Goal: Information Seeking & Learning: Check status

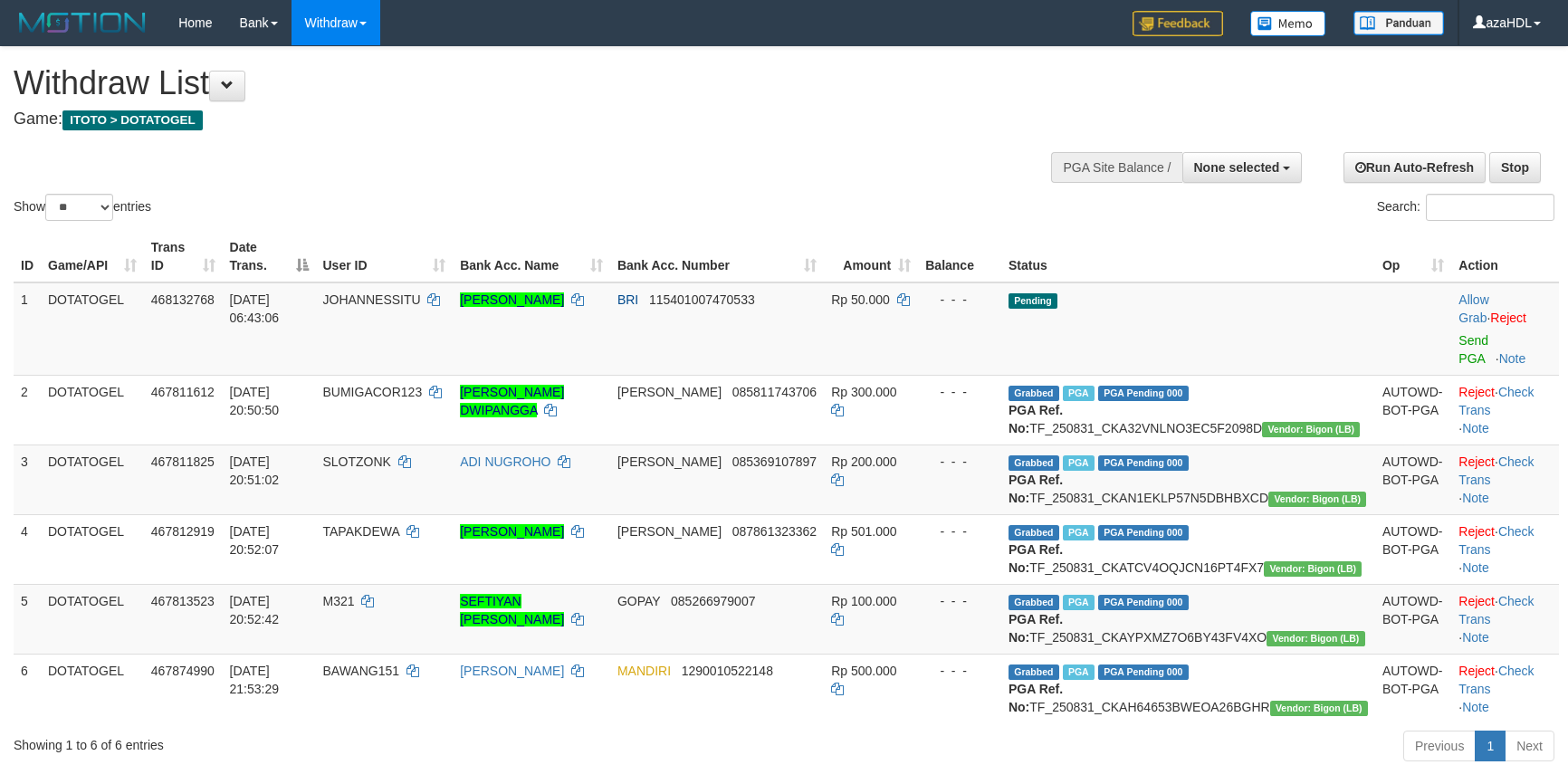
select select
select select "**"
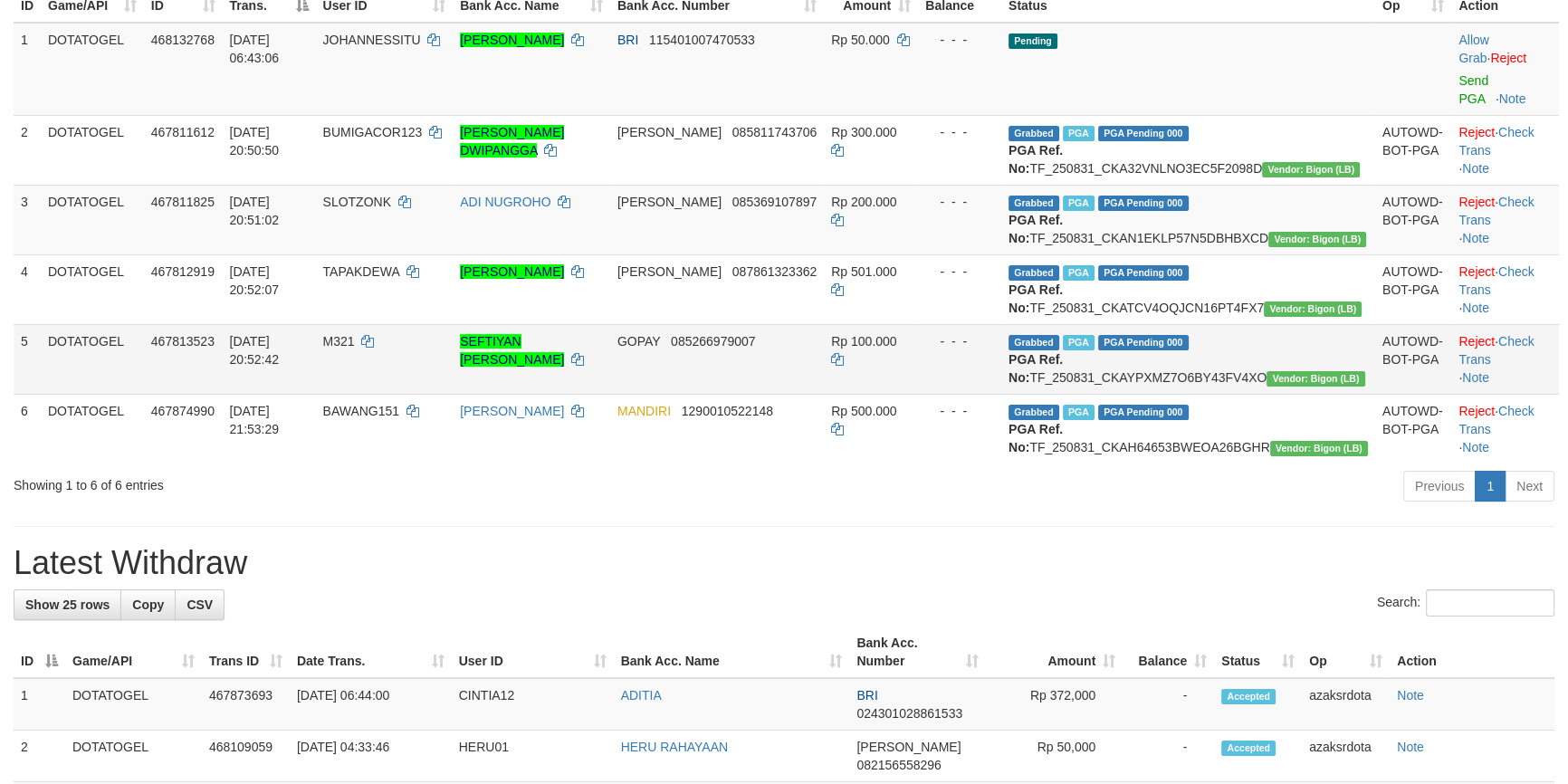
scroll to position [274, 0]
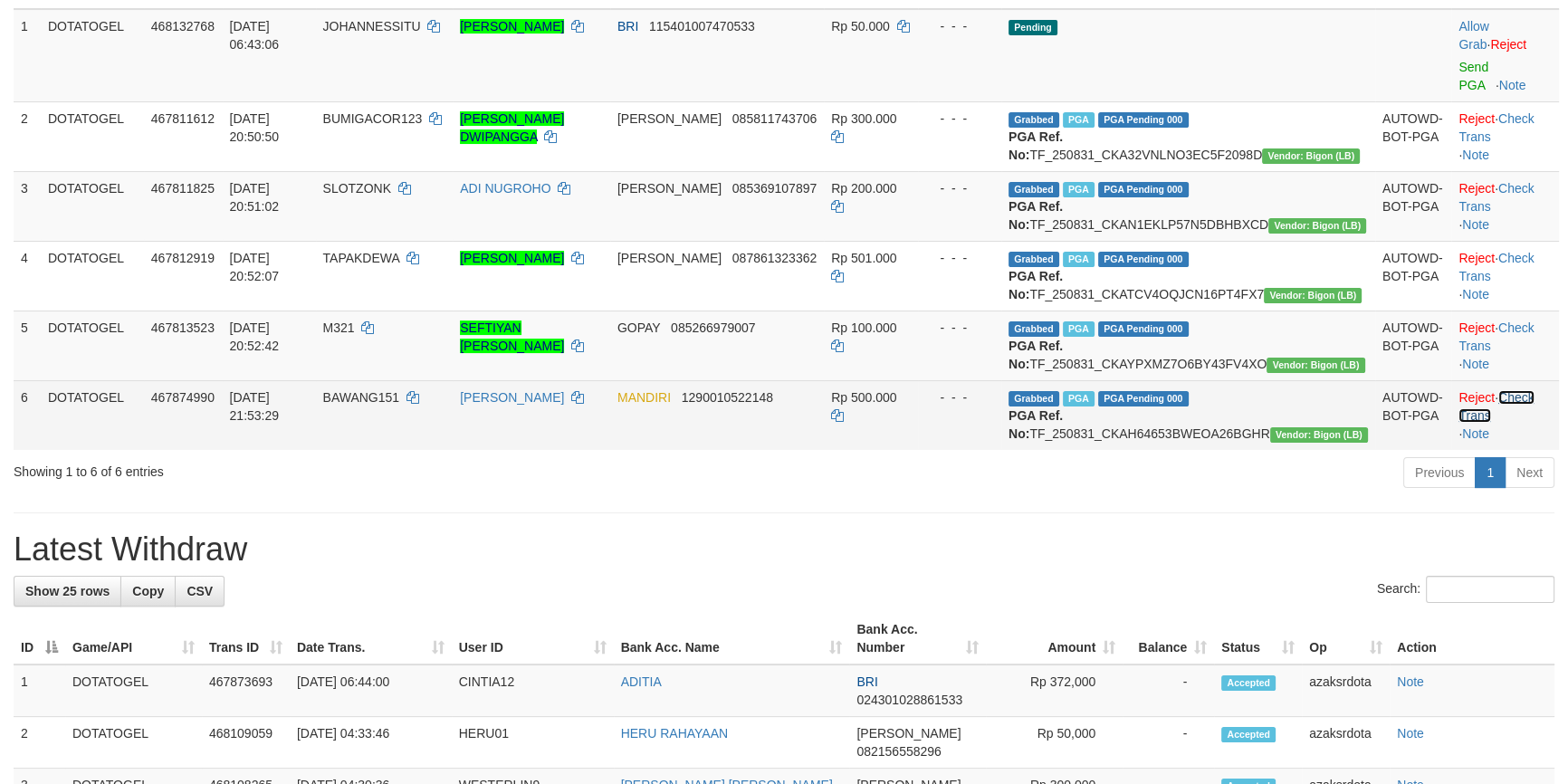
click at [1533, 423] on link "Check Trans" at bounding box center [1496, 406] width 75 height 33
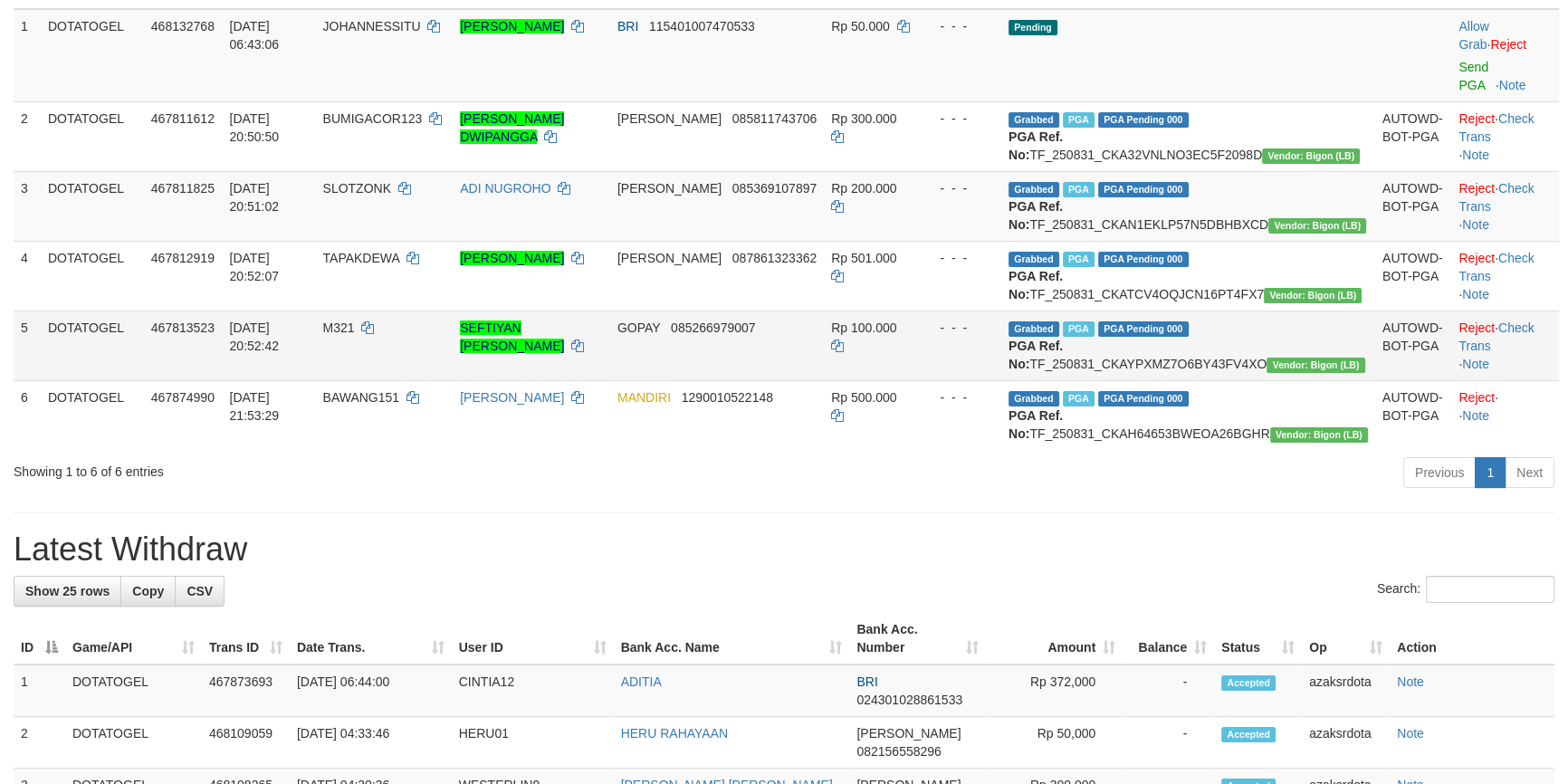
click at [1530, 357] on td "Reject · Check Trans · Note" at bounding box center [1505, 345] width 108 height 70
click at [1530, 347] on link "Check Trans" at bounding box center [1496, 336] width 75 height 33
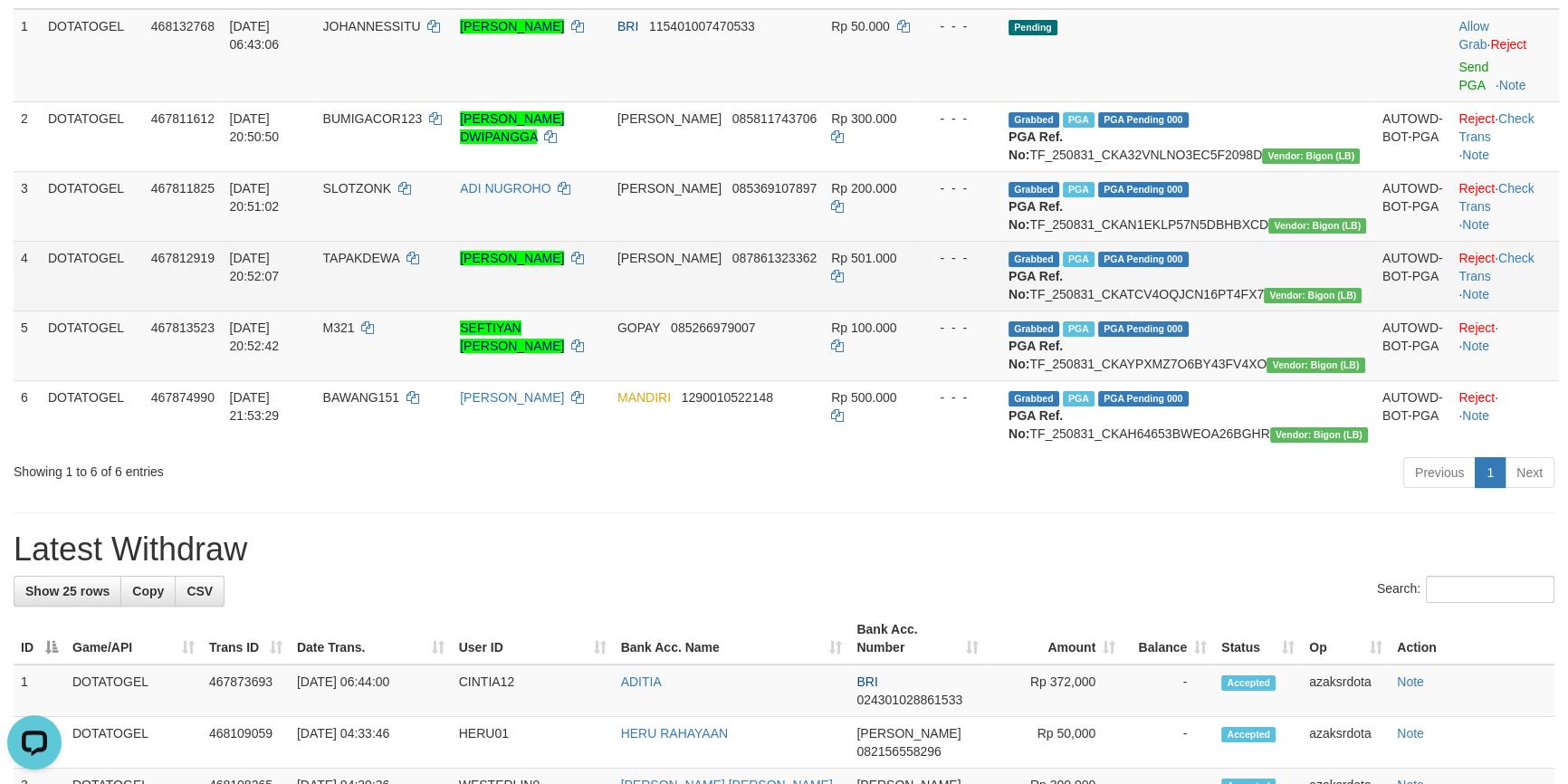
click at [1517, 266] on td "Reject · Check Trans · Note" at bounding box center [1505, 275] width 108 height 70
click at [1516, 251] on link "Check Trans" at bounding box center [1496, 267] width 75 height 33
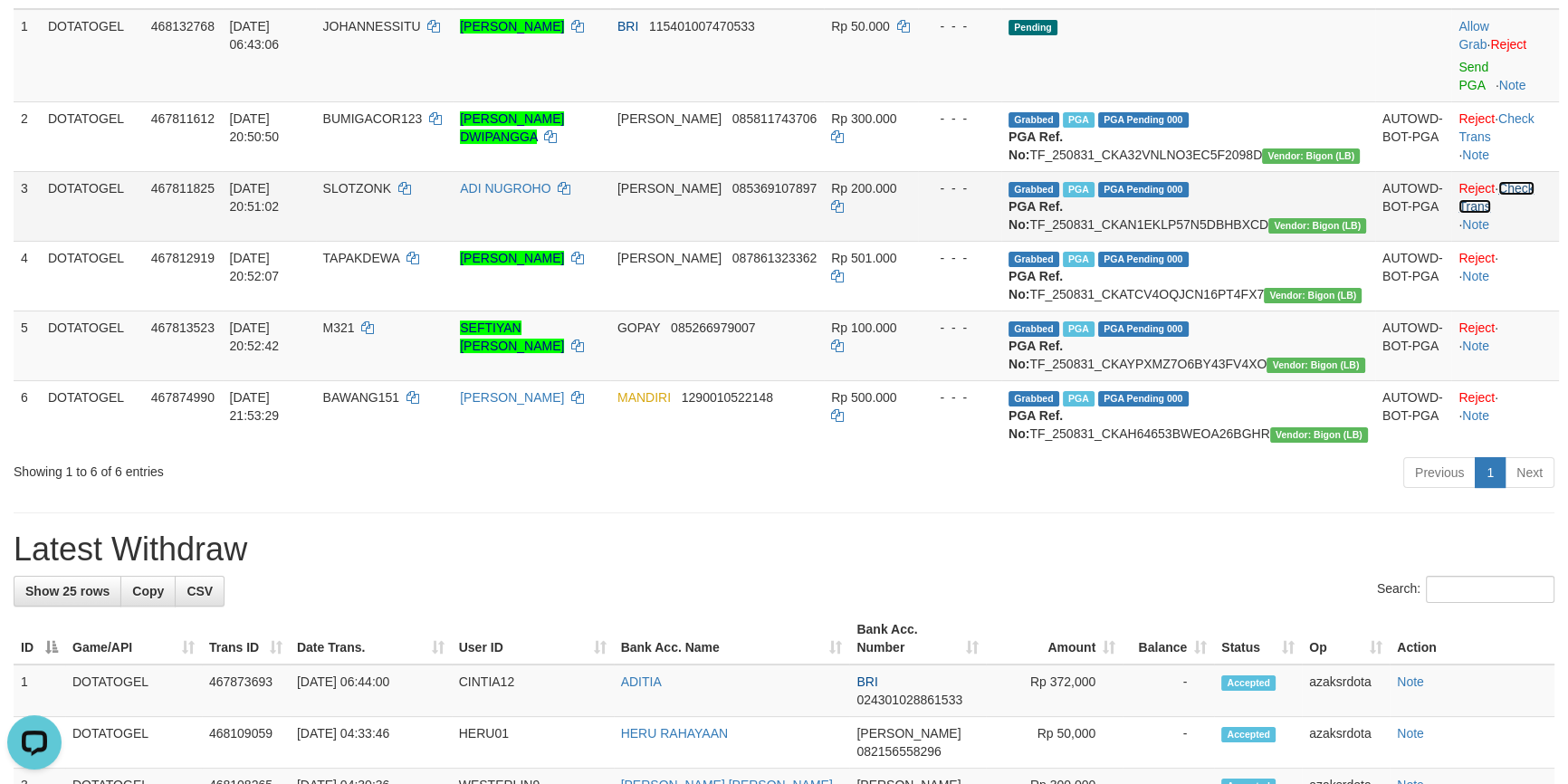
click at [1510, 181] on link "Check Trans" at bounding box center [1496, 196] width 75 height 33
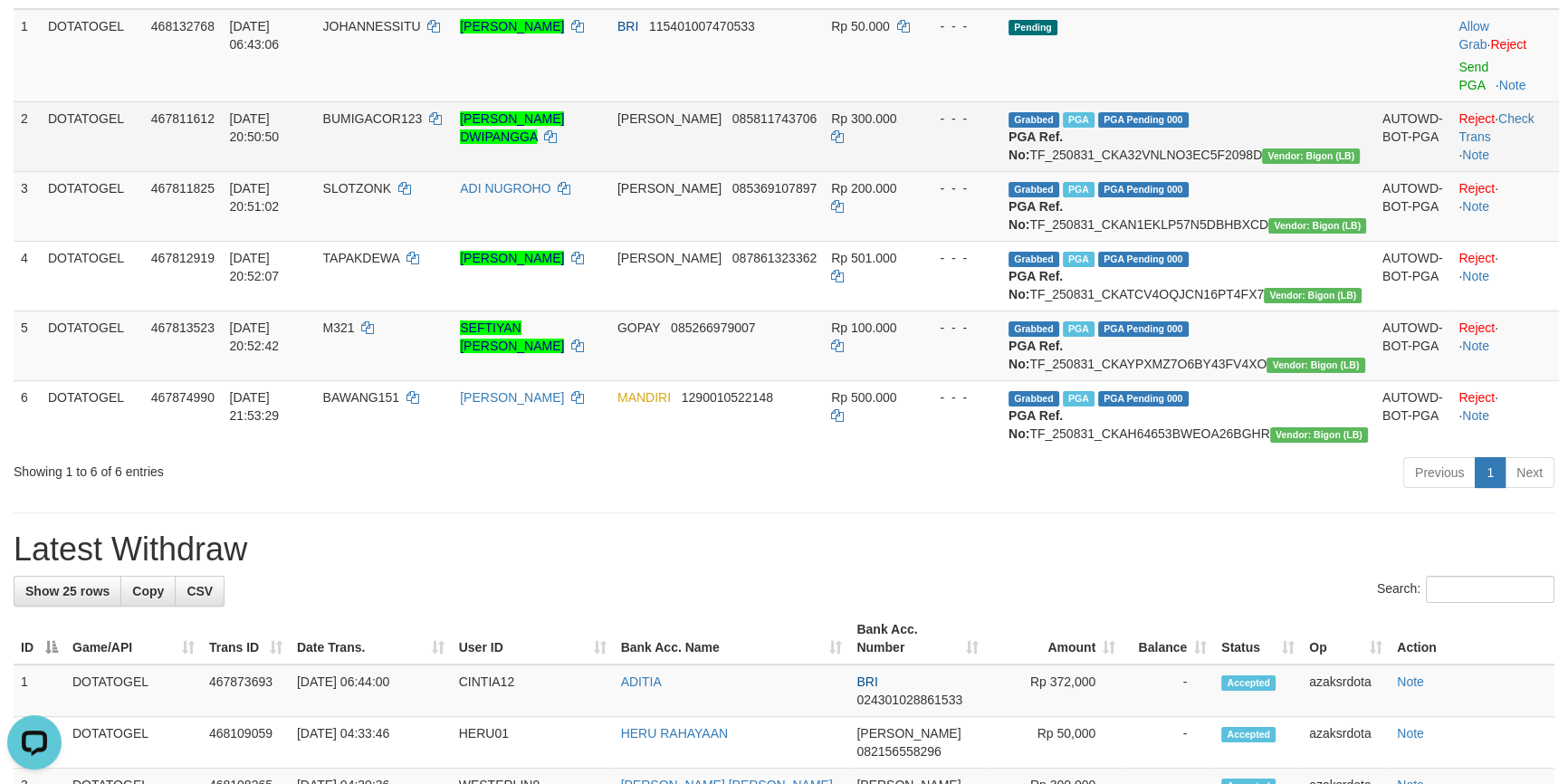
click at [1501, 102] on td "Reject · Check Trans · Note" at bounding box center [1505, 136] width 108 height 70
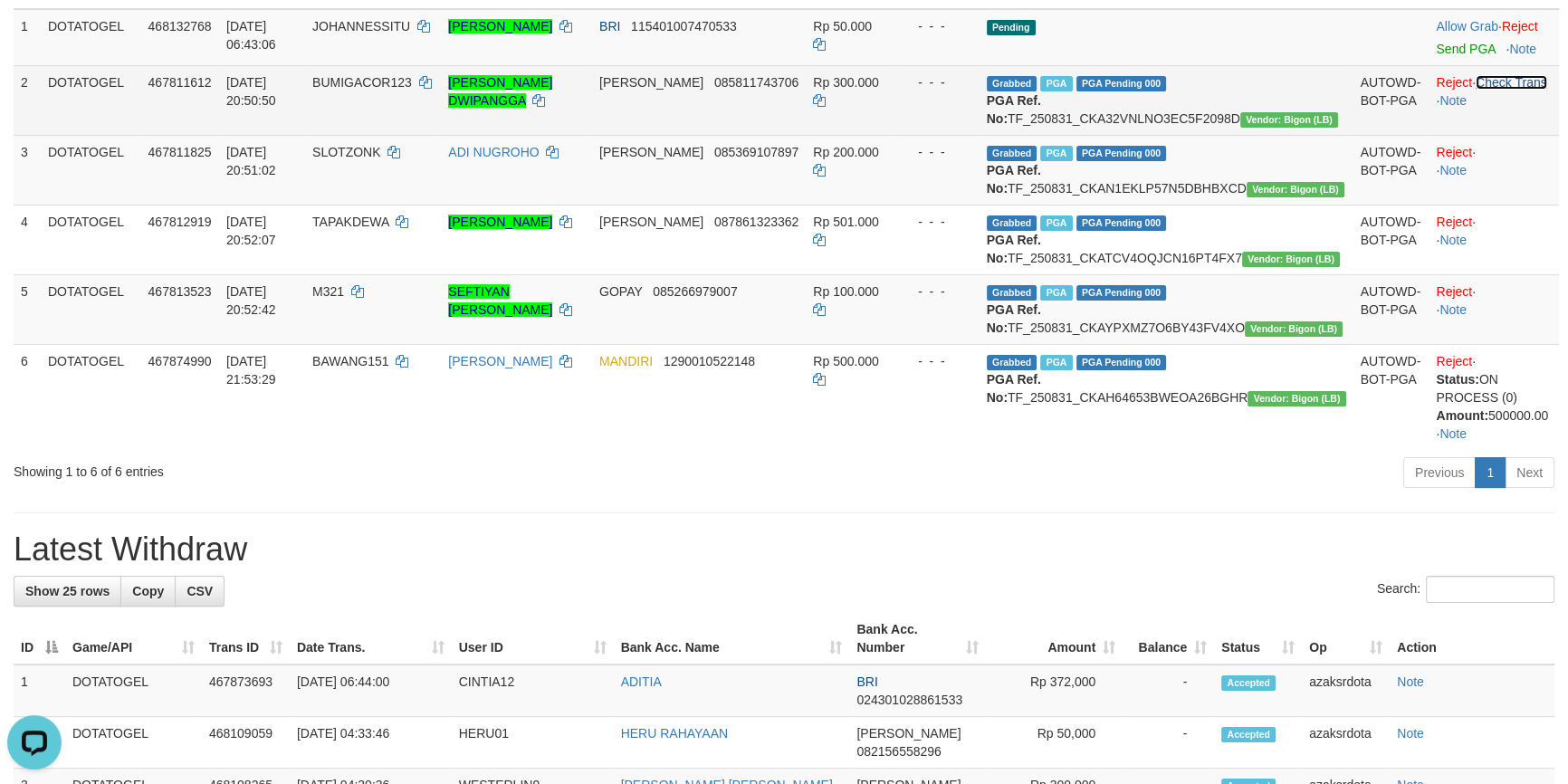
click at [1501, 83] on link "Check Trans" at bounding box center [1512, 82] width 71 height 15
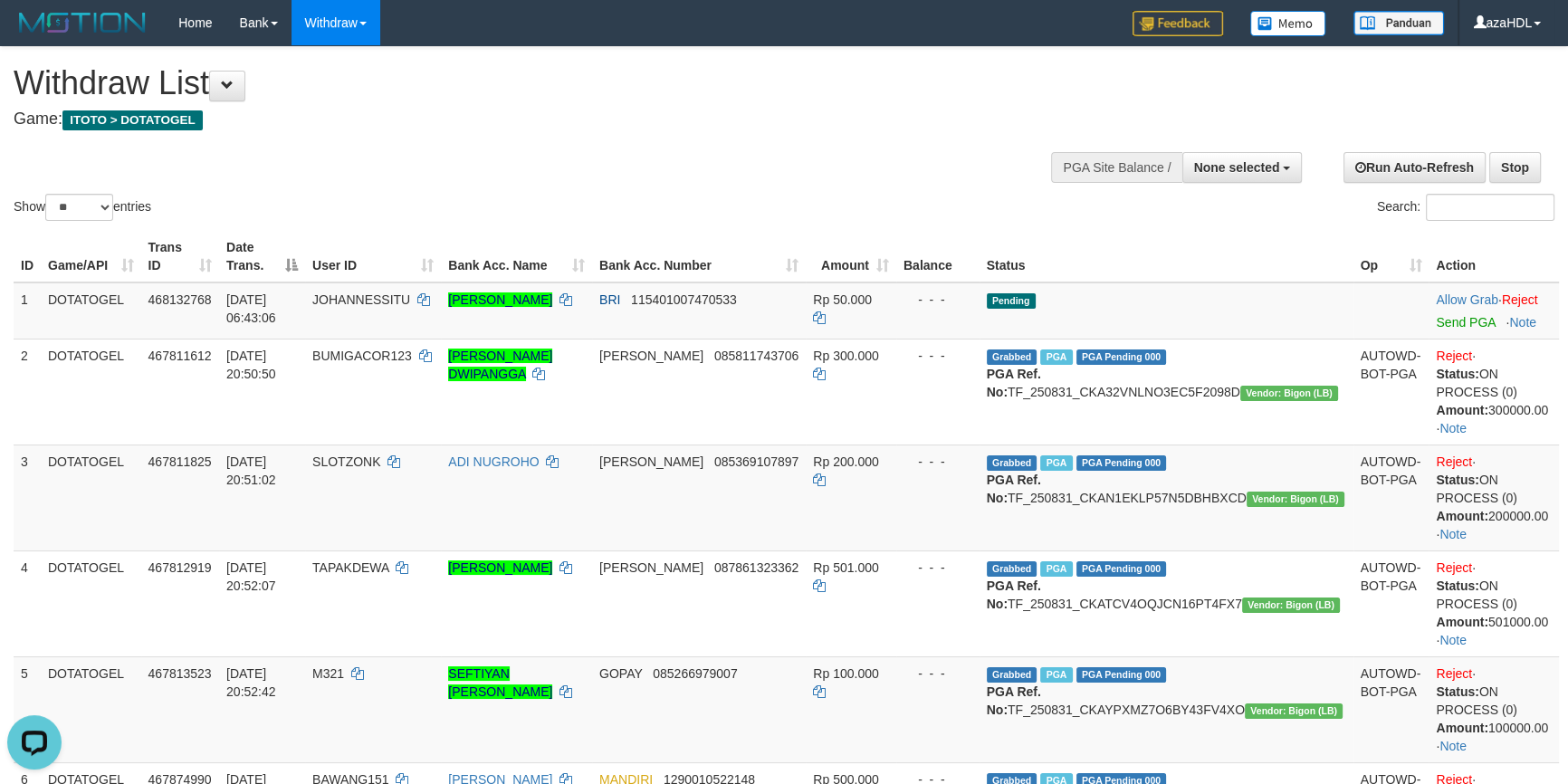
click at [785, 154] on div "Show ** ** ** *** entries Search:" at bounding box center [784, 136] width 1568 height 178
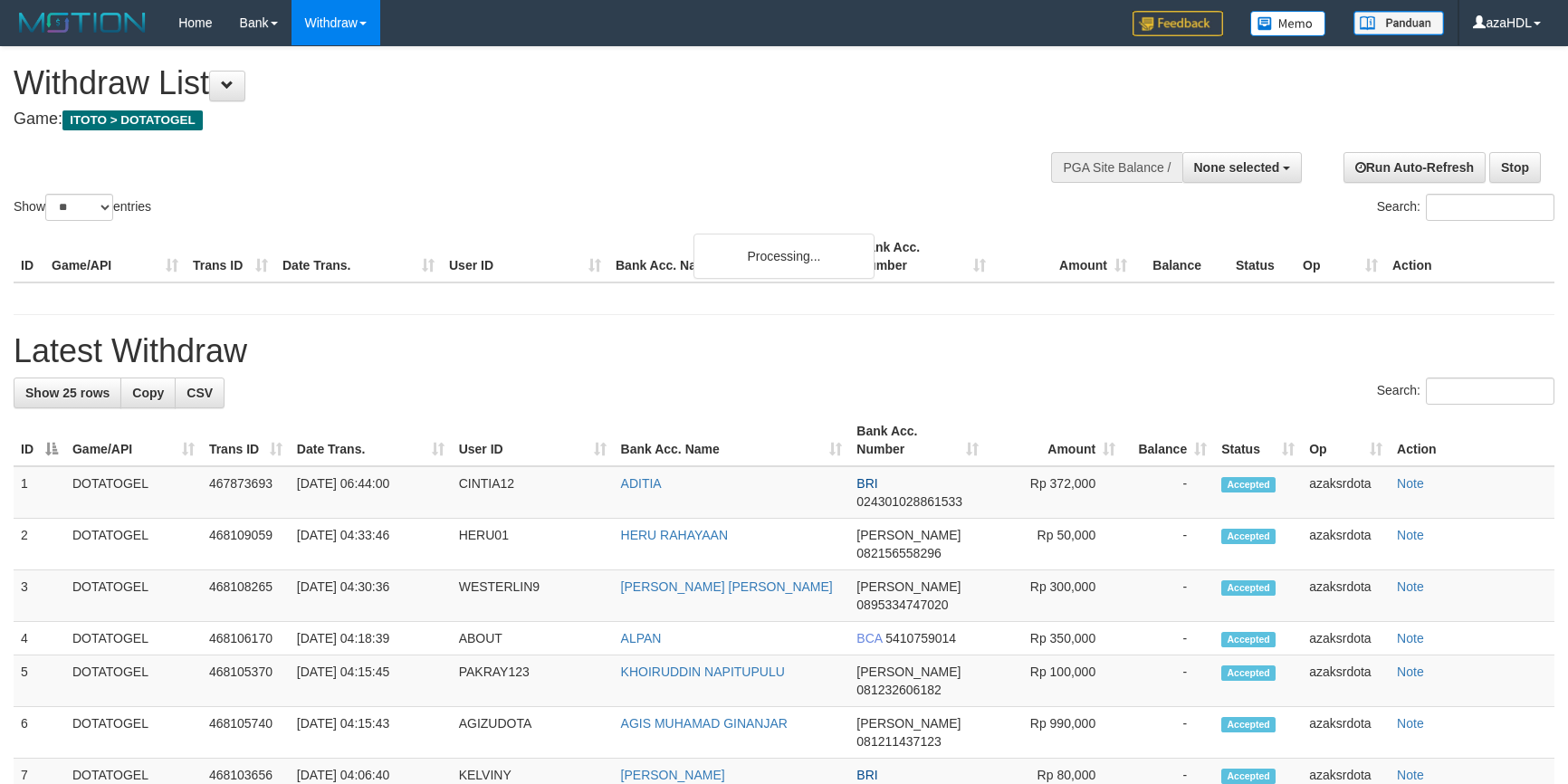
select select
select select "**"
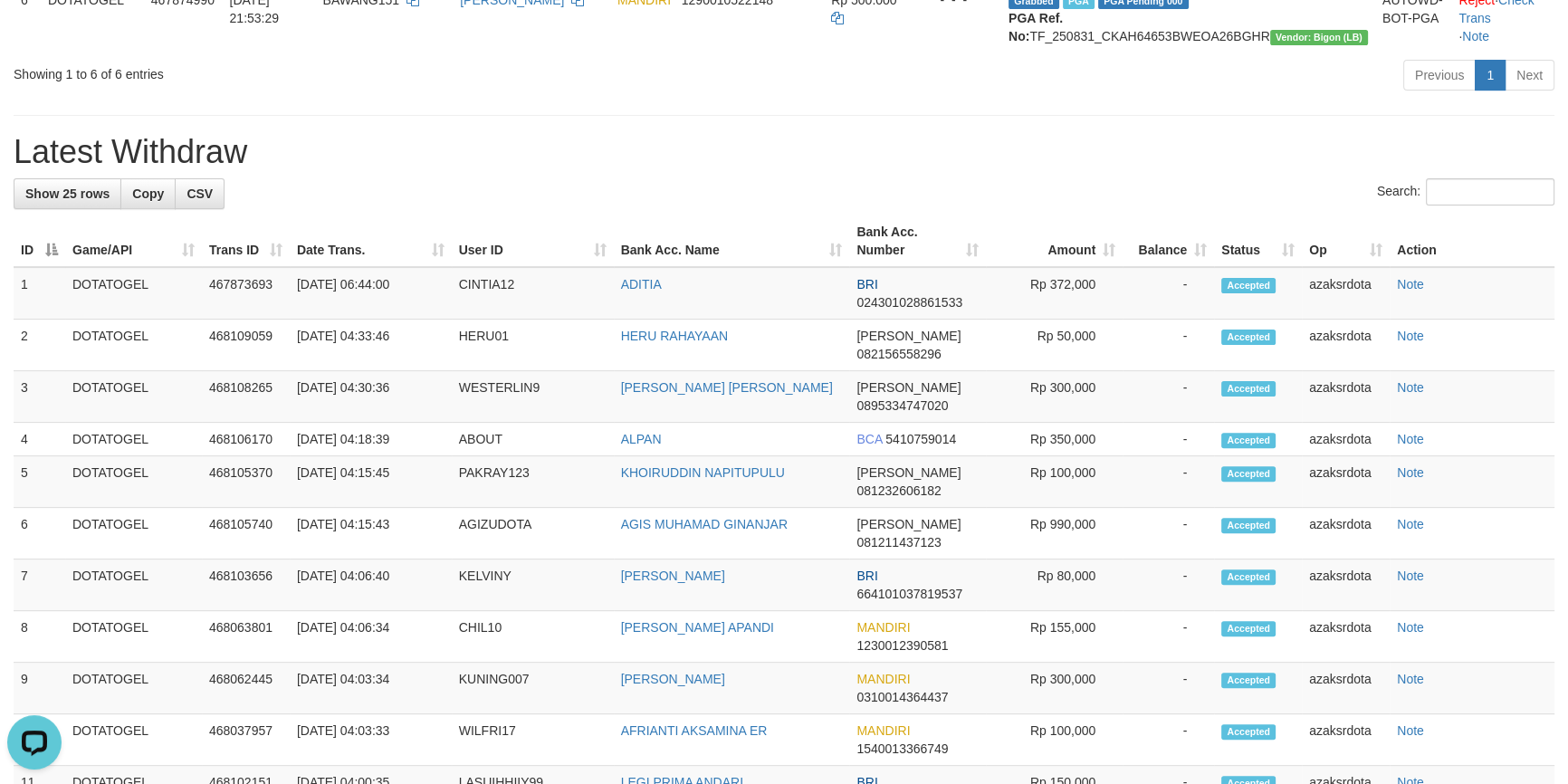
scroll to position [823, 0]
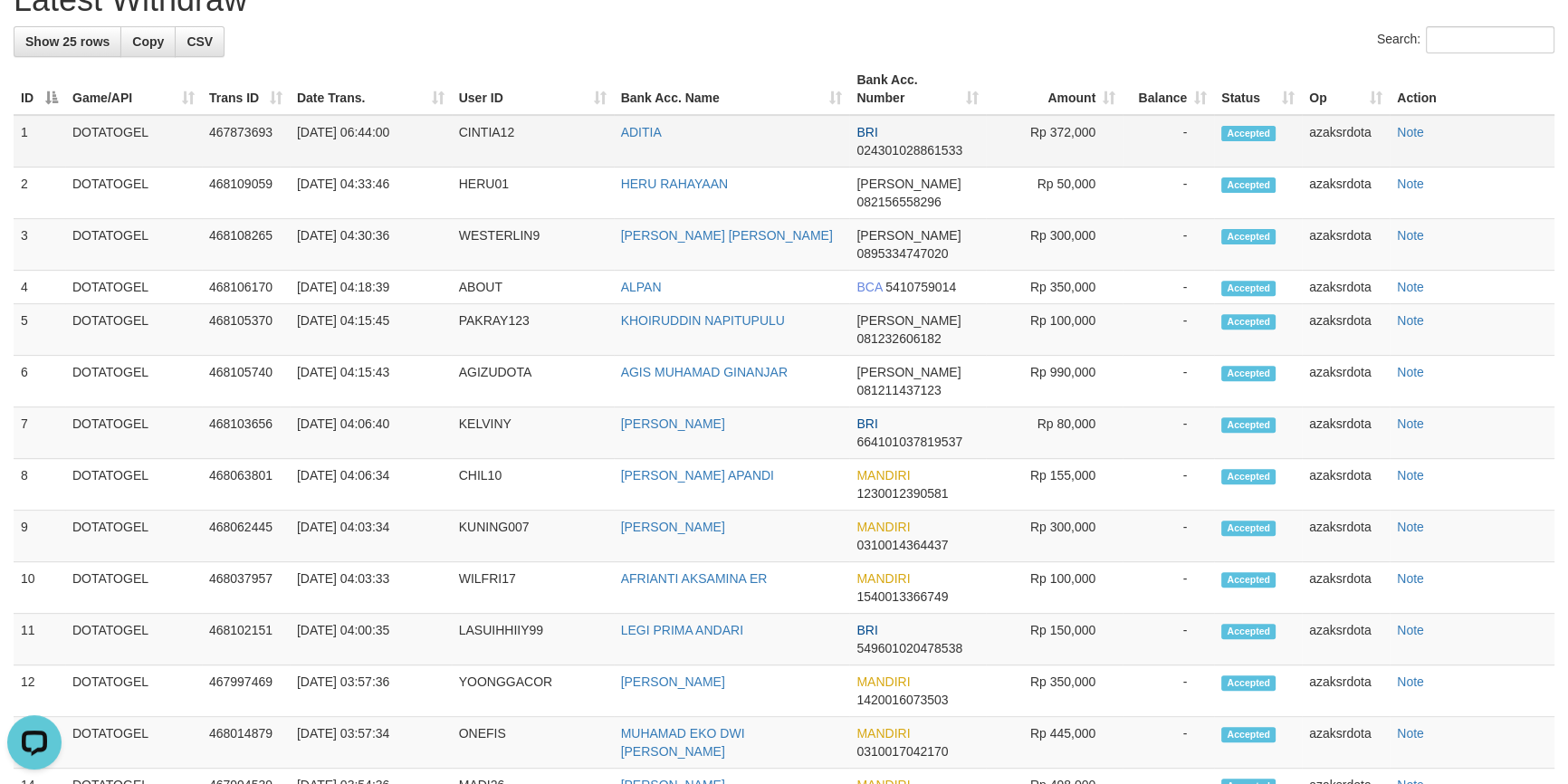
click at [501, 168] on td "CINTIA12" at bounding box center [533, 140] width 162 height 52
click at [363, 168] on td "[DATE] 06:44:00" at bounding box center [371, 140] width 162 height 52
drag, startPoint x: 363, startPoint y: 182, endPoint x: 416, endPoint y: 183, distance: 53.0
click at [416, 168] on td "[DATE] 06:44:00" at bounding box center [371, 140] width 162 height 52
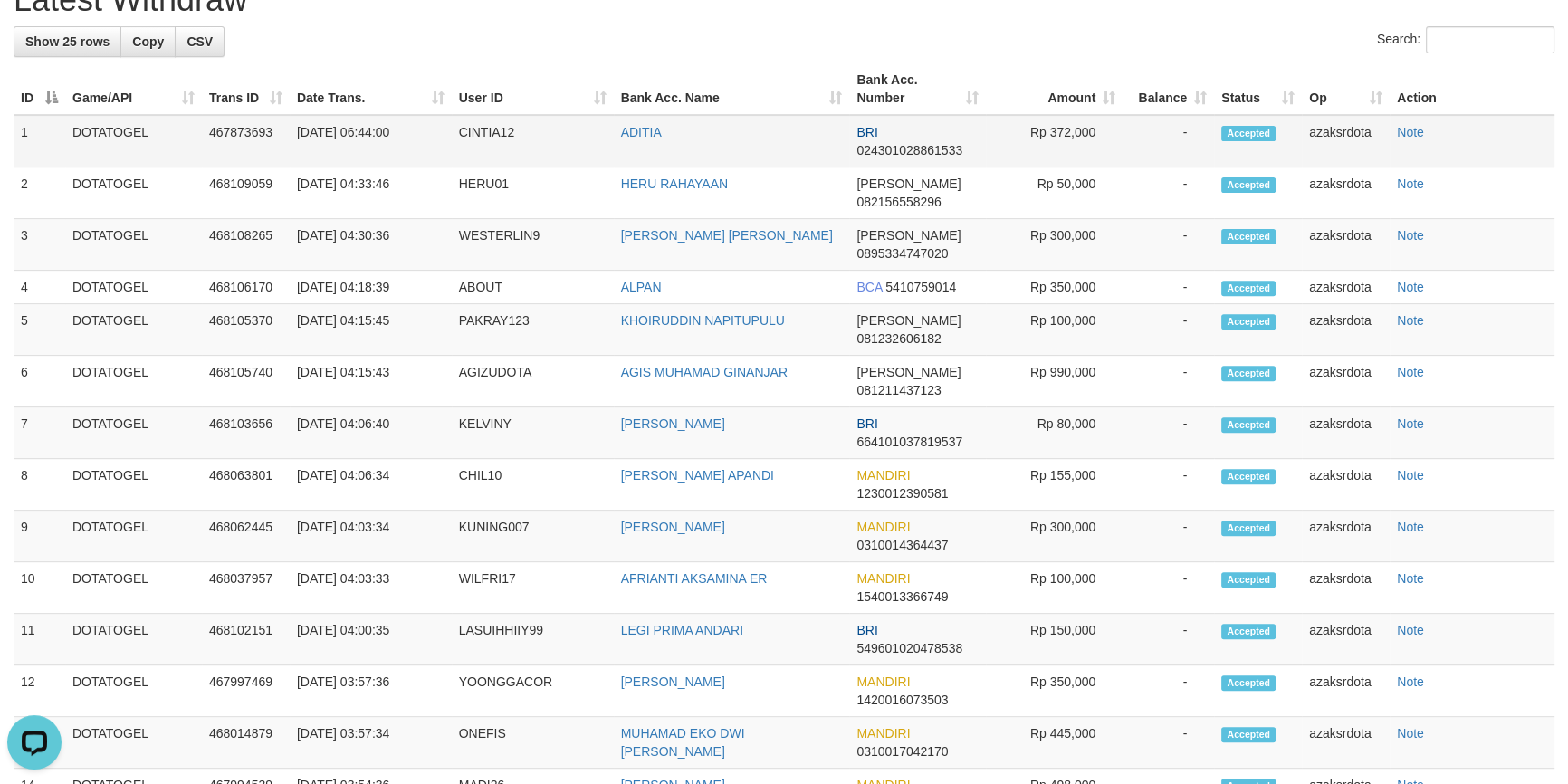
copy td "06:44:00"
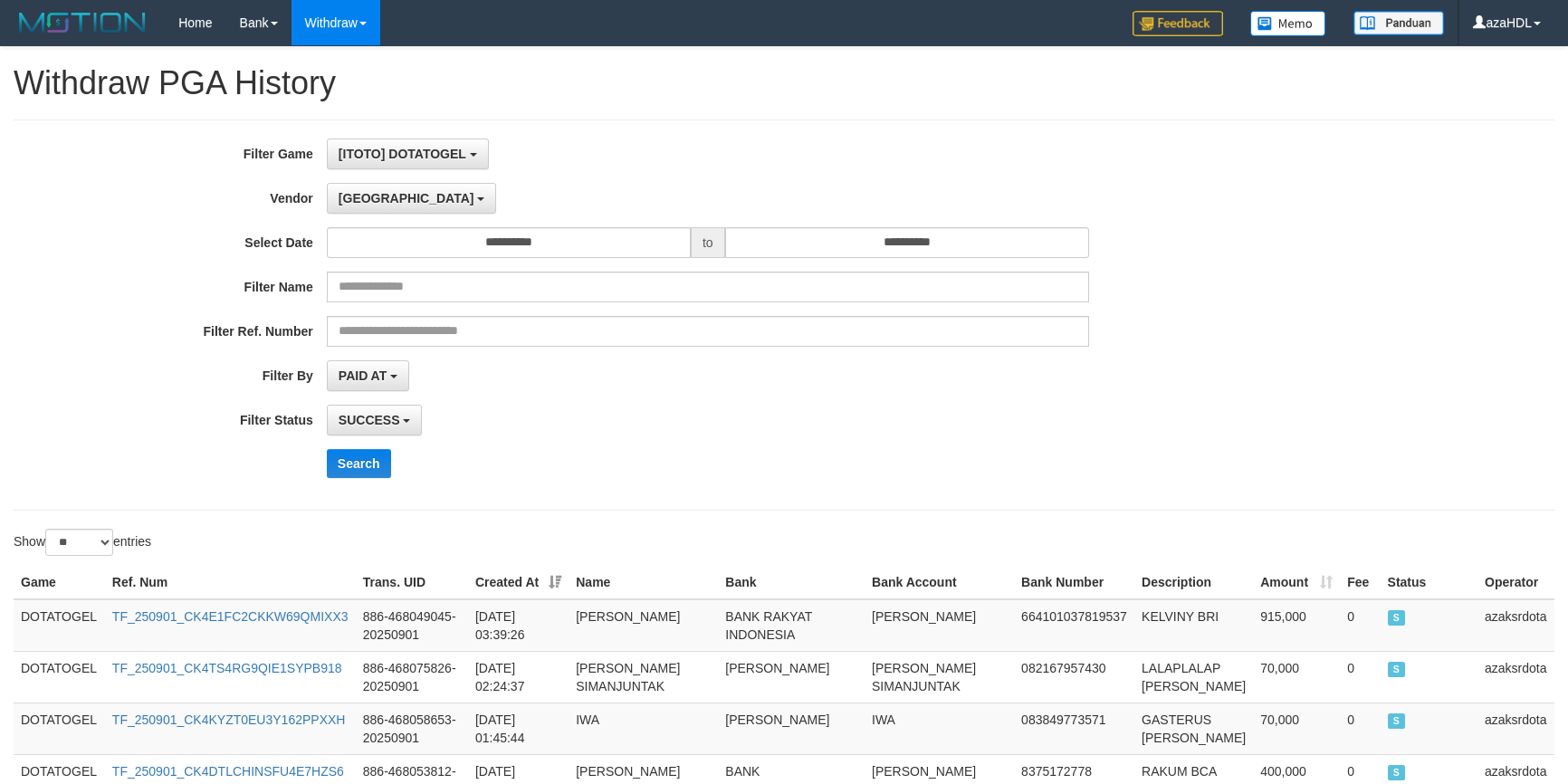
select select "**********"
select select "**"
click at [348, 368] on span "PAID AT" at bounding box center [363, 375] width 48 height 15
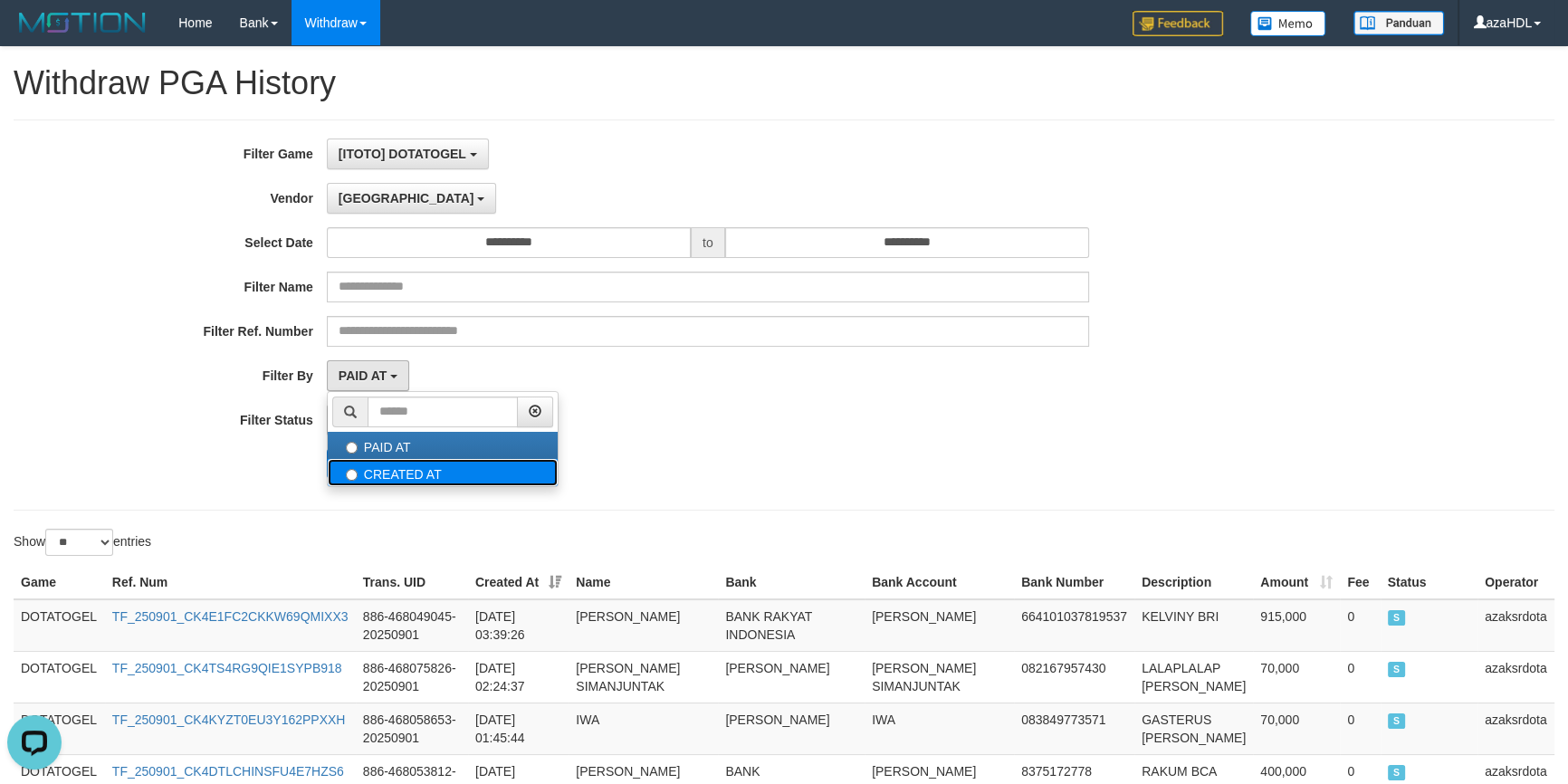
click at [389, 462] on label "CREATED AT" at bounding box center [443, 472] width 230 height 27
select select "*"
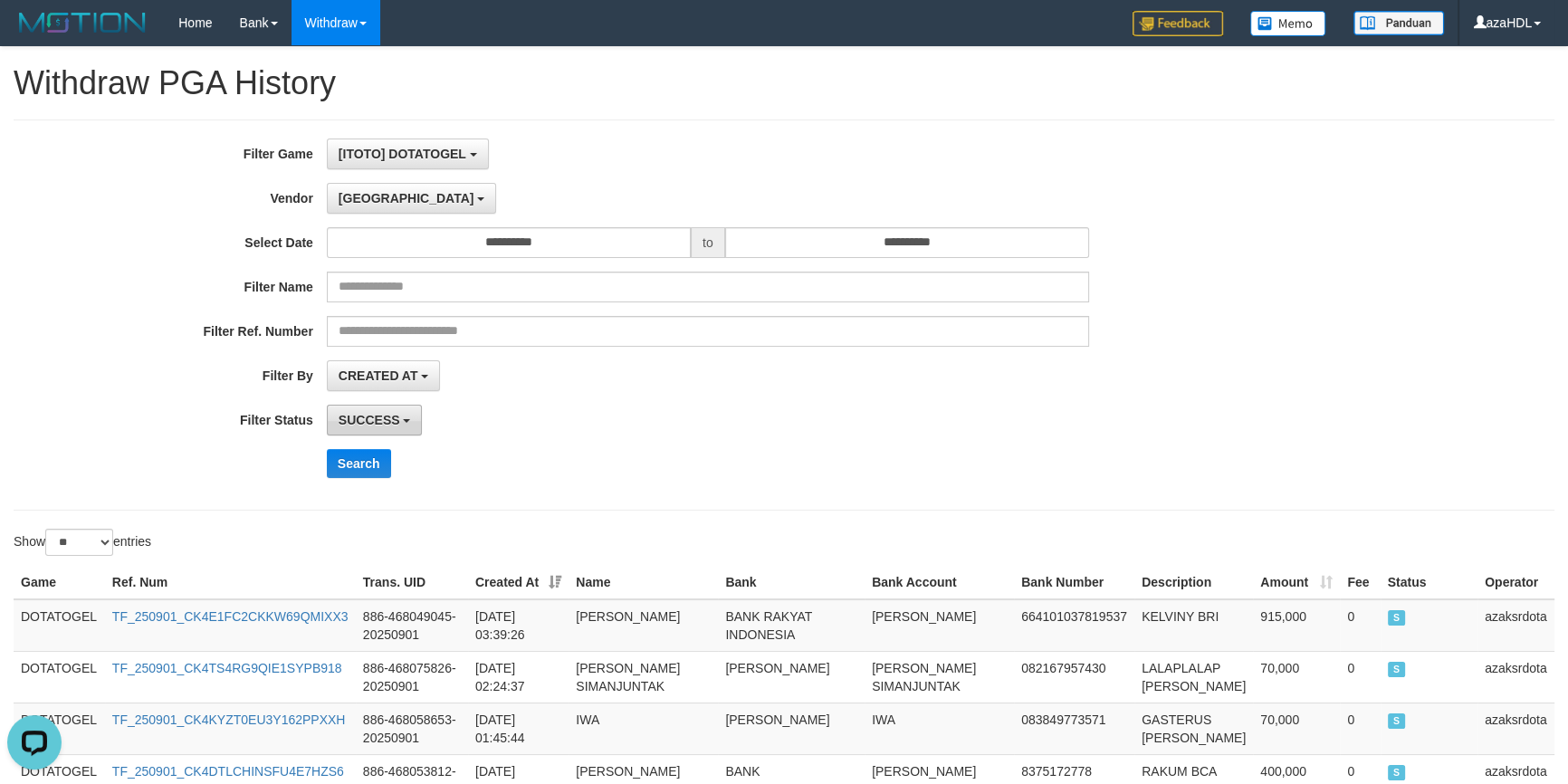
click at [385, 416] on span "SUCCESS" at bounding box center [370, 420] width 61 height 15
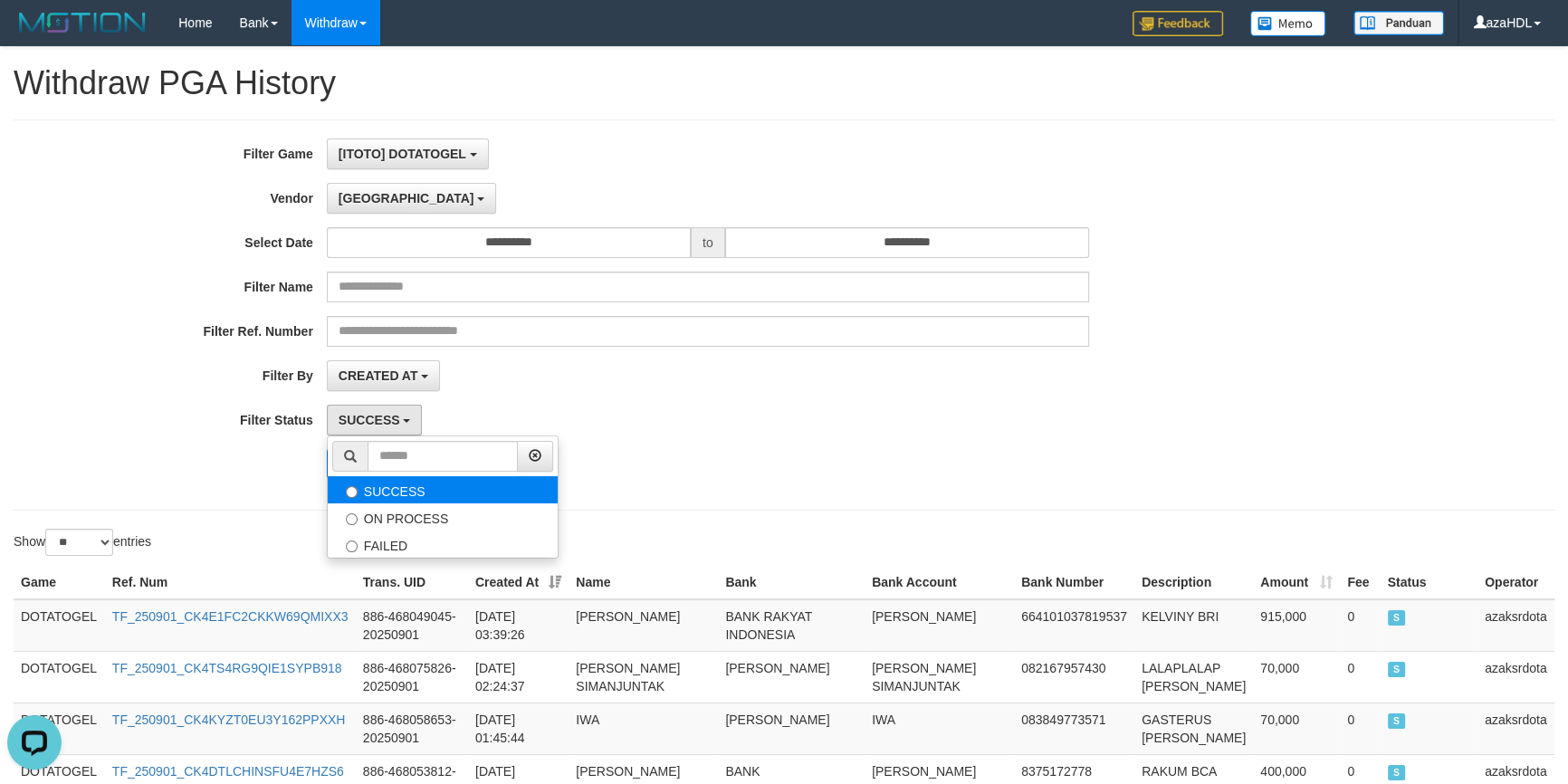
click at [389, 486] on label "SUCCESS" at bounding box center [443, 489] width 230 height 27
click at [468, 387] on div "CREATED AT PAID AT CREATED AT" at bounding box center [708, 375] width 763 height 31
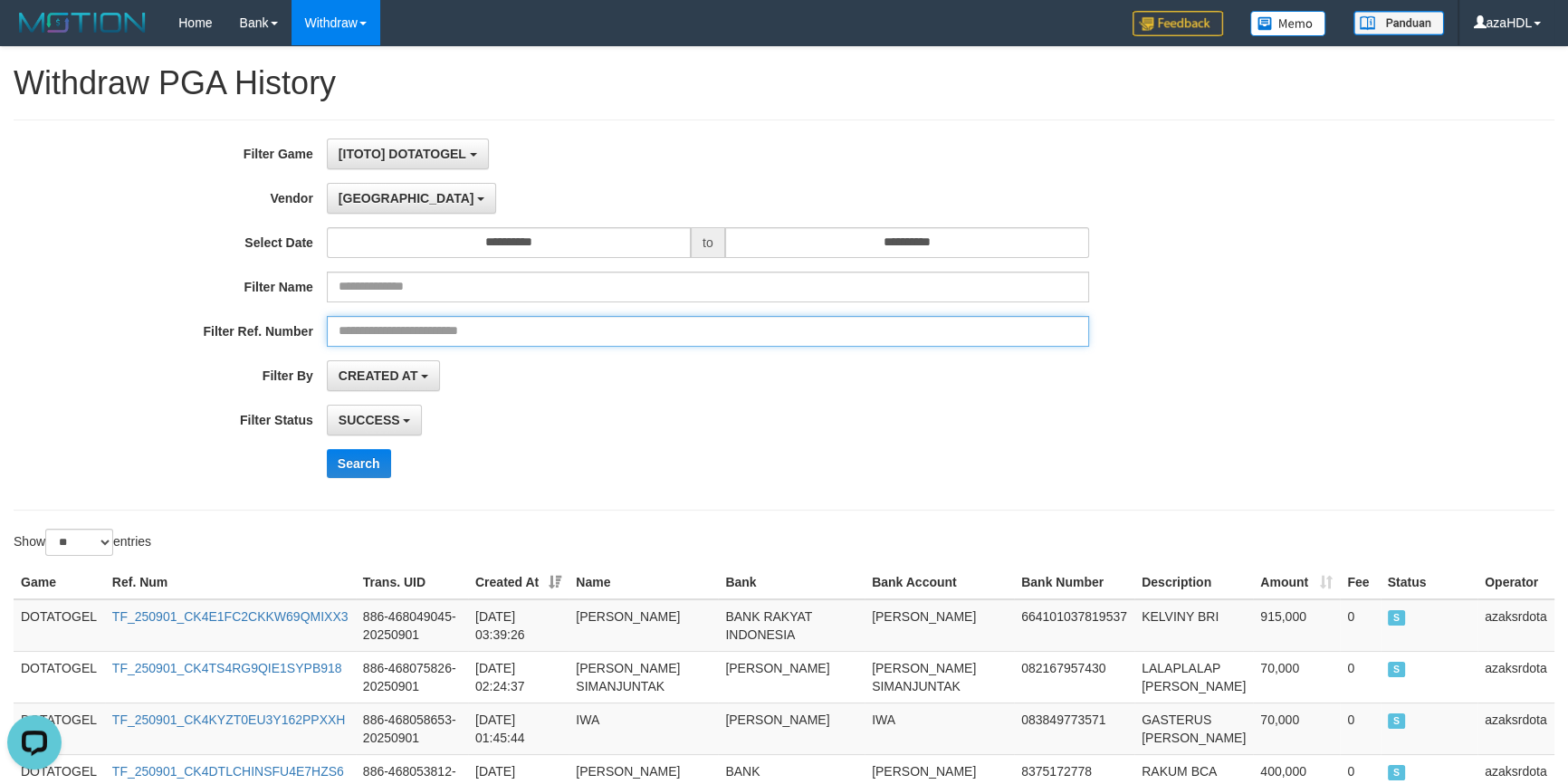
click at [377, 337] on input "text" at bounding box center [708, 331] width 763 height 31
paste input "********"
type input "********"
click at [565, 183] on div "Dubai - Default Vendor - Lucy Luna Atlas WD LB Java Purple Green Gigantic Aladi…" at bounding box center [708, 197] width 763 height 31
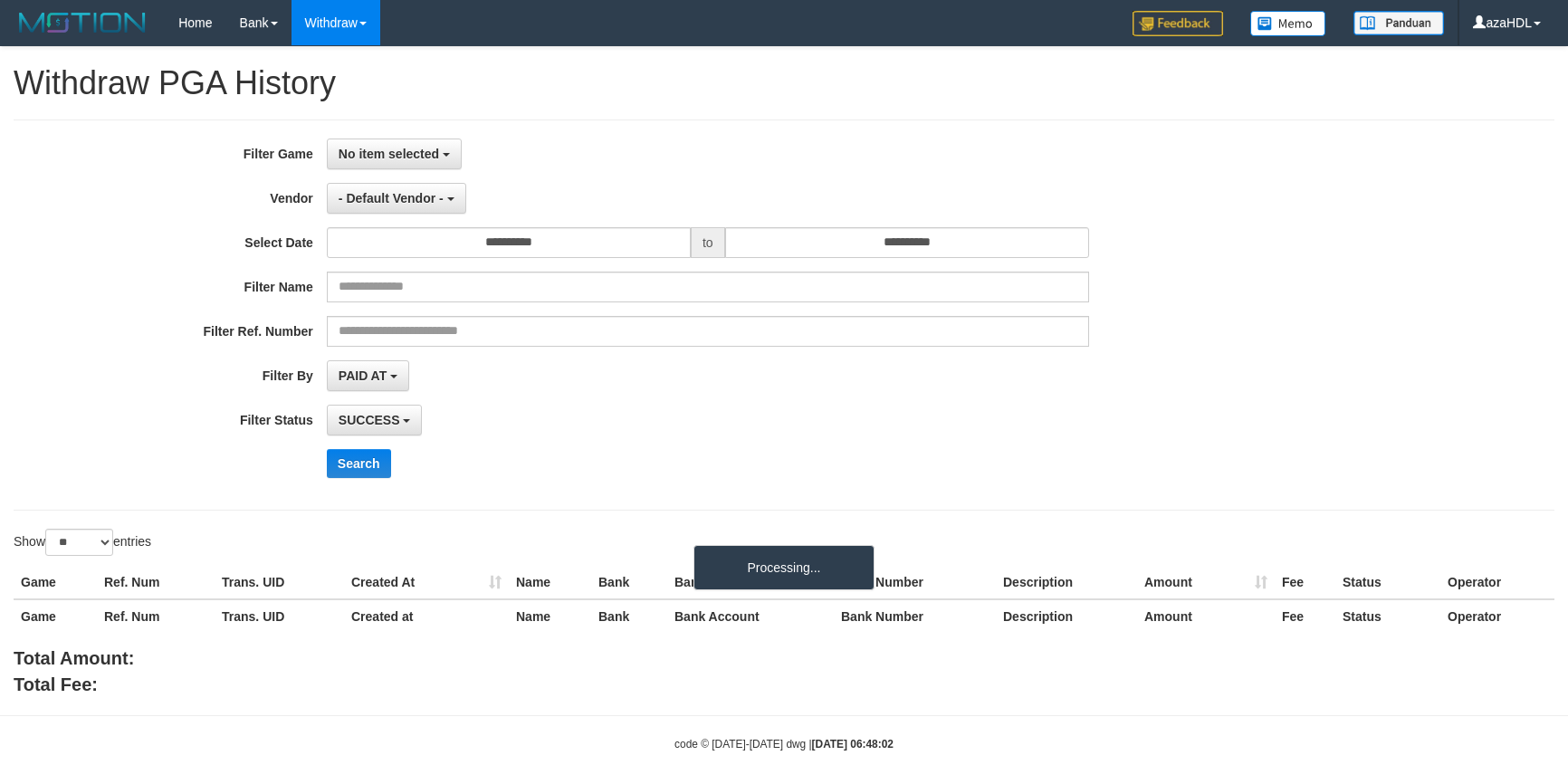
select select
select select "**"
click at [408, 211] on button "- Default Vendor -" at bounding box center [396, 197] width 139 height 31
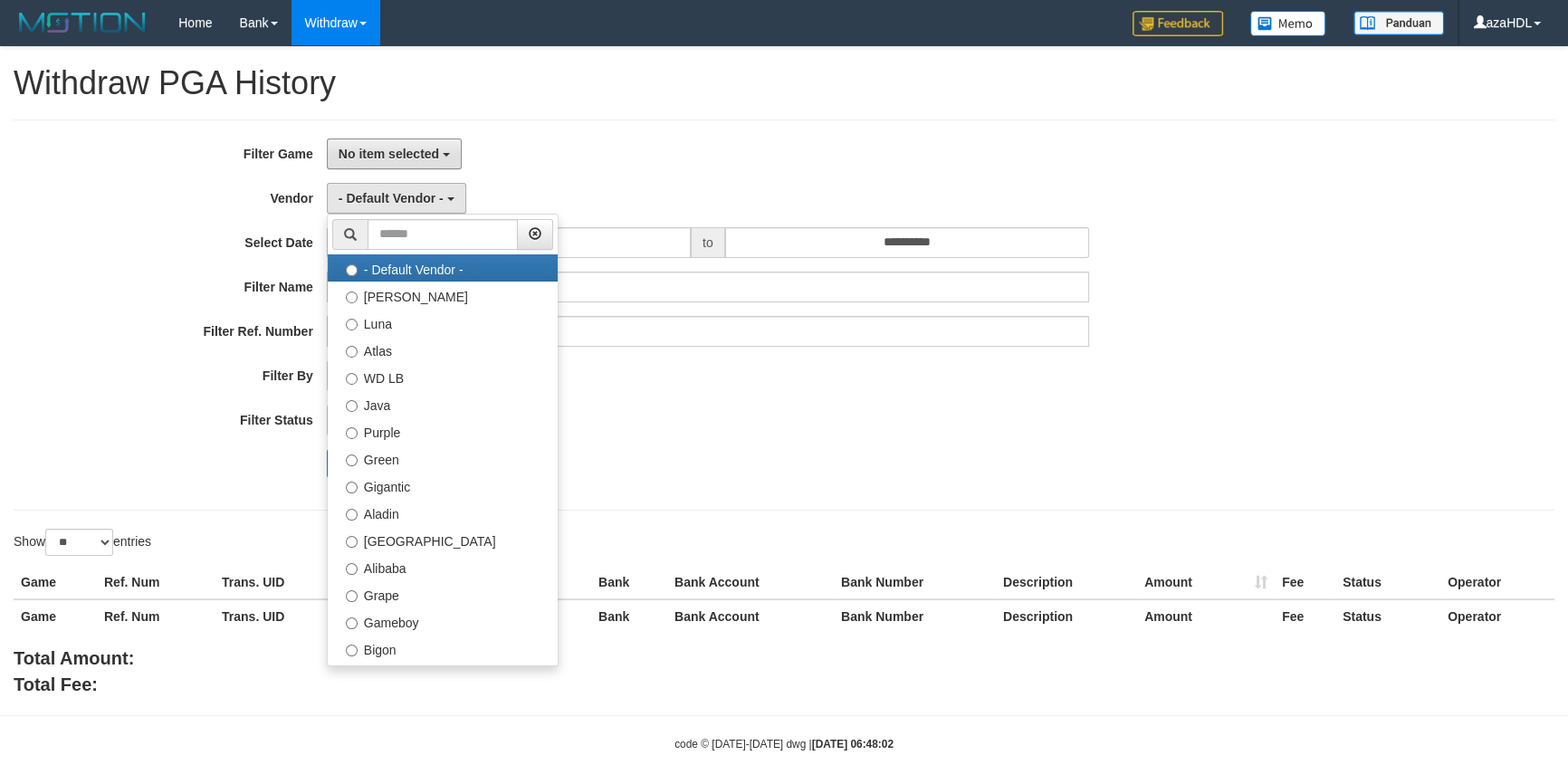
drag, startPoint x: 405, startPoint y: 153, endPoint x: 406, endPoint y: 172, distance: 19.0
click at [404, 152] on span "No item selected" at bounding box center [389, 153] width 101 height 15
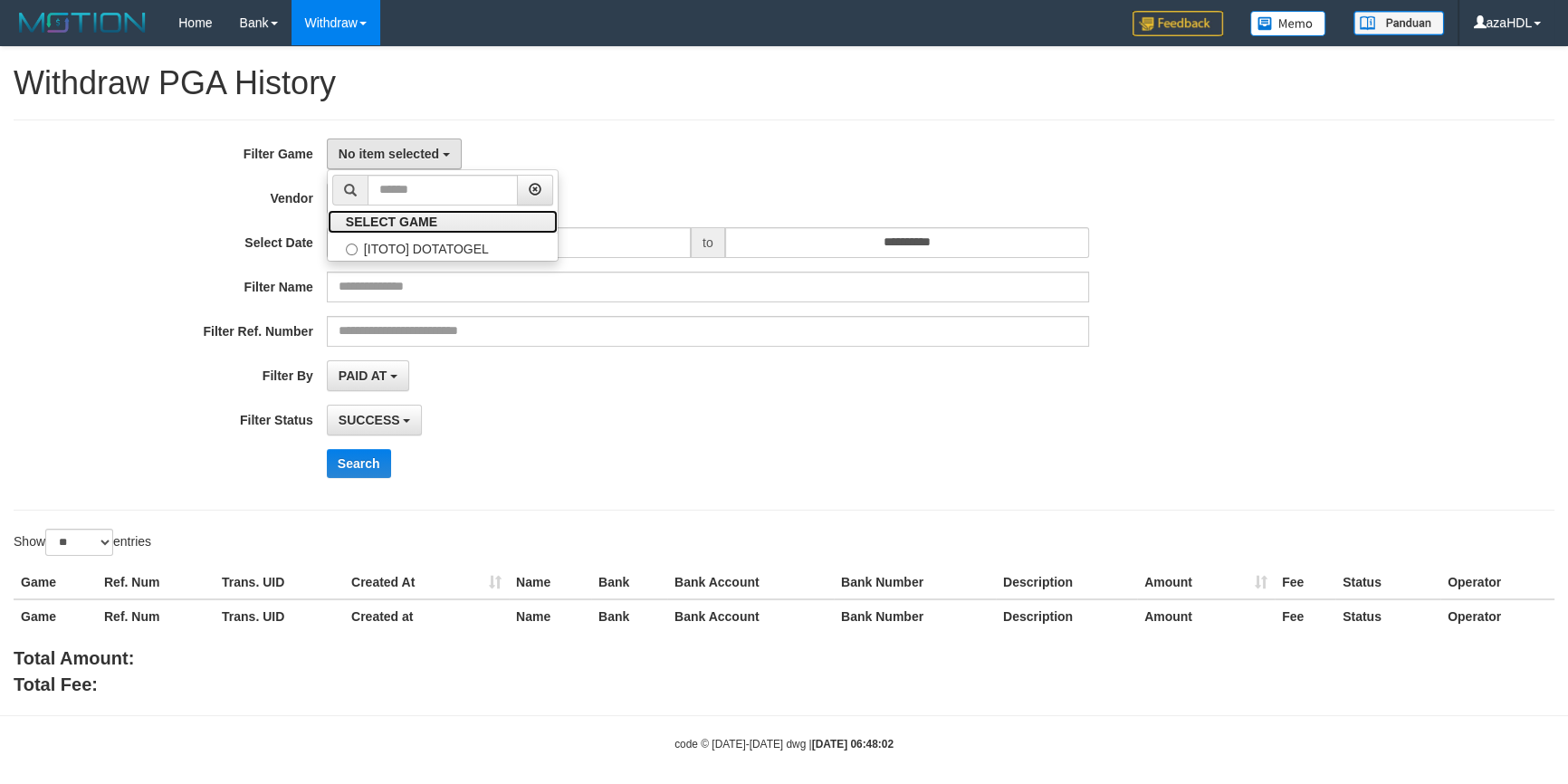
click at [406, 233] on ul "SELECT GAME [ITOTO] DOTATOGEL" at bounding box center [443, 214] width 232 height 92
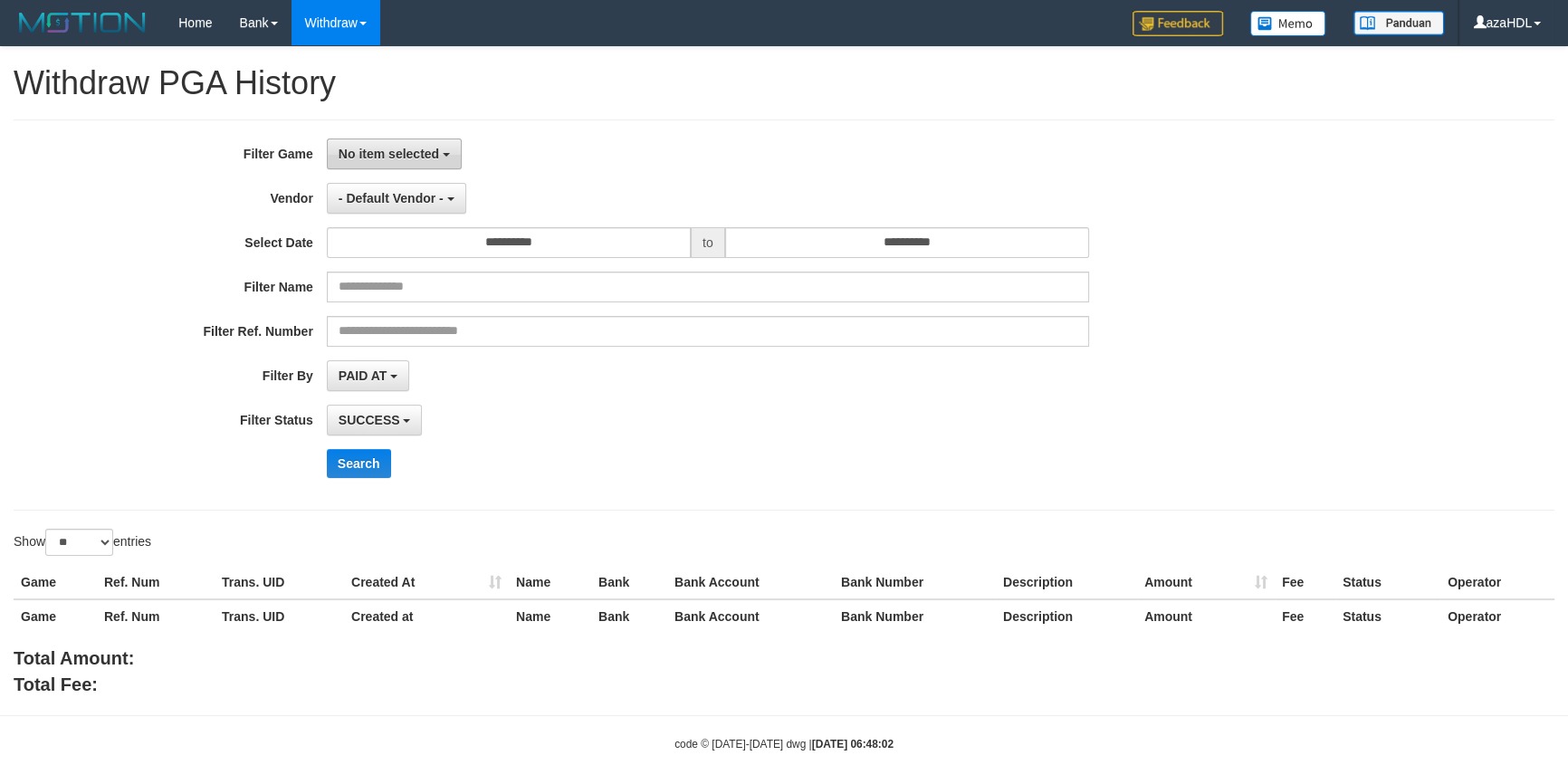
click at [392, 148] on span "No item selected" at bounding box center [389, 153] width 101 height 15
click at [394, 245] on label "[ITOTO] DOTATOGEL" at bounding box center [443, 246] width 230 height 27
select select "***"
click at [399, 178] on div "**********" at bounding box center [653, 314] width 1306 height 353
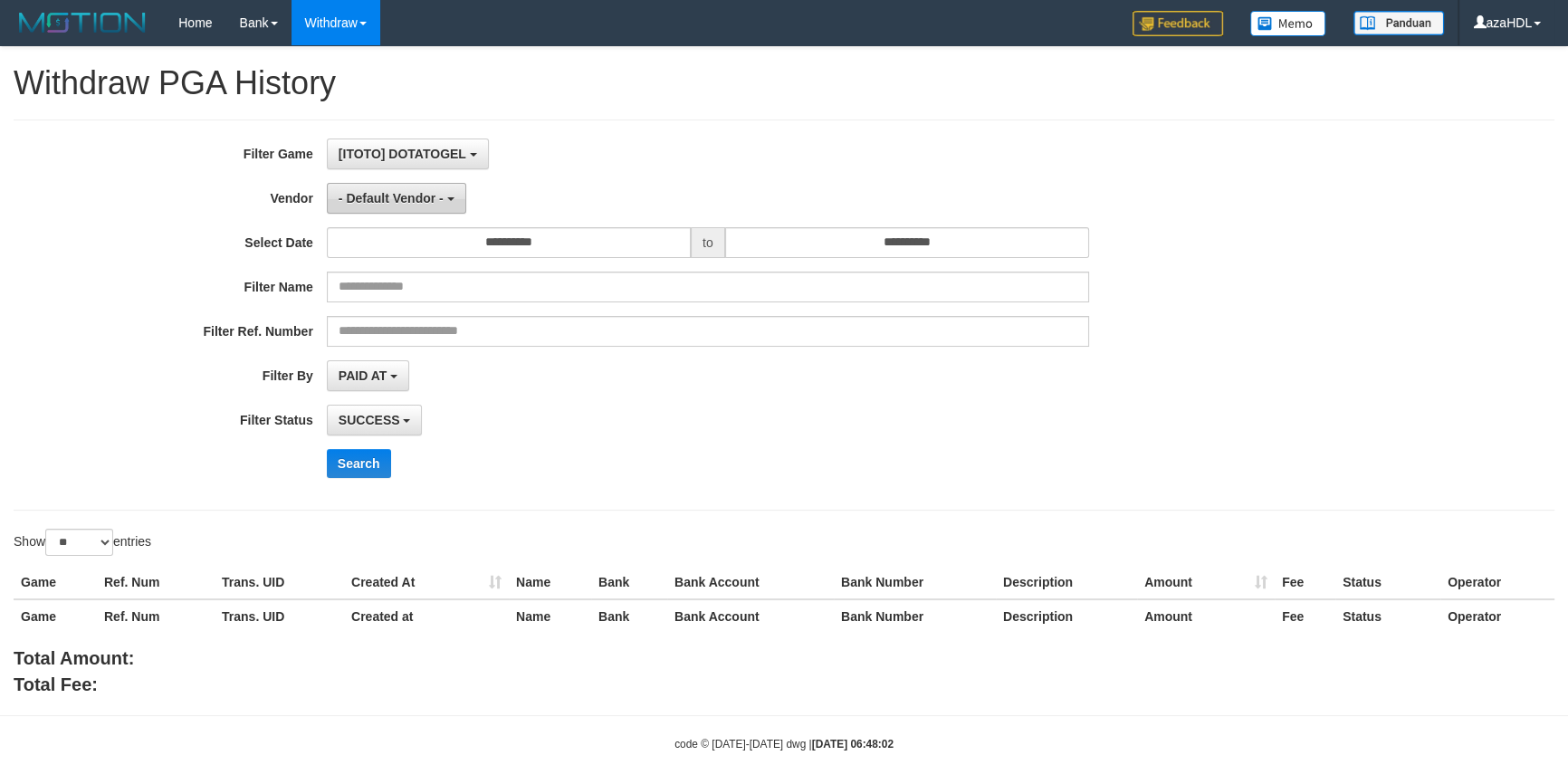
click at [398, 208] on button "- Default Vendor -" at bounding box center [396, 197] width 139 height 31
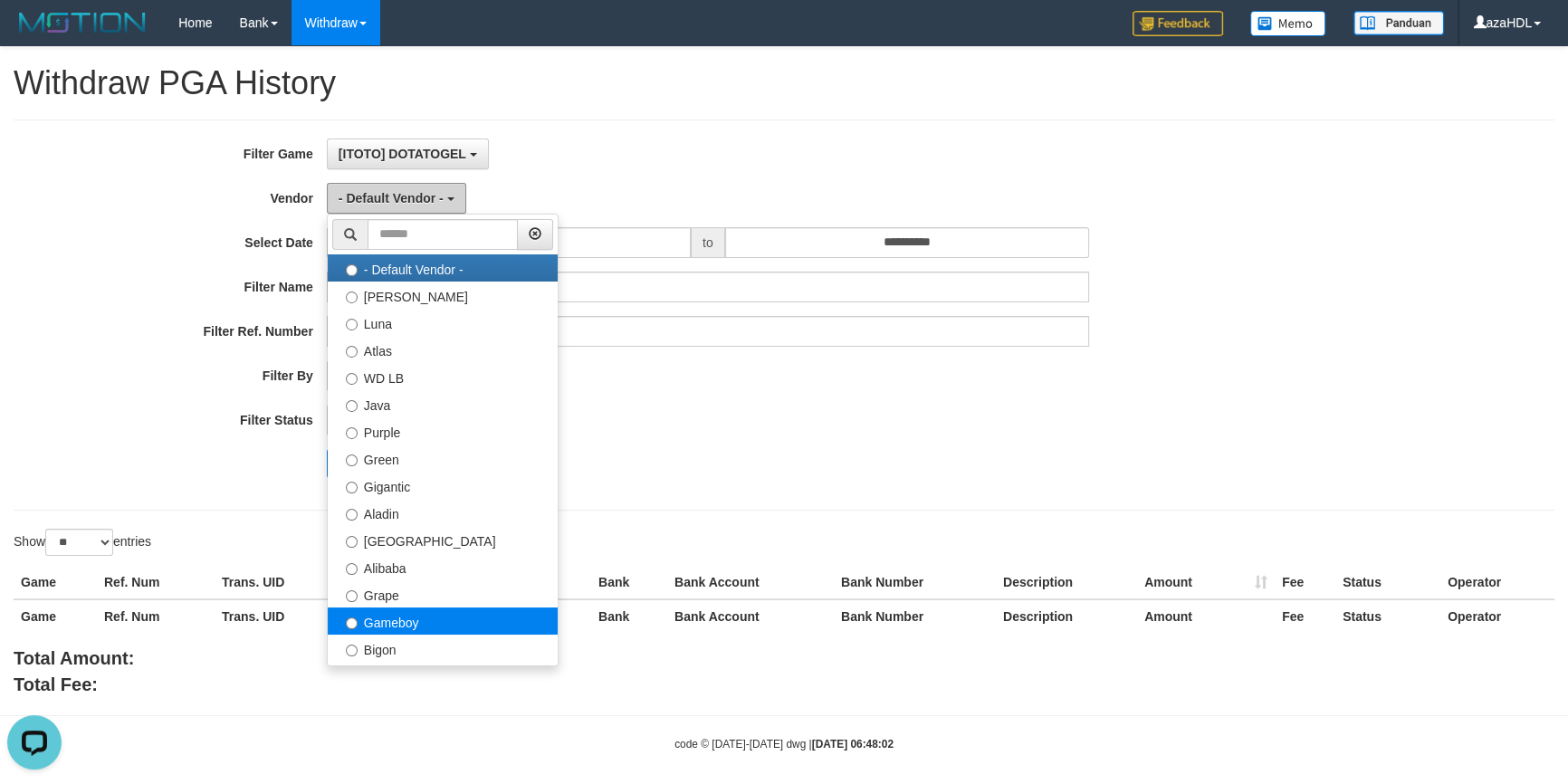
scroll to position [0, 0]
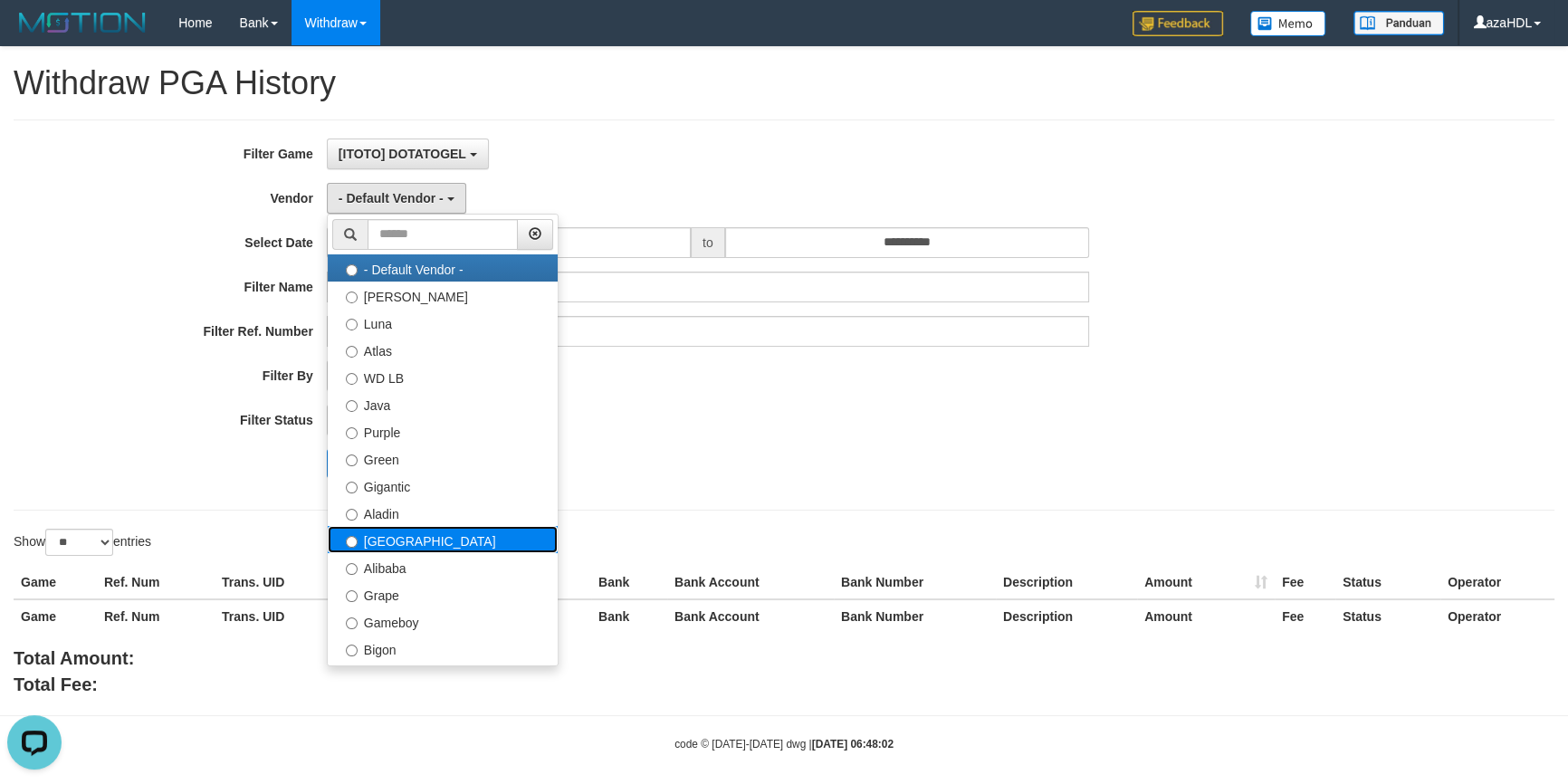
click at [393, 549] on label "Dubai" at bounding box center [443, 538] width 230 height 27
select select "**********"
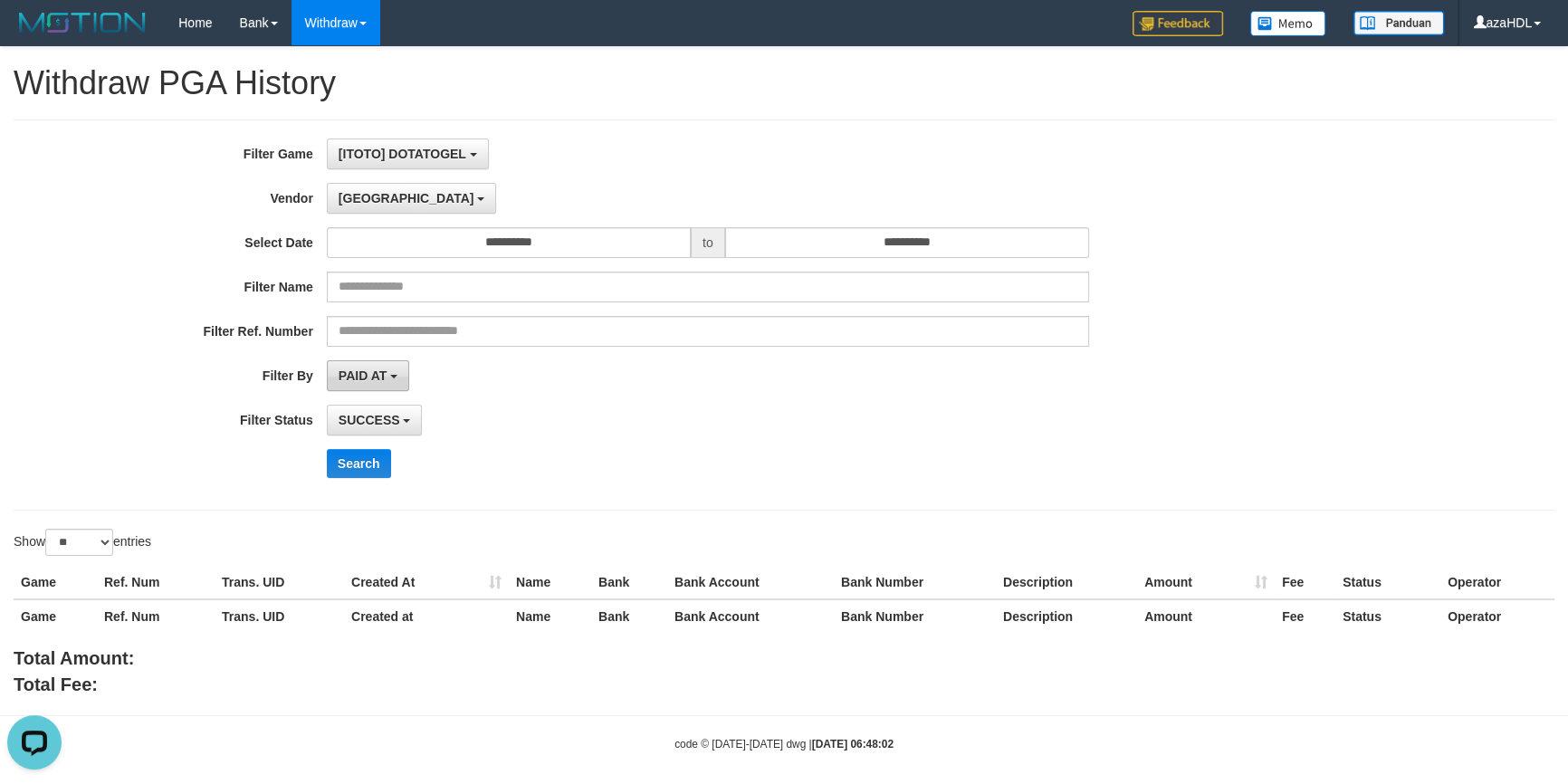
click at [387, 362] on button "PAID AT" at bounding box center [368, 375] width 82 height 31
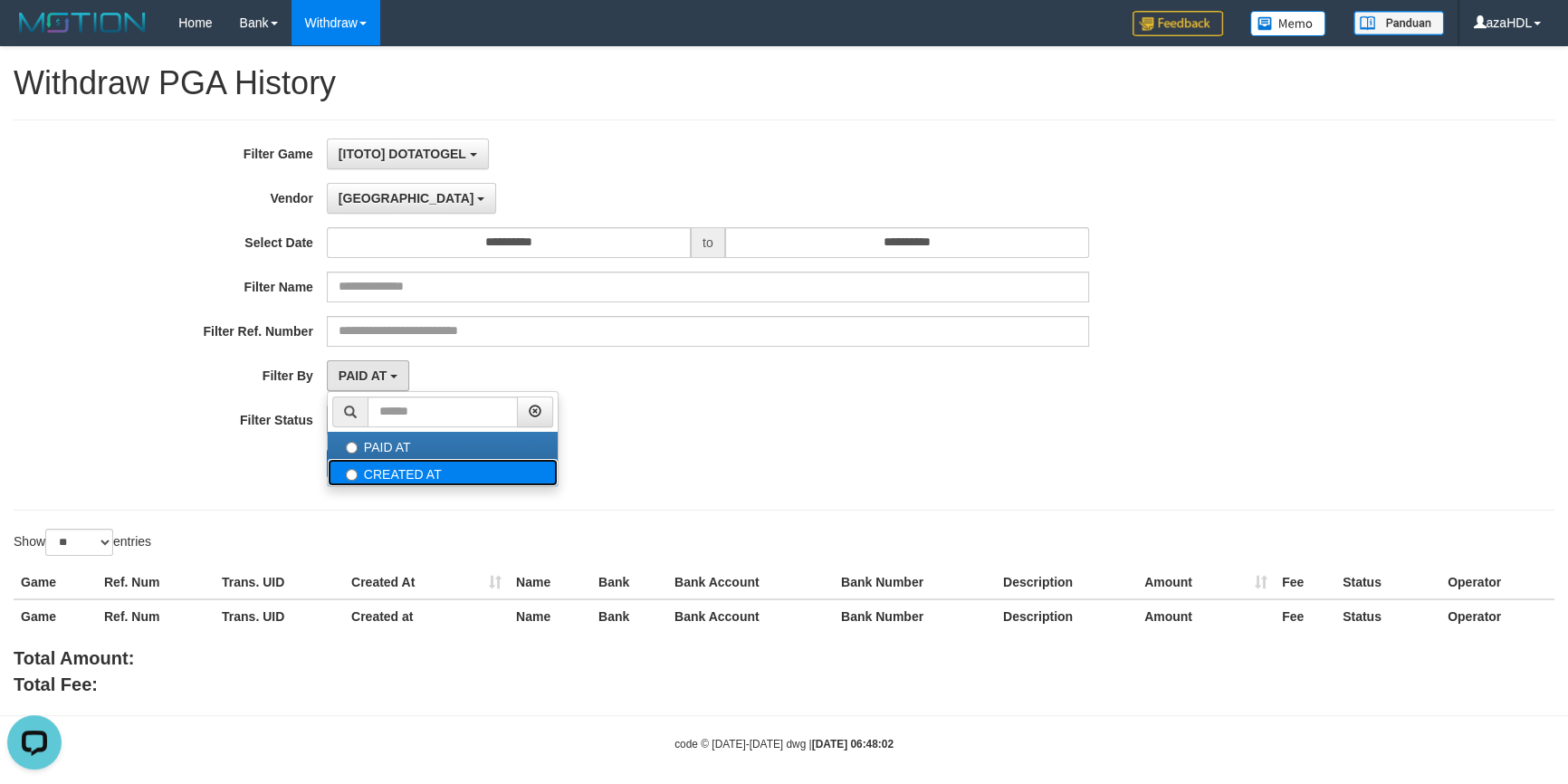
click at [393, 467] on label "CREATED AT" at bounding box center [443, 472] width 230 height 27
select select "*"
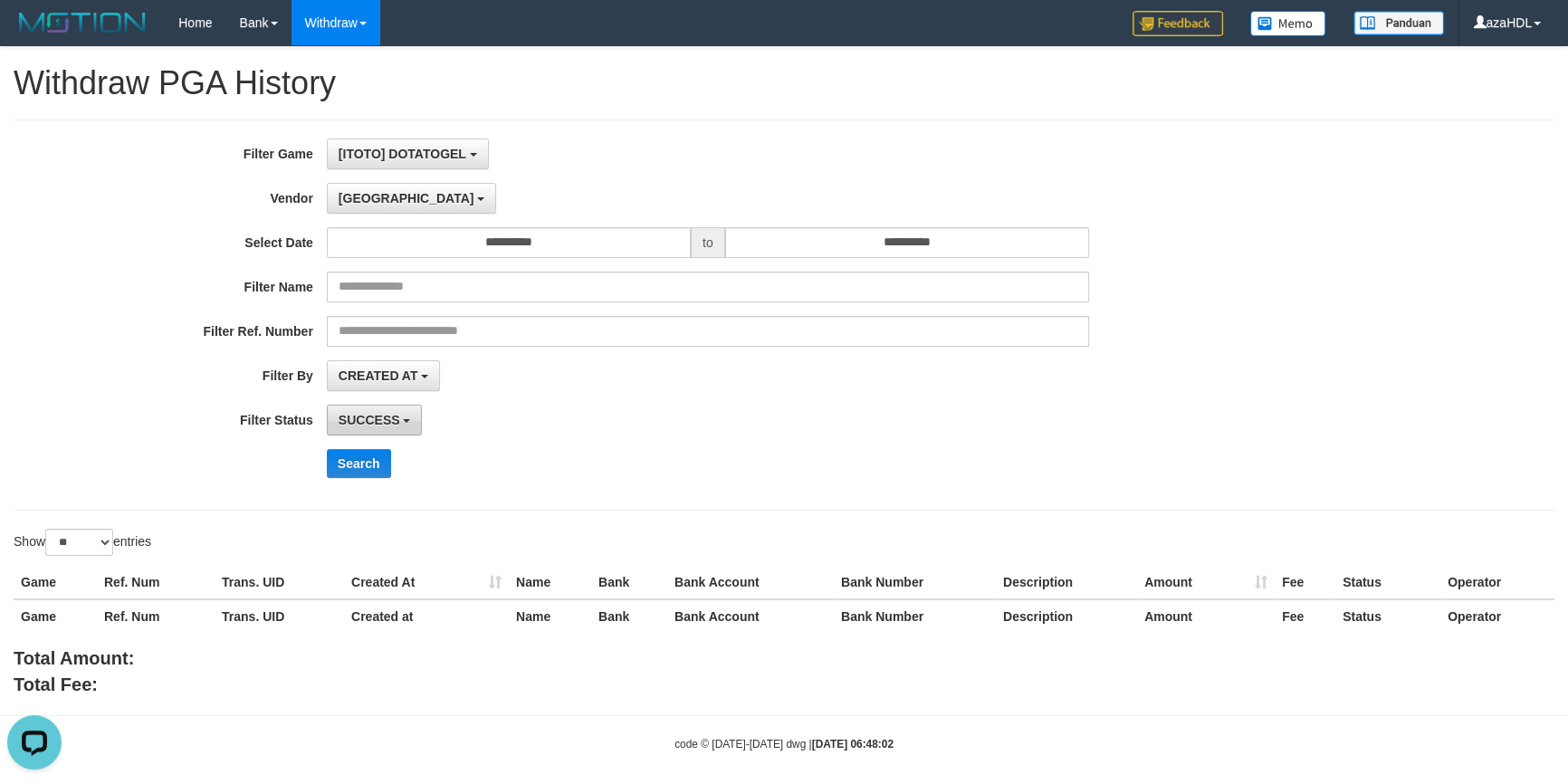
click at [384, 417] on span "SUCCESS" at bounding box center [370, 420] width 61 height 15
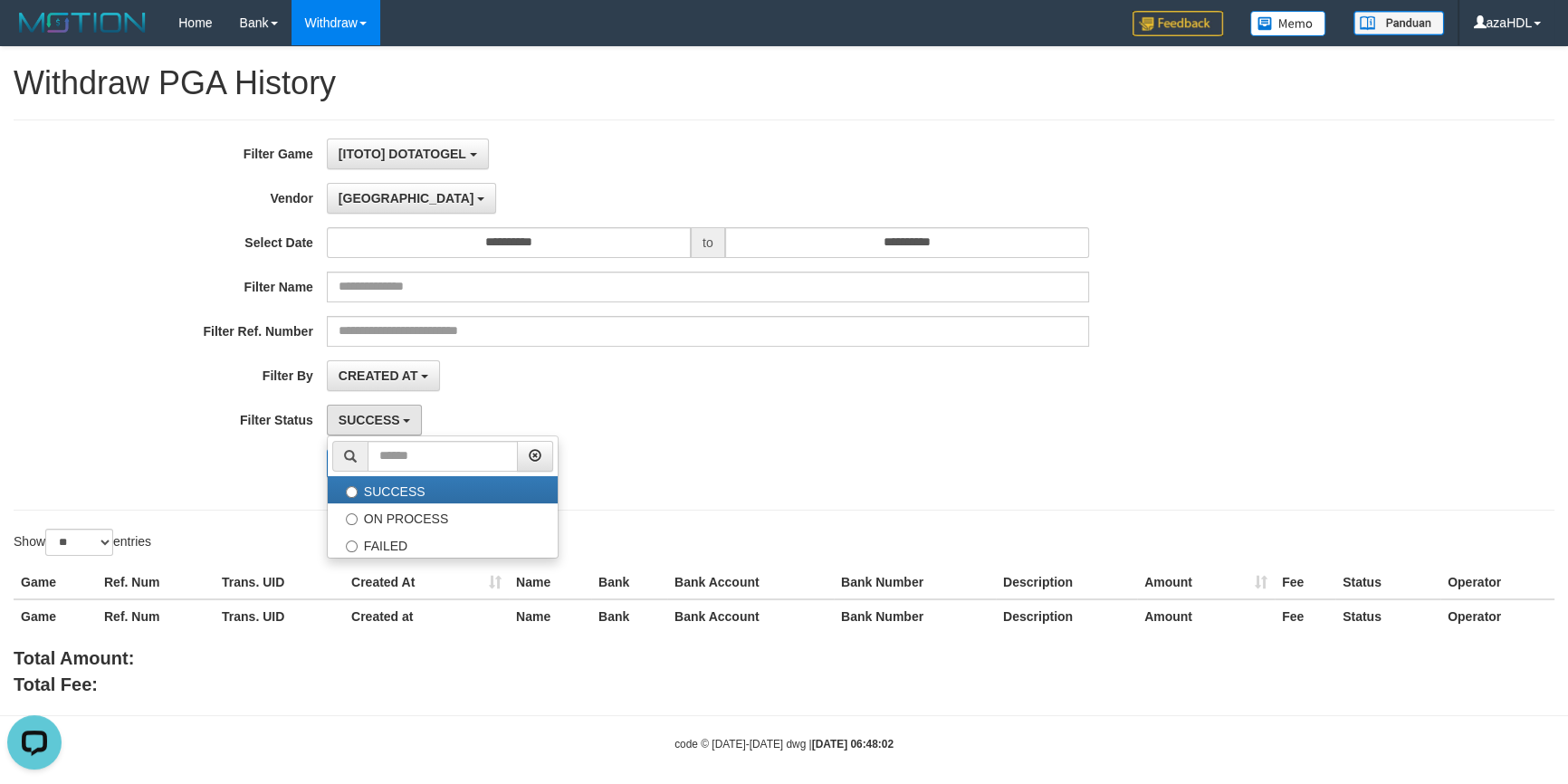
click at [482, 396] on div "**********" at bounding box center [653, 314] width 1306 height 353
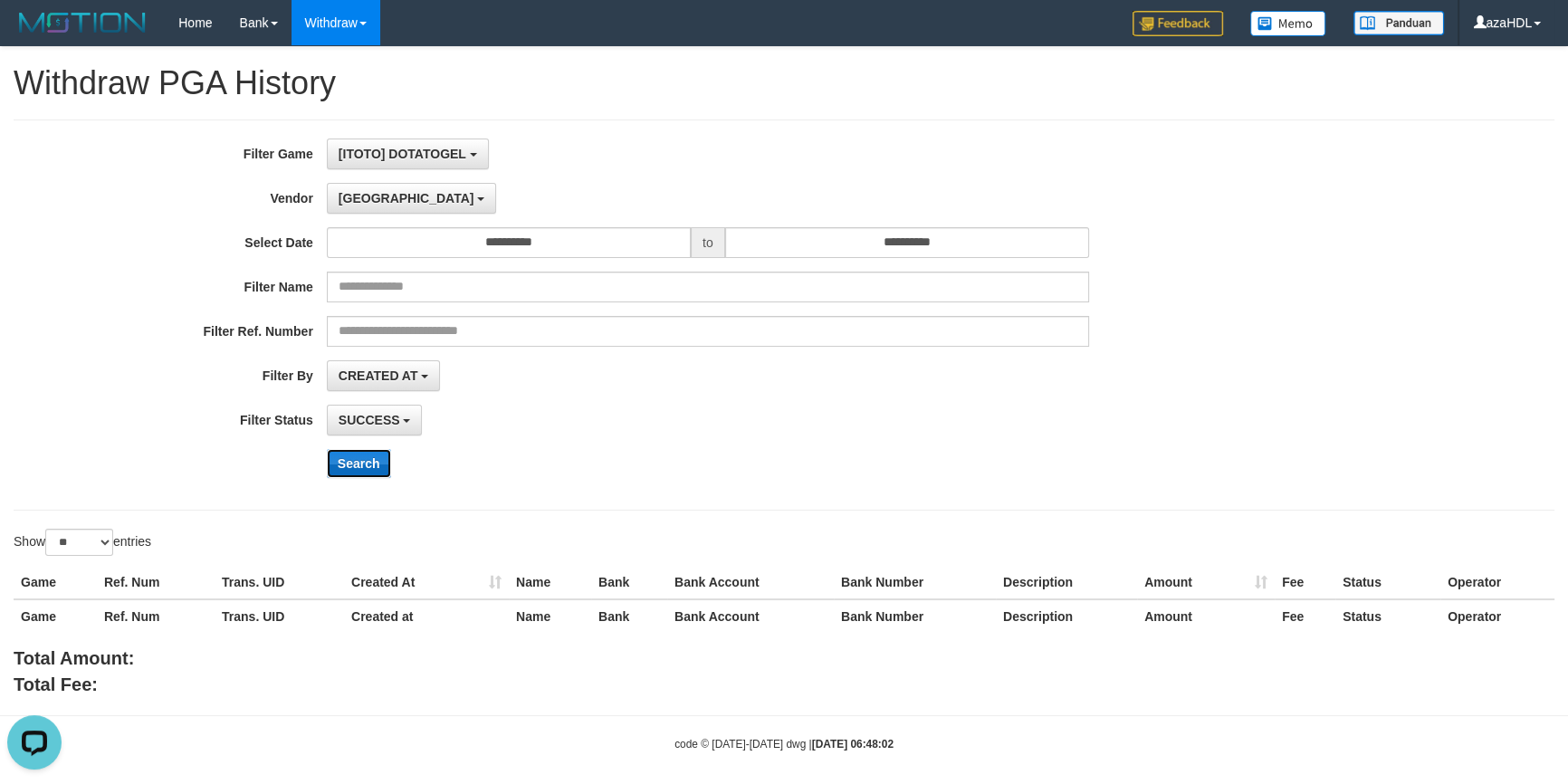
click at [377, 457] on button "Search" at bounding box center [359, 463] width 64 height 29
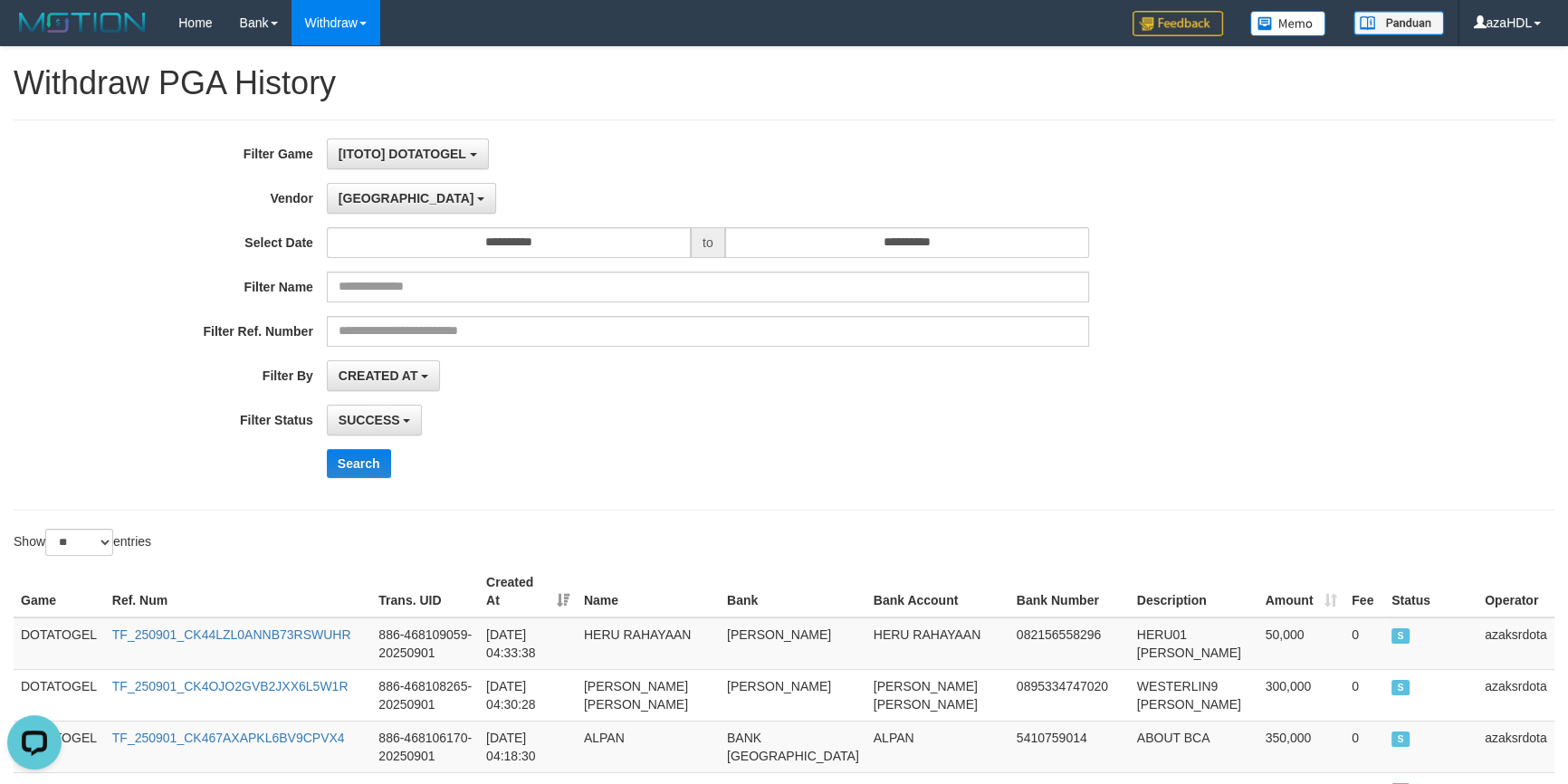
click at [1053, 478] on div "**********" at bounding box center [653, 314] width 1306 height 353
click at [396, 373] on span "CREATED AT" at bounding box center [378, 375] width 80 height 15
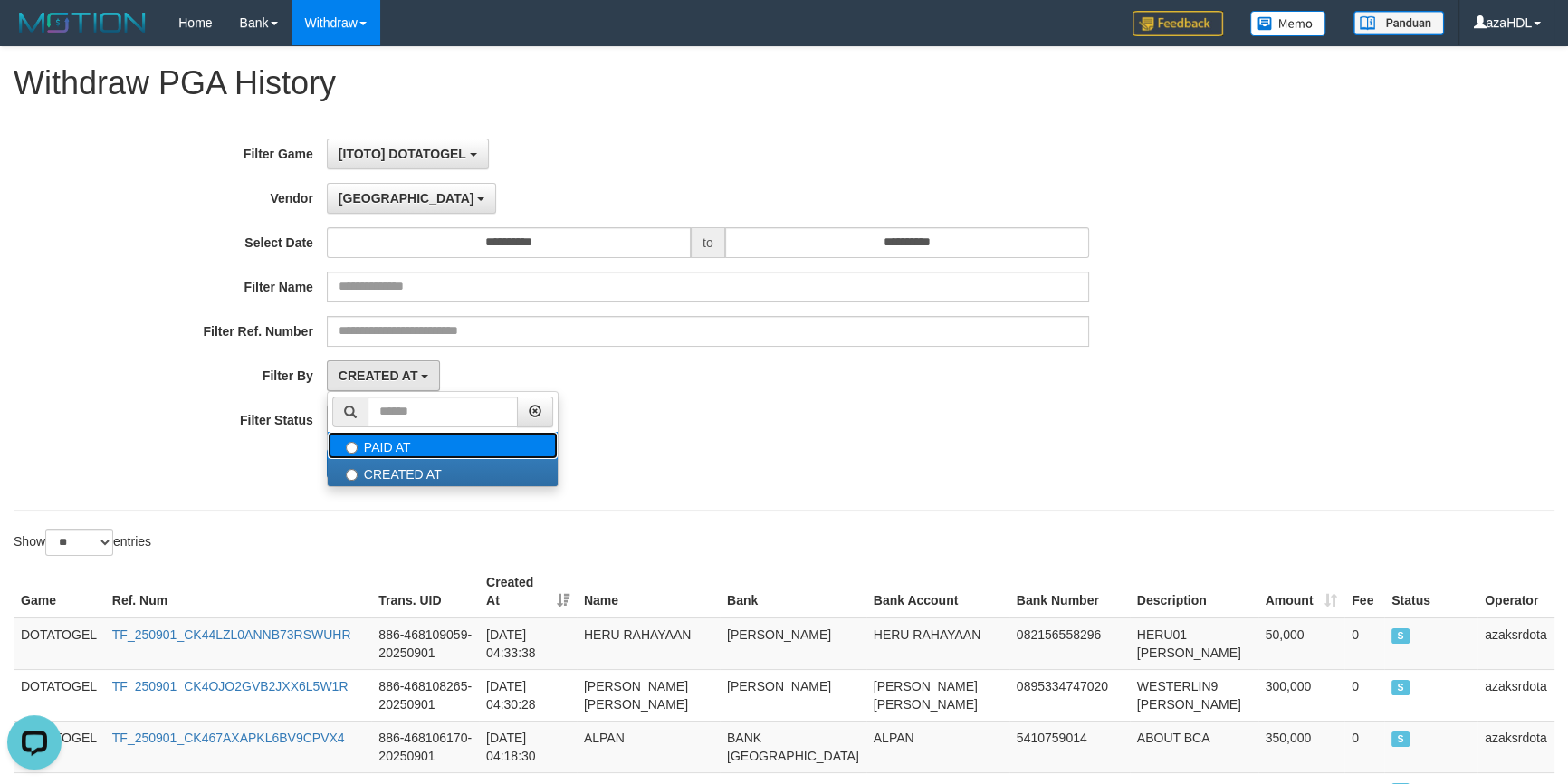
click at [414, 441] on label "PAID AT" at bounding box center [443, 444] width 230 height 27
select select "*"
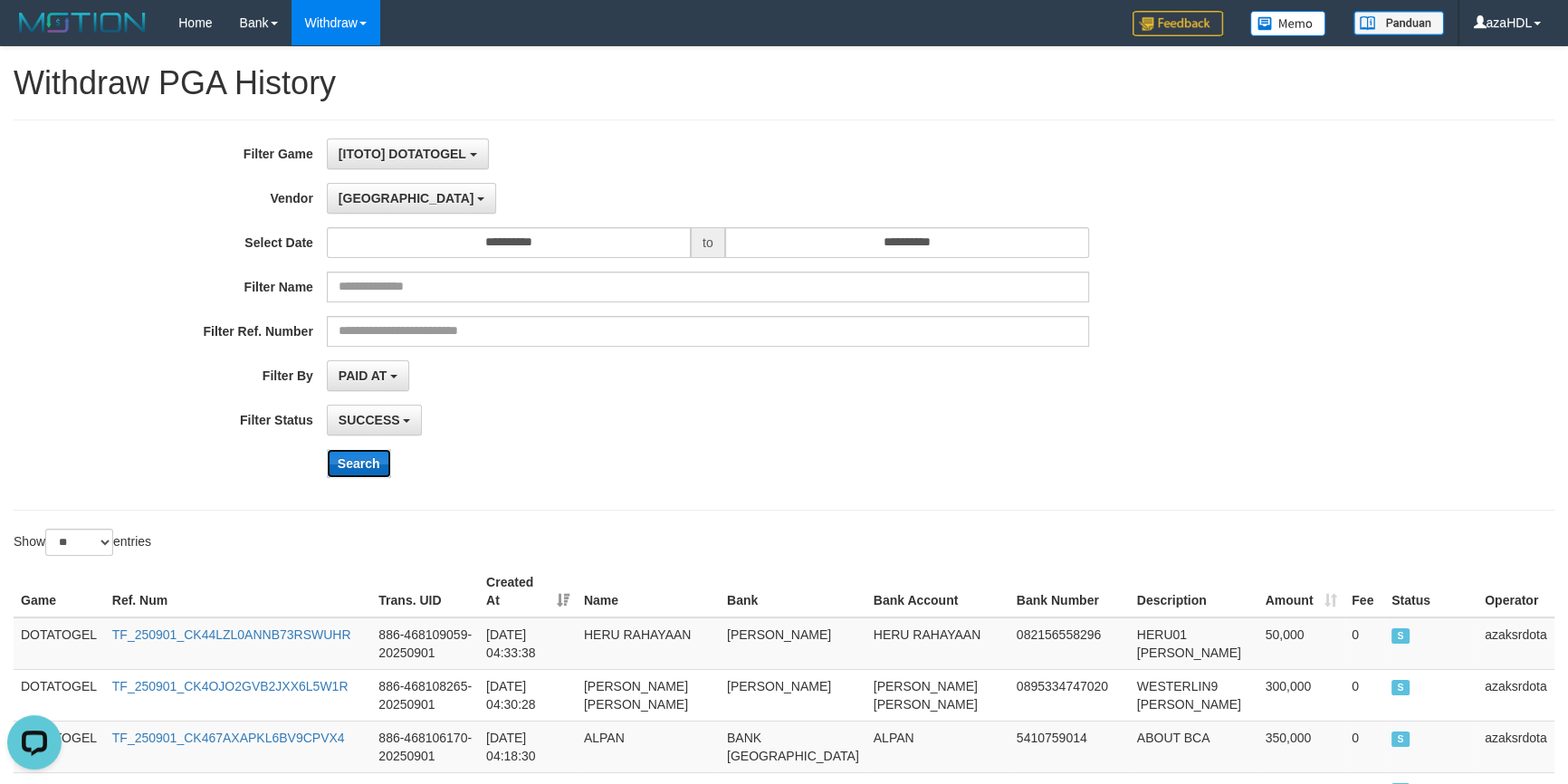
click at [349, 463] on button "Search" at bounding box center [359, 463] width 64 height 29
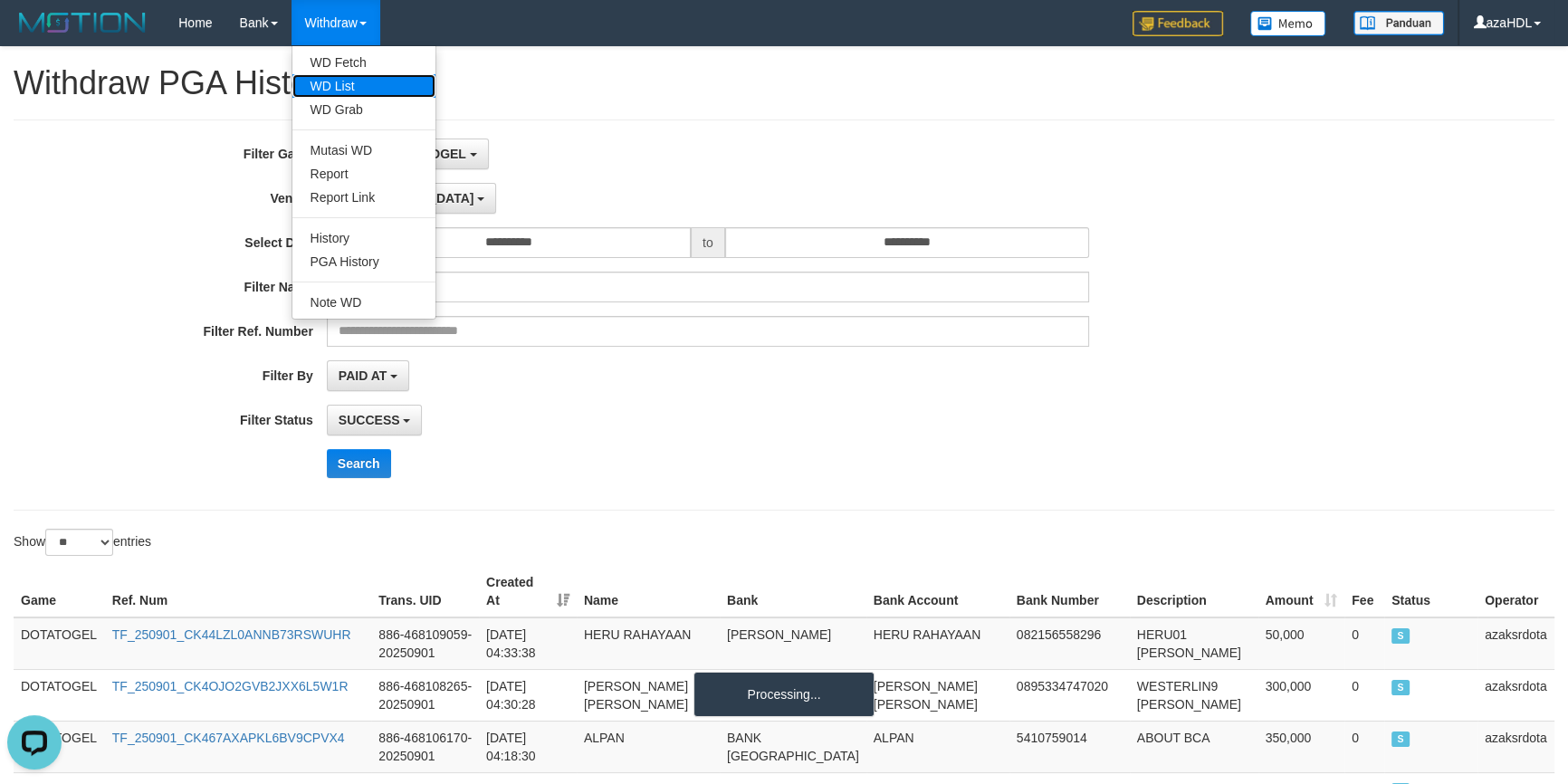
click at [335, 84] on link "WD List" at bounding box center [364, 86] width 143 height 24
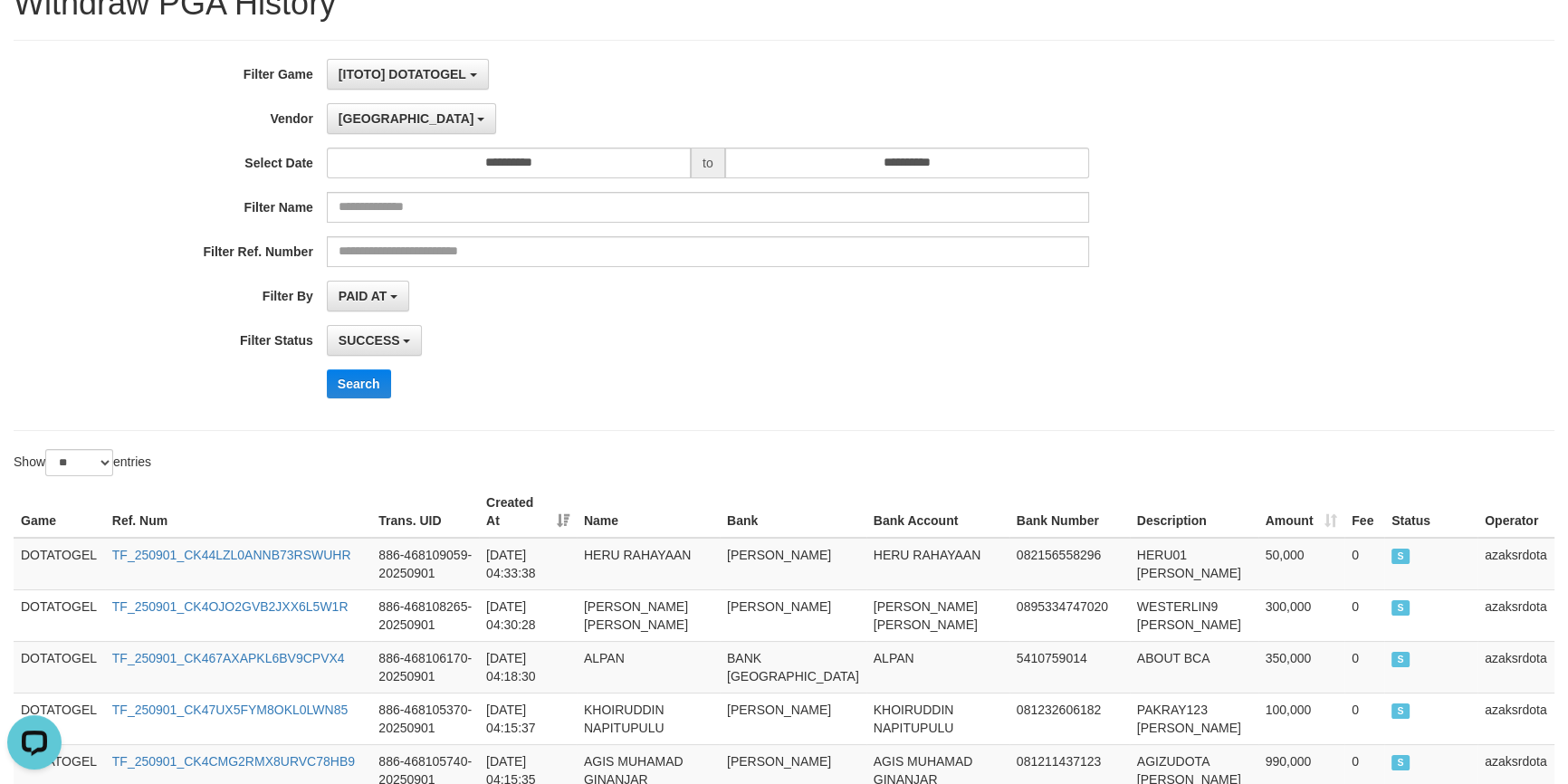
scroll to position [823, 0]
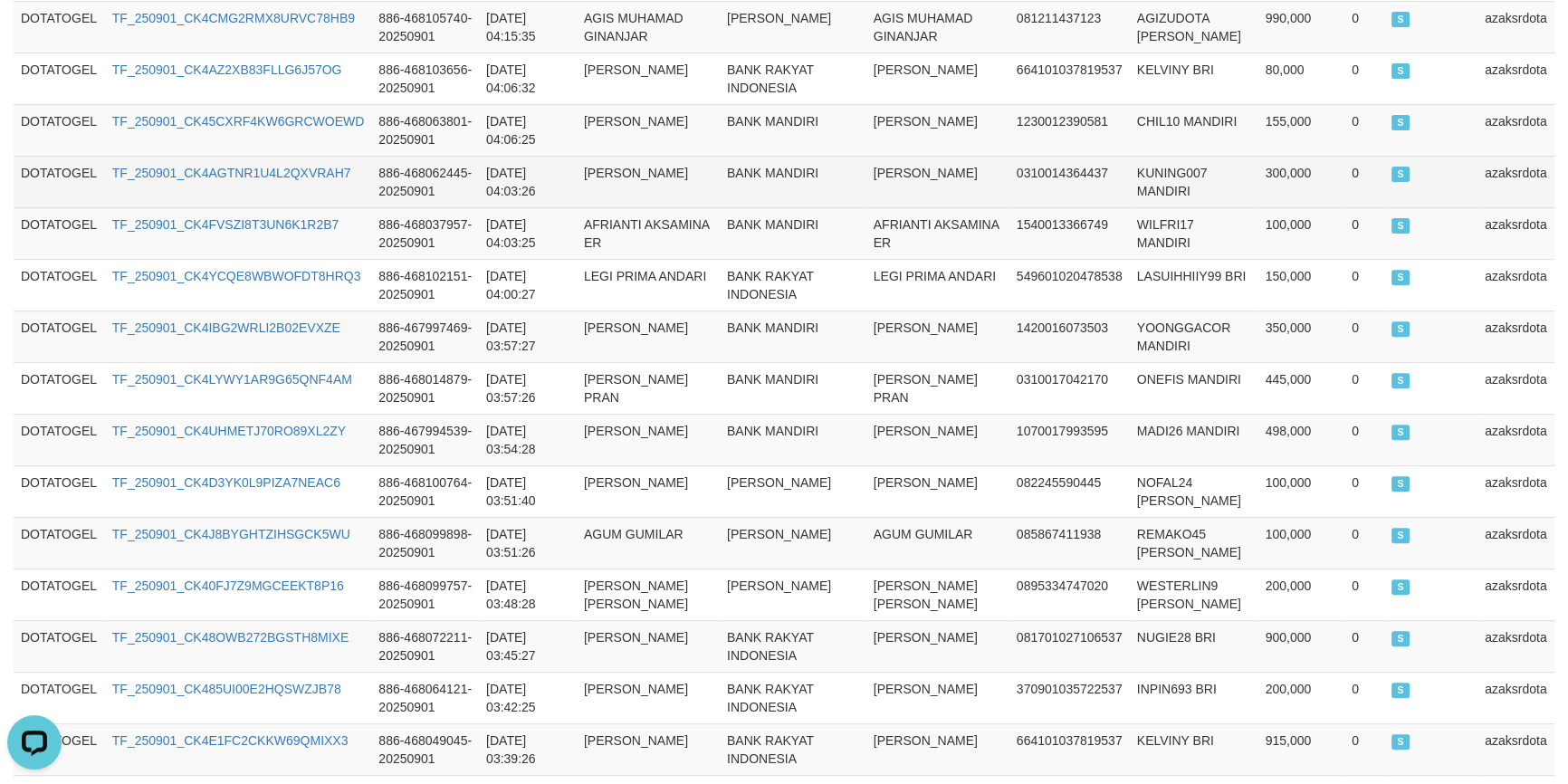
click at [867, 168] on td "FAUZI NURDIN" at bounding box center [938, 182] width 143 height 51
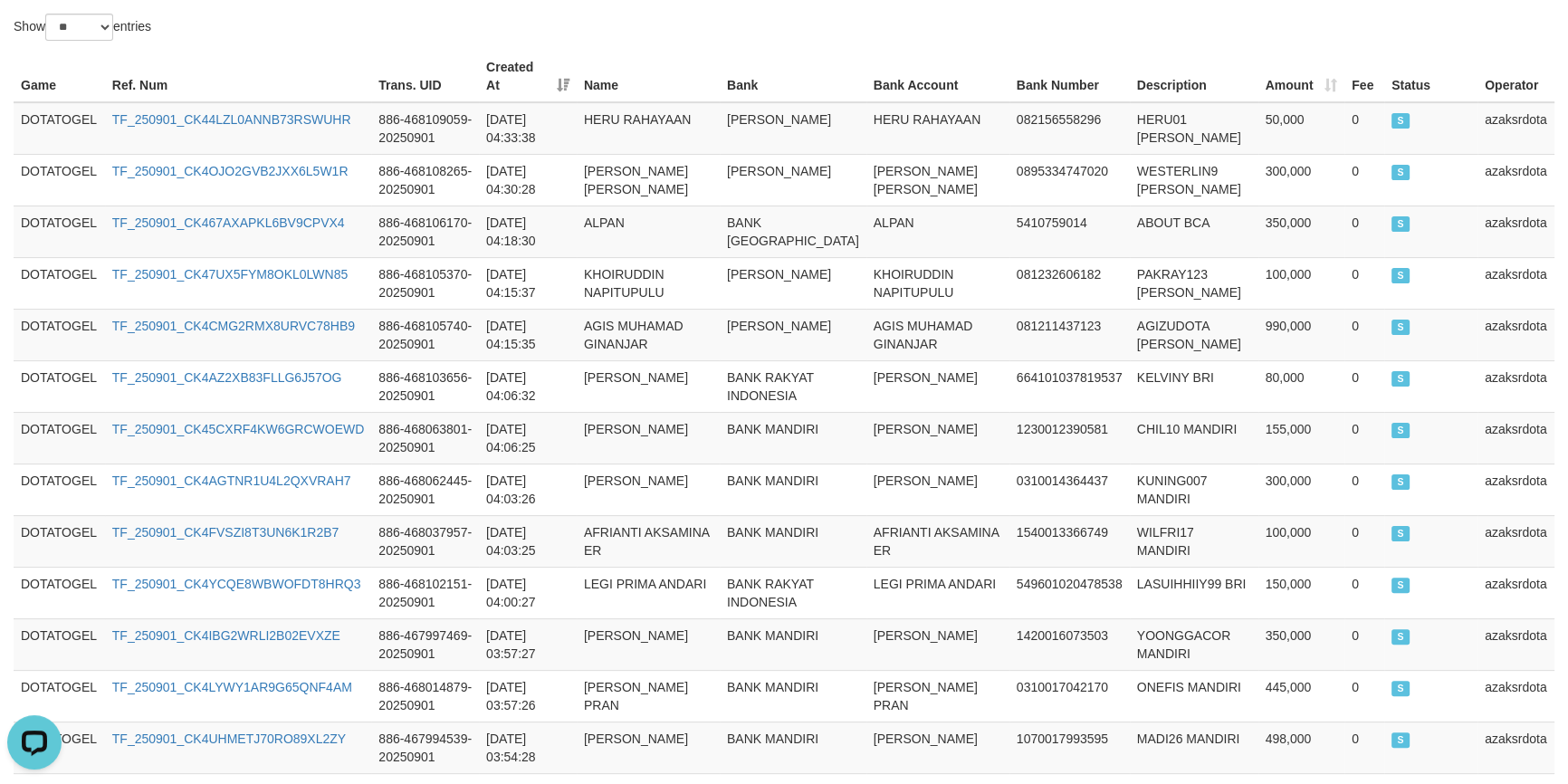
scroll to position [0, 0]
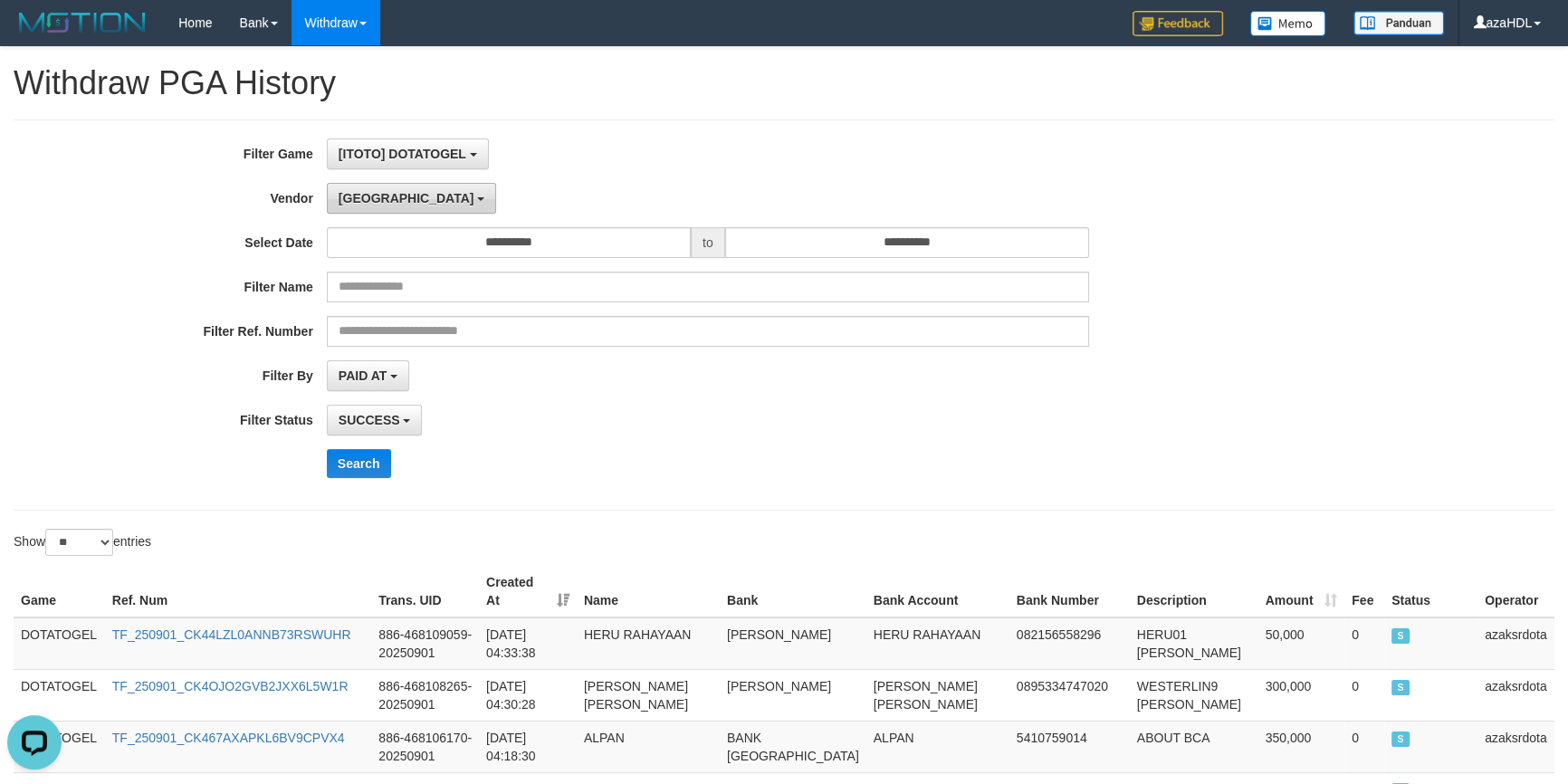
click at [353, 197] on span "[GEOGRAPHIC_DATA]" at bounding box center [406, 197] width 135 height 15
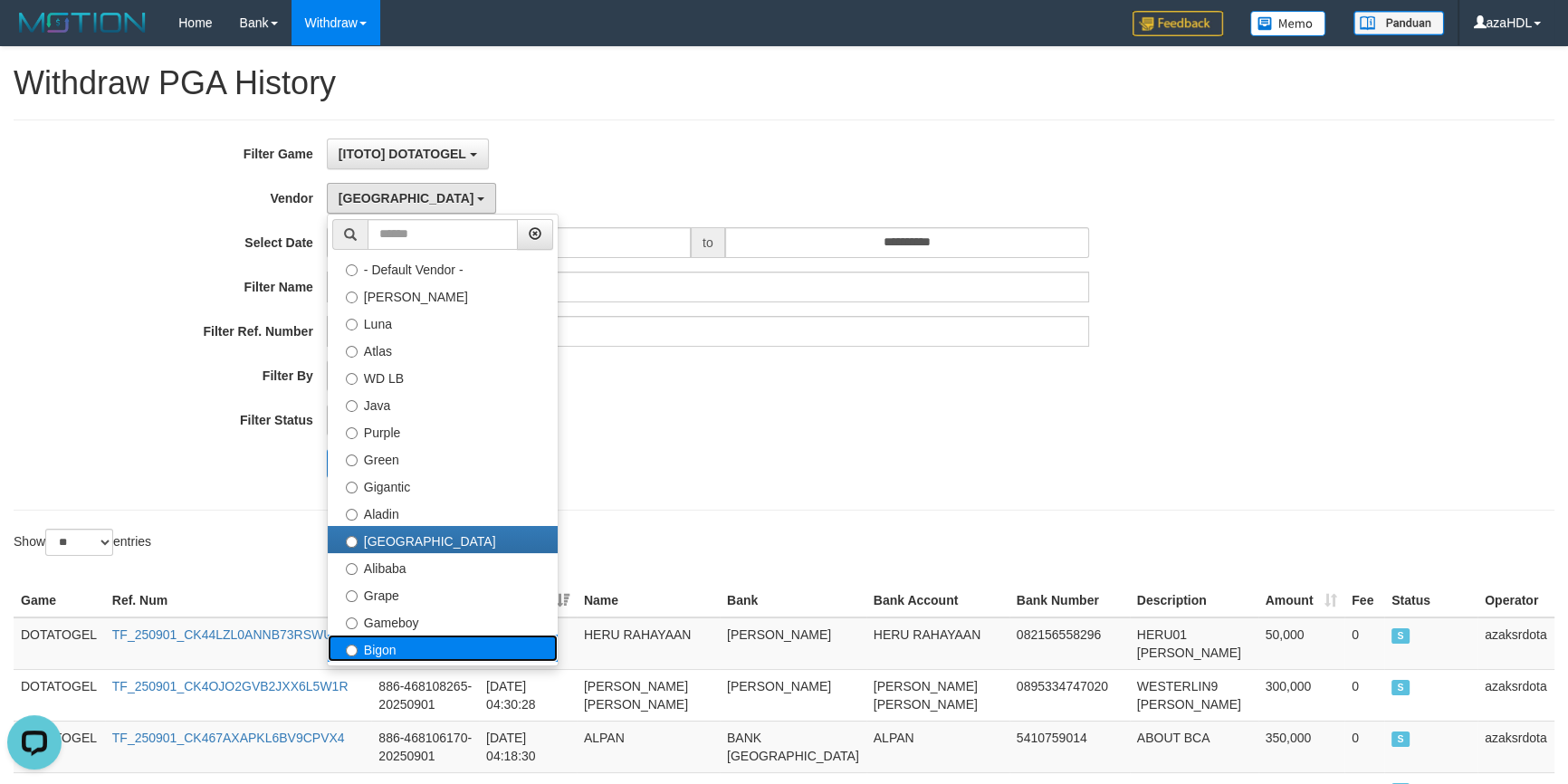
click at [388, 643] on label "Bigon" at bounding box center [443, 647] width 230 height 27
select select "**********"
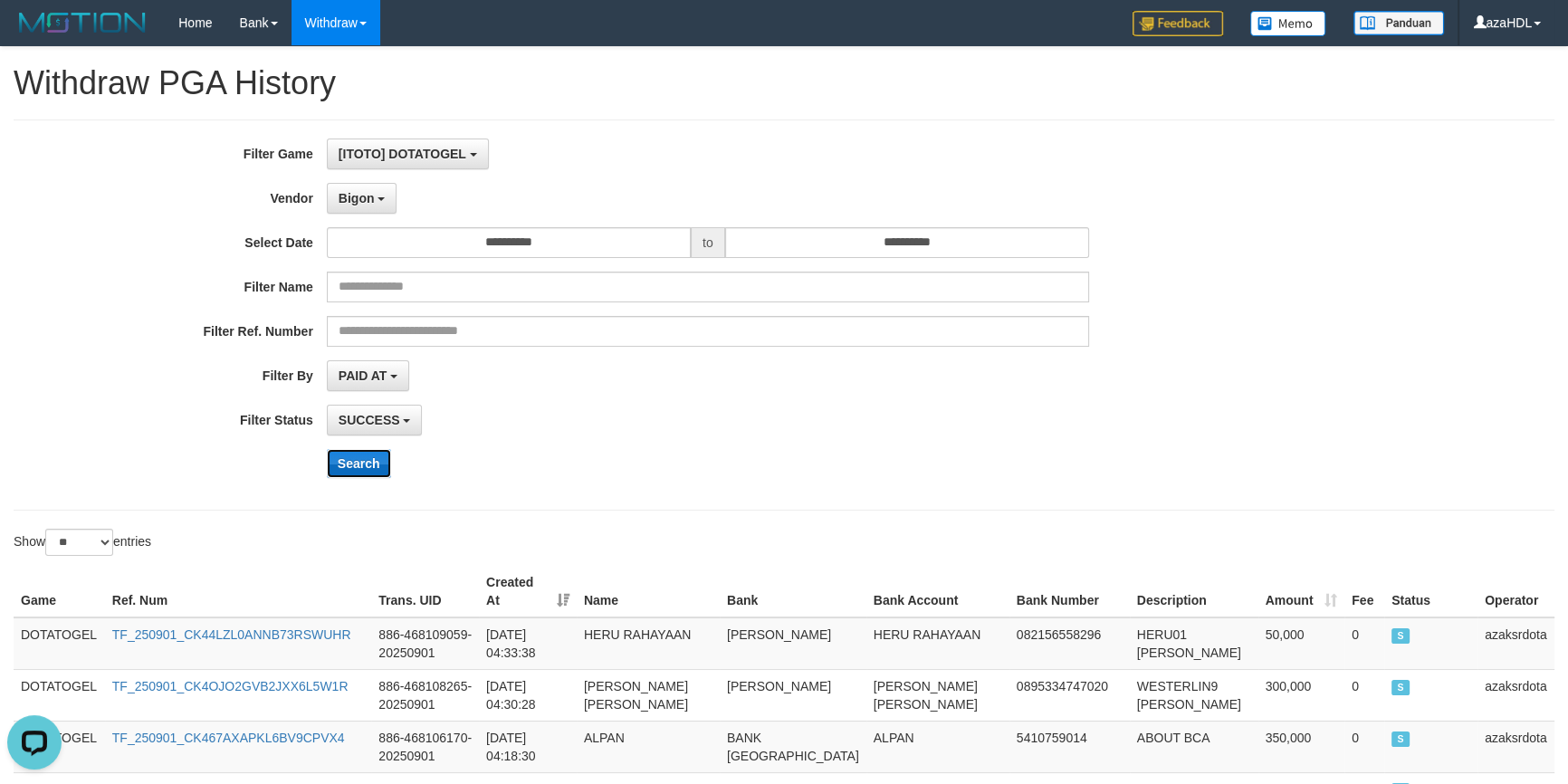
click at [365, 450] on button "Search" at bounding box center [359, 463] width 64 height 29
click at [772, 389] on div "PAID AT PAID AT CREATED AT" at bounding box center [708, 375] width 763 height 31
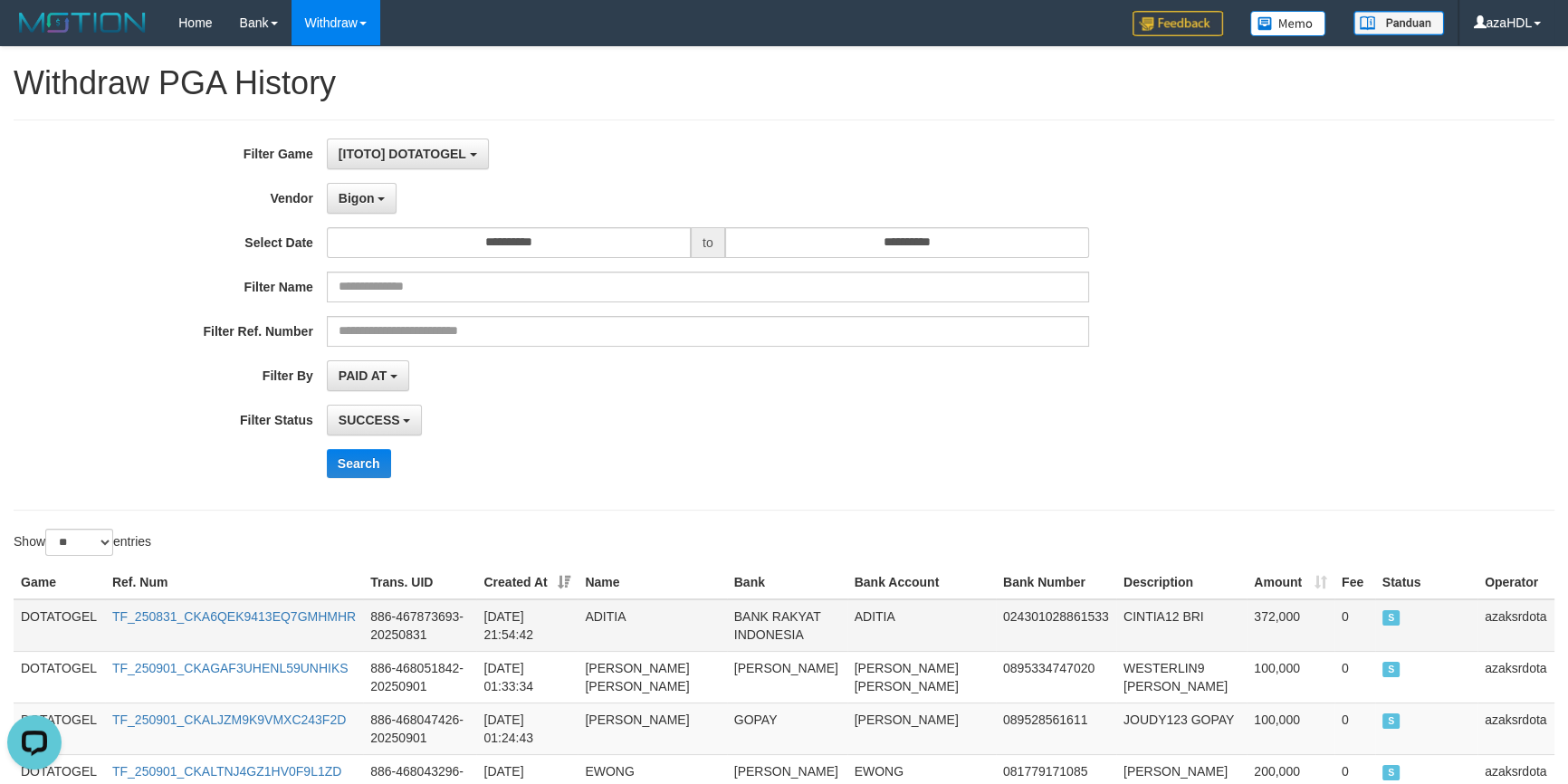
click at [482, 629] on td "2025-08-31 21:54:42" at bounding box center [527, 625] width 102 height 52
drag, startPoint x: 482, startPoint y: 629, endPoint x: 548, endPoint y: 635, distance: 66.3
click at [548, 635] on td "2025-08-31 21:54:42" at bounding box center [527, 625] width 102 height 52
copy td "21:54:42"
click at [483, 633] on td "2025-08-31 21:54:42" at bounding box center [527, 625] width 102 height 52
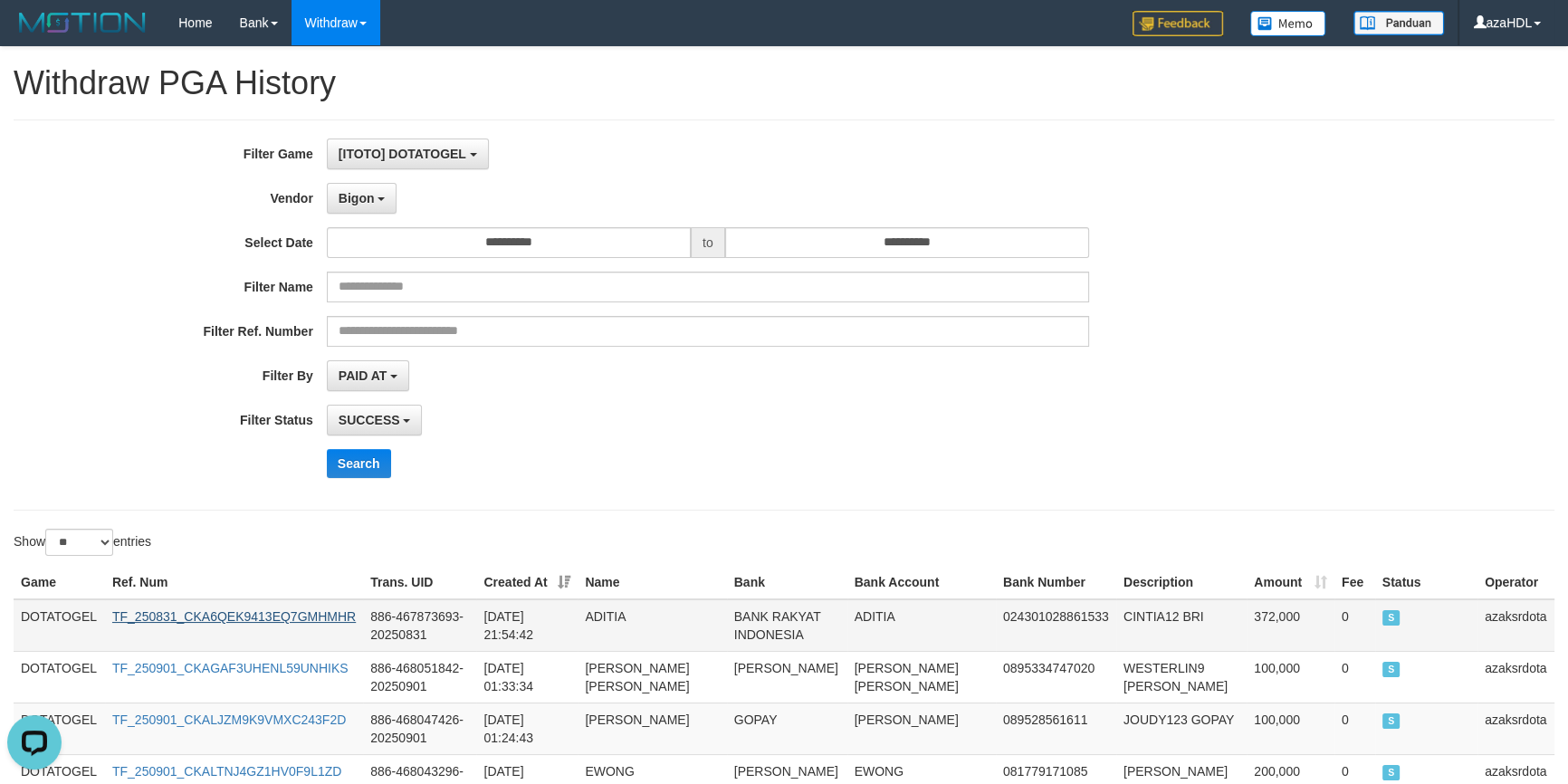
drag, startPoint x: 483, startPoint y: 633, endPoint x: 250, endPoint y: 615, distance: 233.7
click at [564, 633] on td "2025-08-31 21:54:42" at bounding box center [527, 625] width 102 height 52
click at [1143, 619] on td "CINTIA12 BRI" at bounding box center [1182, 625] width 130 height 52
copy td "CINTIA12"
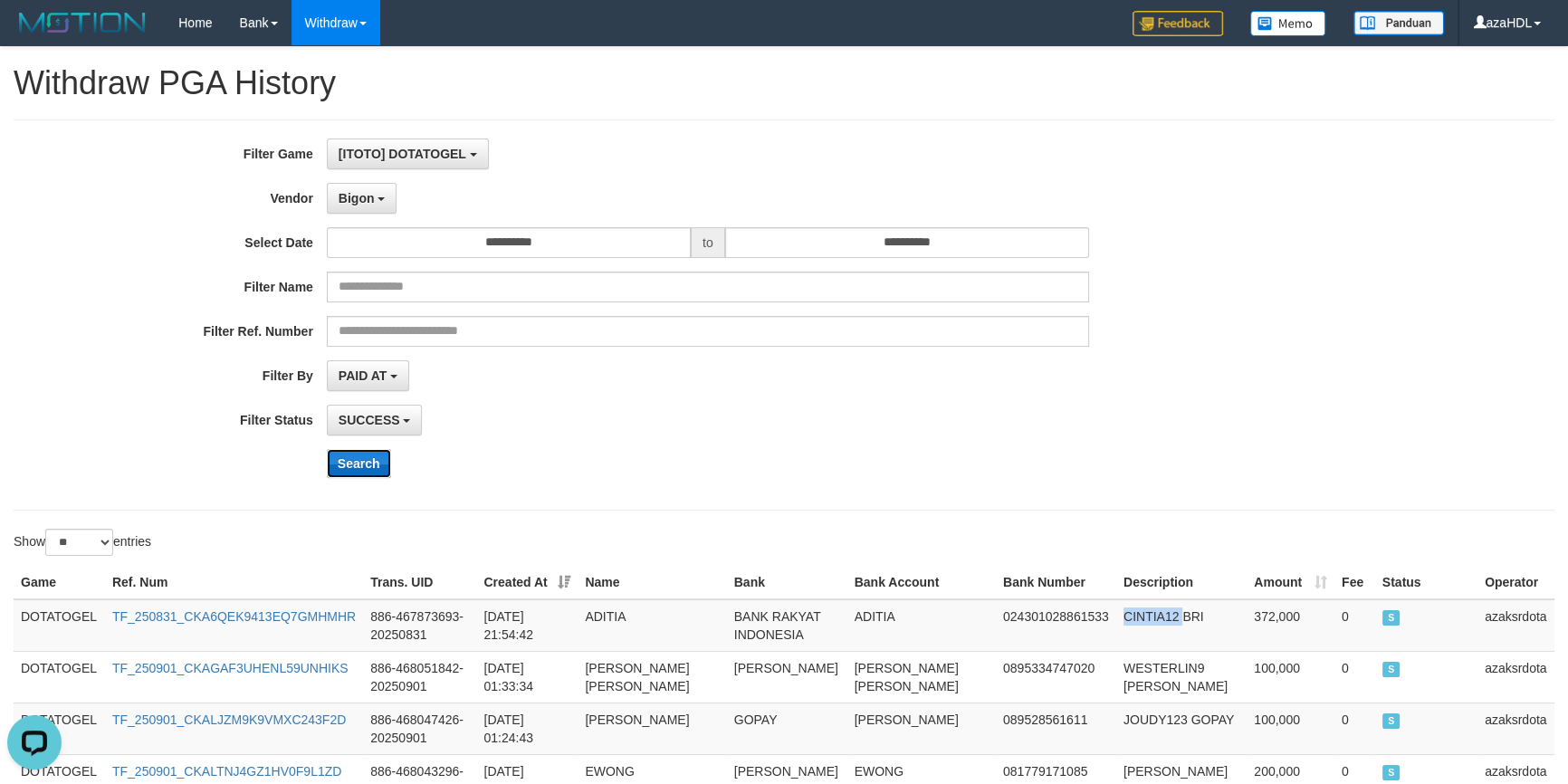
click at [363, 456] on button "Search" at bounding box center [359, 463] width 64 height 29
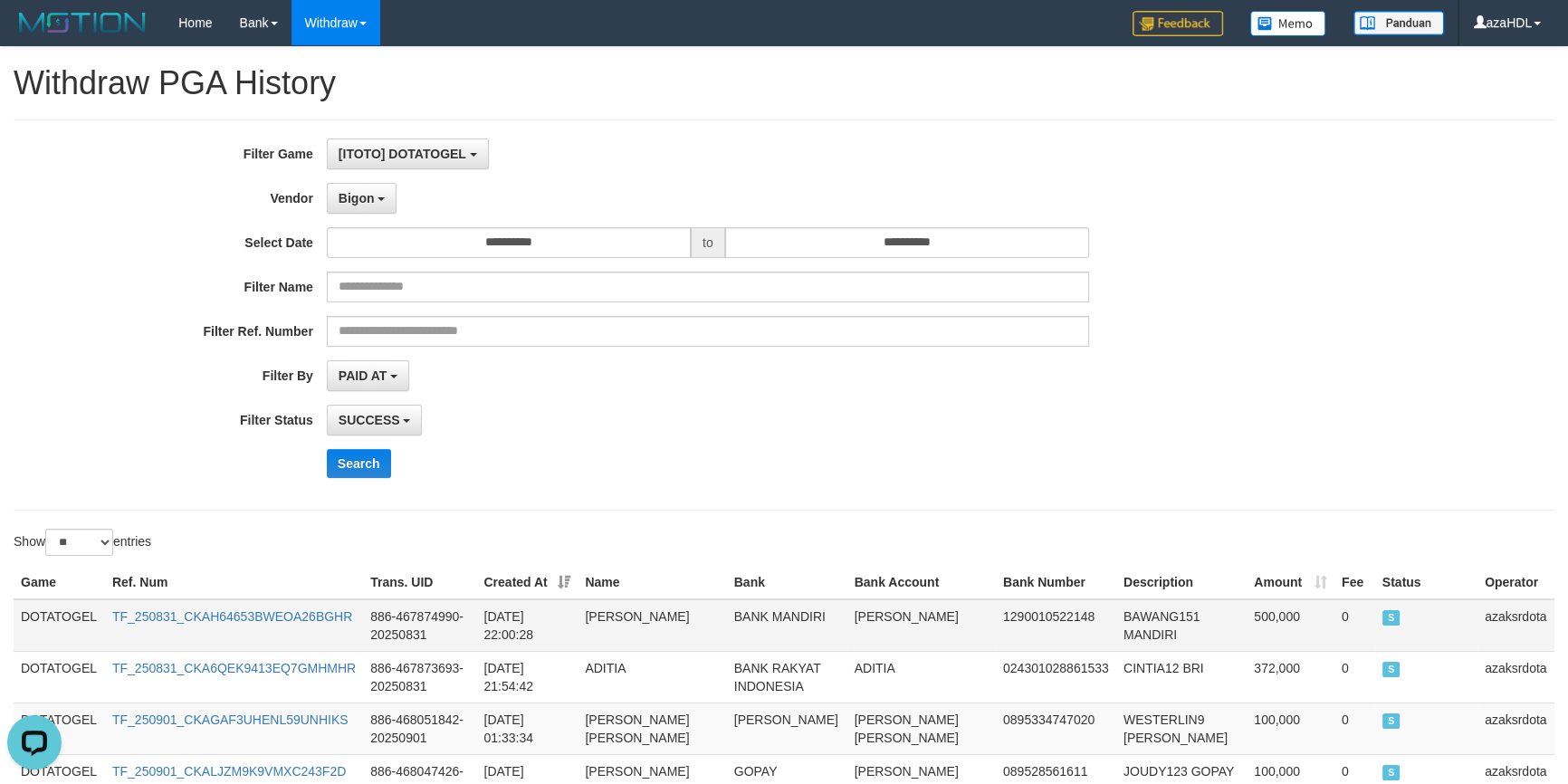
click at [474, 633] on td "886-467874990-20250831" at bounding box center [419, 625] width 114 height 52
click at [483, 633] on td "2025-08-31 22:00:28" at bounding box center [527, 625] width 102 height 52
drag, startPoint x: 483, startPoint y: 633, endPoint x: 564, endPoint y: 633, distance: 81.0
click at [564, 633] on td "2025-08-31 22:00:28" at bounding box center [527, 625] width 102 height 52
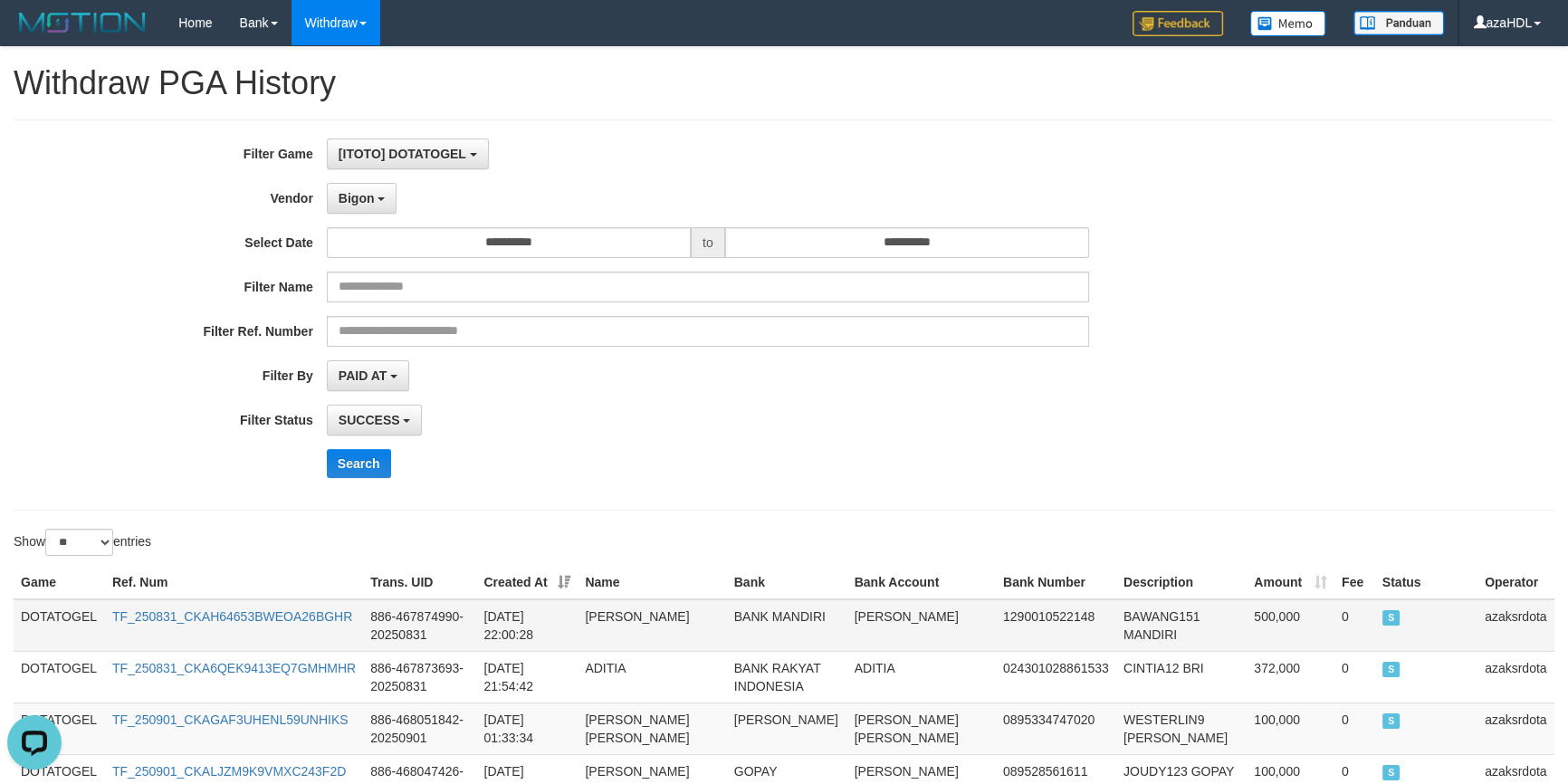
copy td "22:00:28"
click at [488, 614] on td "2025-08-31 22:00:28" at bounding box center [527, 625] width 102 height 52
drag, startPoint x: 488, startPoint y: 614, endPoint x: 533, endPoint y: 623, distance: 45.9
click at [533, 623] on td "2025-08-31 22:00:28" at bounding box center [527, 625] width 102 height 52
click at [492, 625] on td "2025-08-31 22:00:28" at bounding box center [527, 625] width 102 height 52
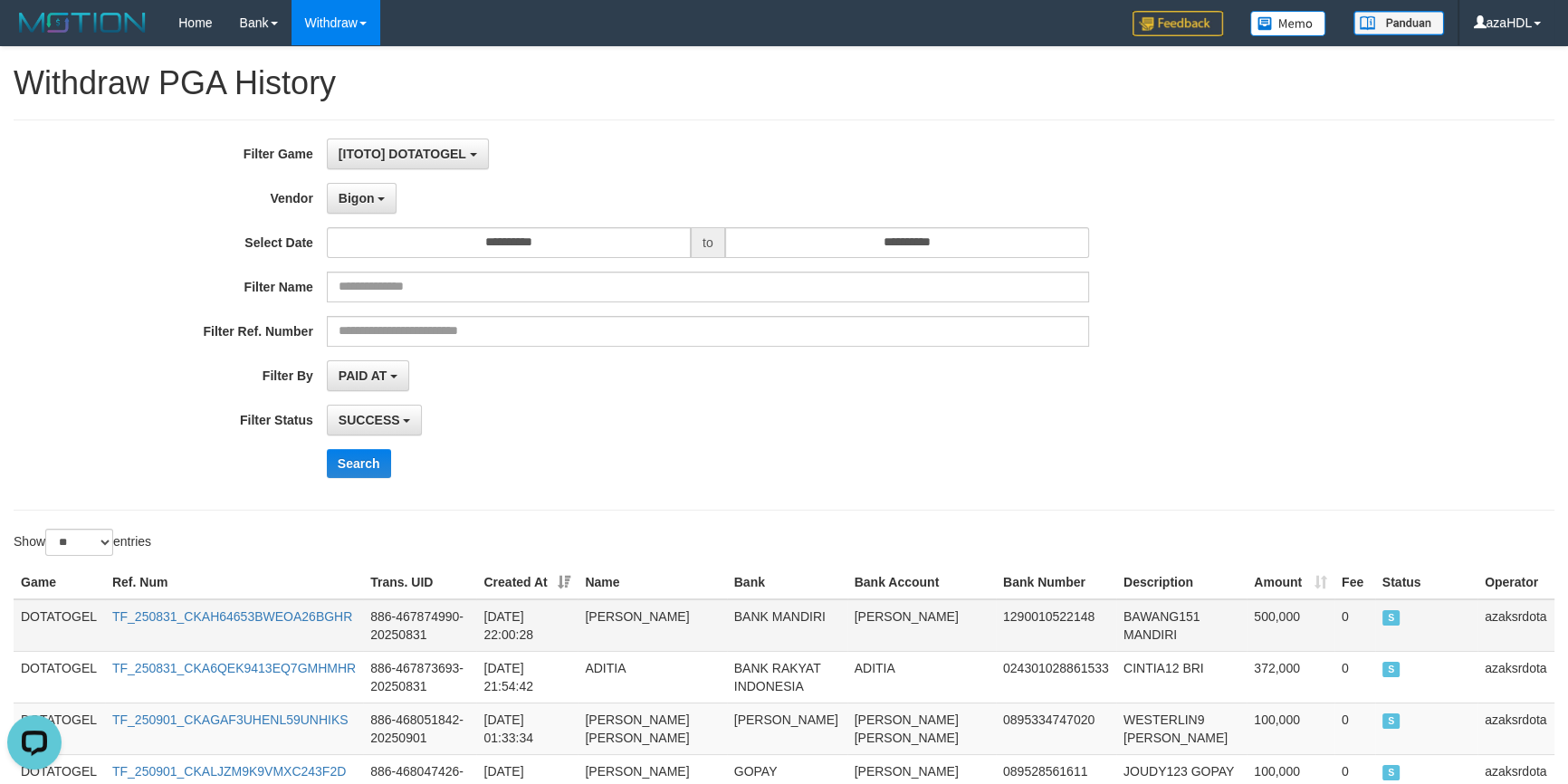
drag, startPoint x: 492, startPoint y: 625, endPoint x: 549, endPoint y: 630, distance: 57.2
click at [549, 630] on td "2025-08-31 22:00:28" at bounding box center [527, 625] width 102 height 52
copy td "22:00:28"
click at [356, 473] on button "Search" at bounding box center [359, 463] width 64 height 29
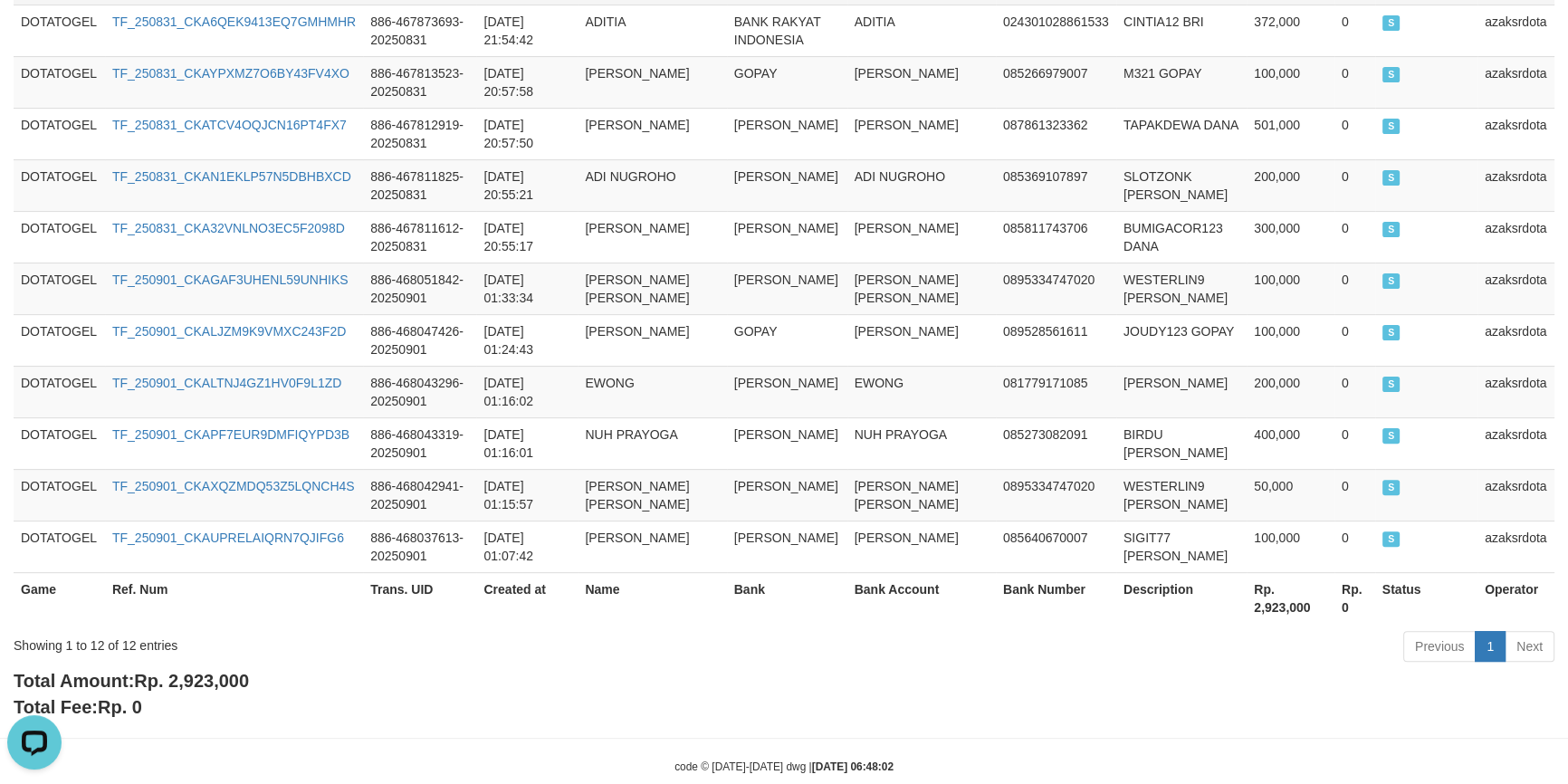
scroll to position [679, 0]
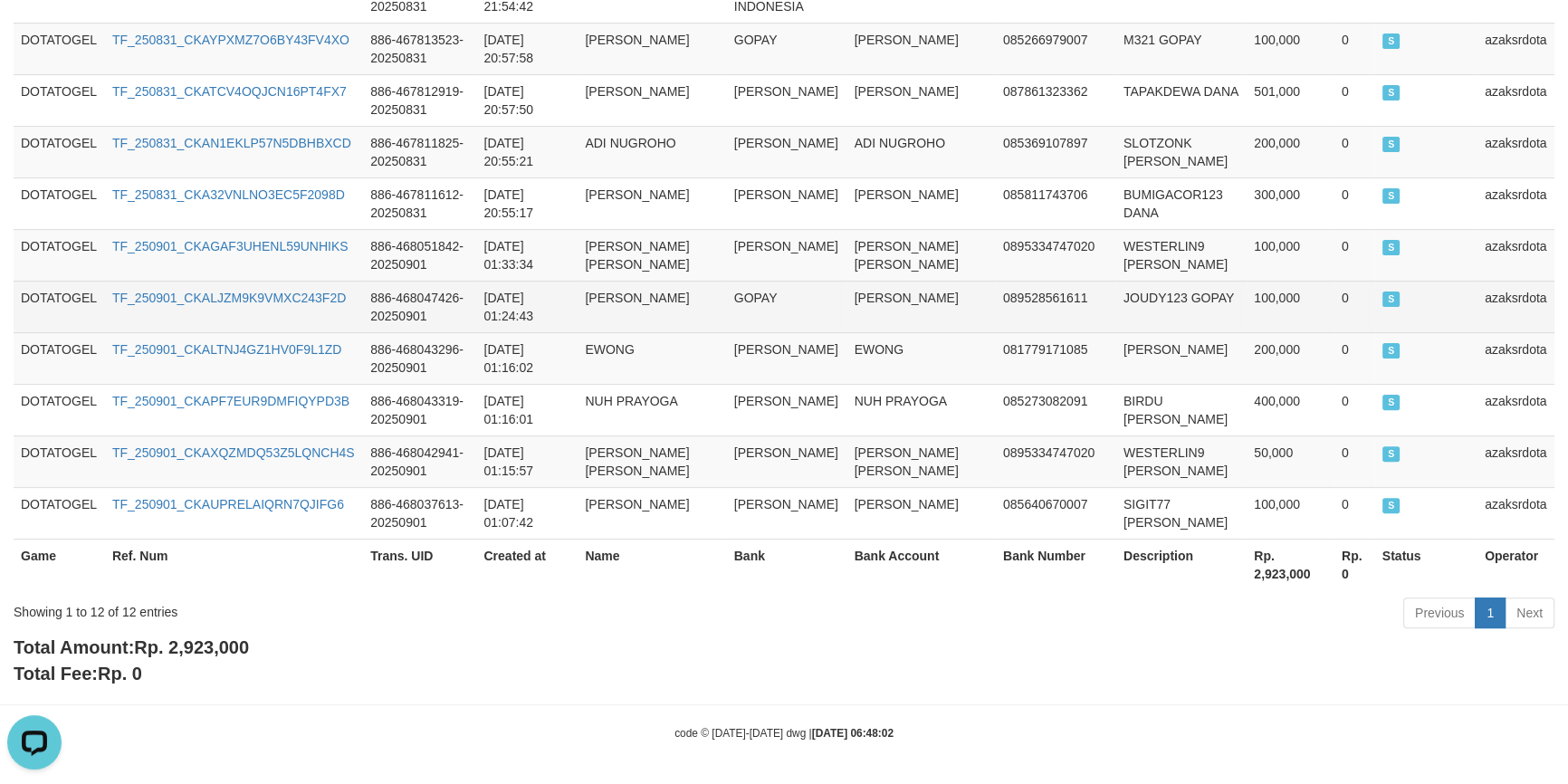
click at [839, 292] on td "GOPAY" at bounding box center [787, 306] width 121 height 51
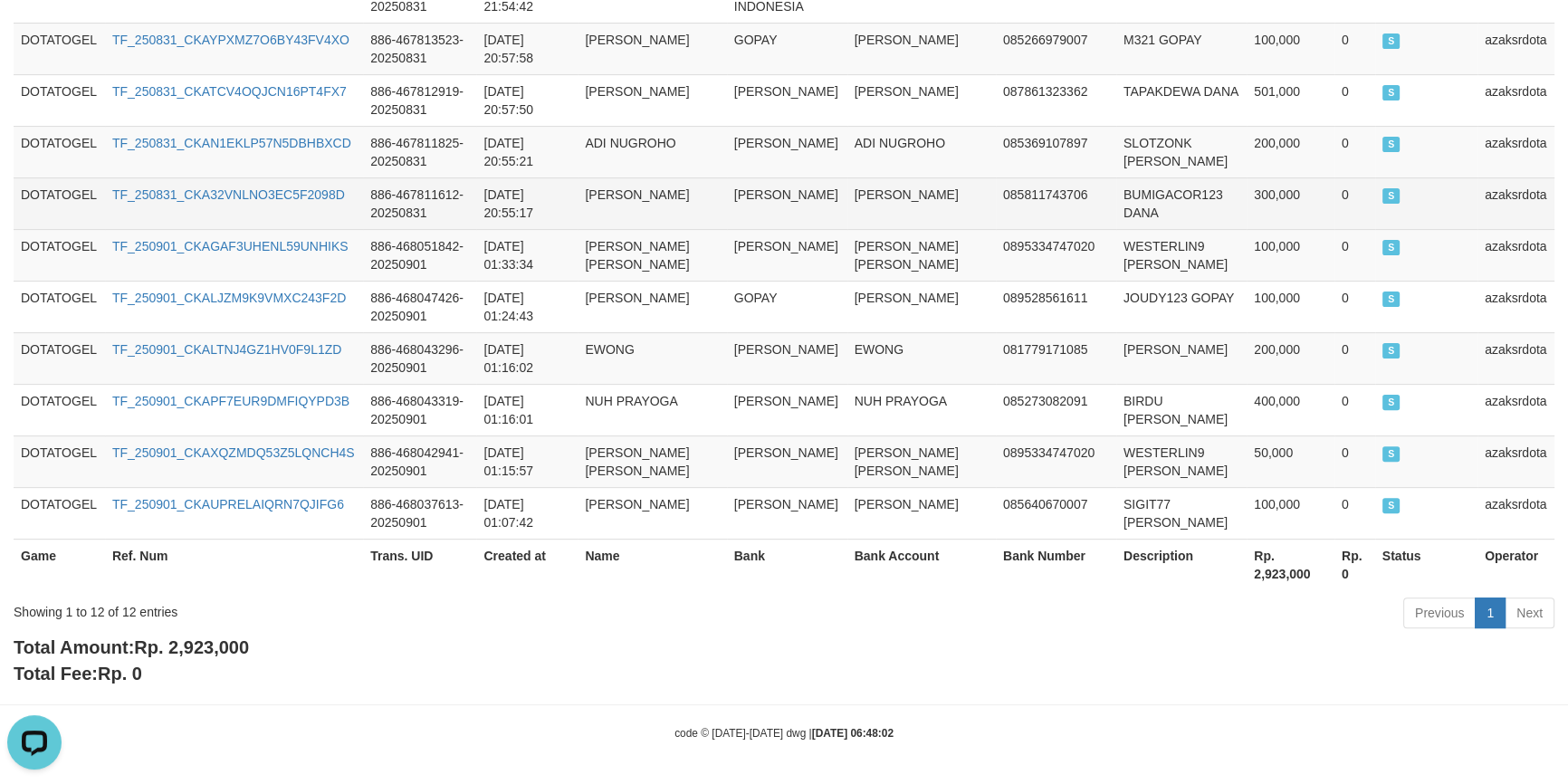
click at [490, 210] on td "2025-08-31 20:55:17" at bounding box center [527, 203] width 102 height 51
drag, startPoint x: 490, startPoint y: 210, endPoint x: 540, endPoint y: 211, distance: 50.0
click at [540, 211] on td "2025-08-31 20:55:17" at bounding box center [527, 203] width 102 height 51
copy td "20:55:17"
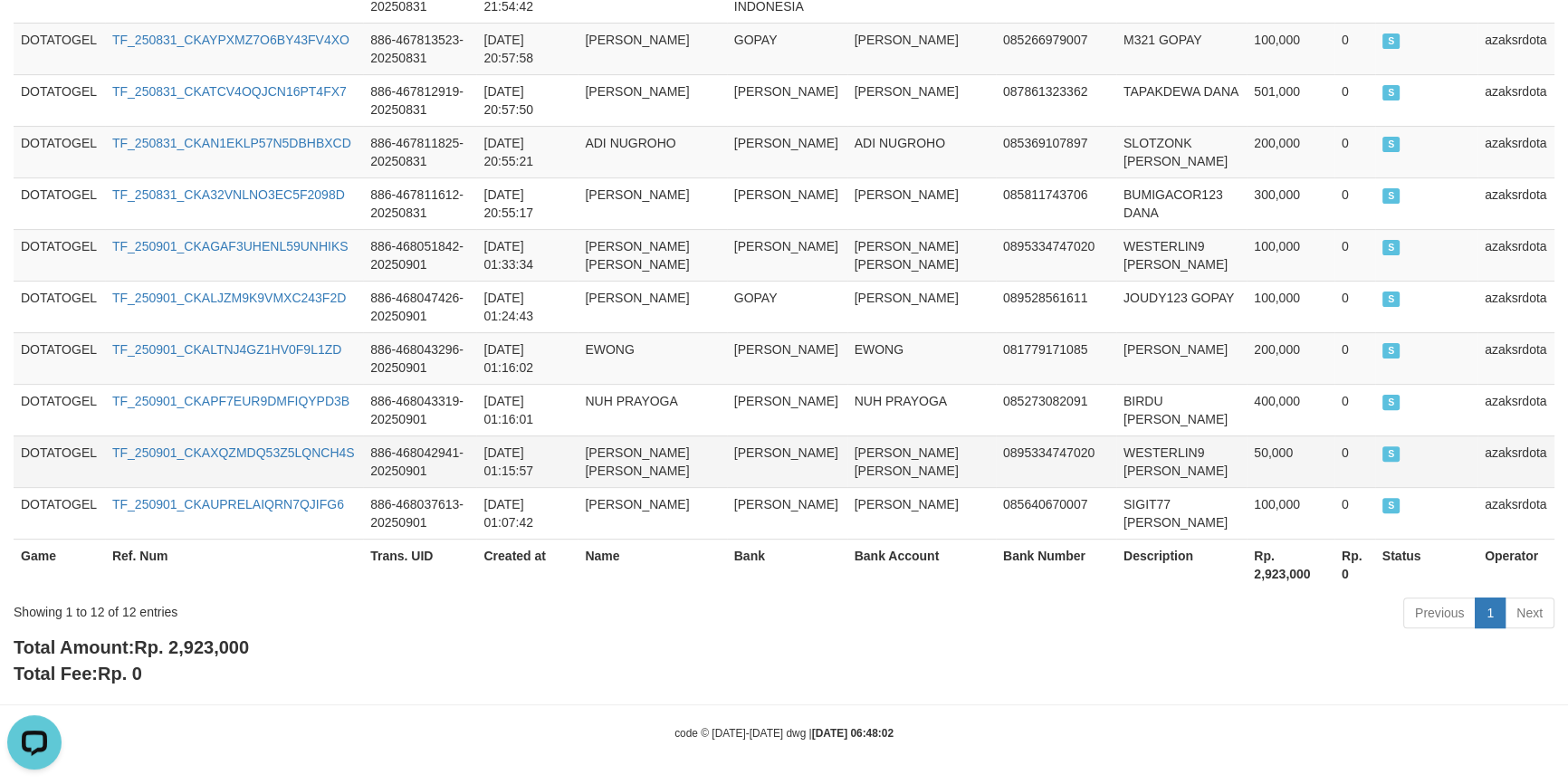
click at [683, 474] on td "AHMAD FARID ALI NURDIN" at bounding box center [652, 461] width 148 height 51
click at [487, 157] on td "2025-08-31 20:55:21" at bounding box center [527, 151] width 102 height 51
drag, startPoint x: 487, startPoint y: 157, endPoint x: 557, endPoint y: 157, distance: 70.0
click at [557, 157] on td "2025-08-31 20:55:21" at bounding box center [527, 151] width 102 height 51
copy td "20:55:21"
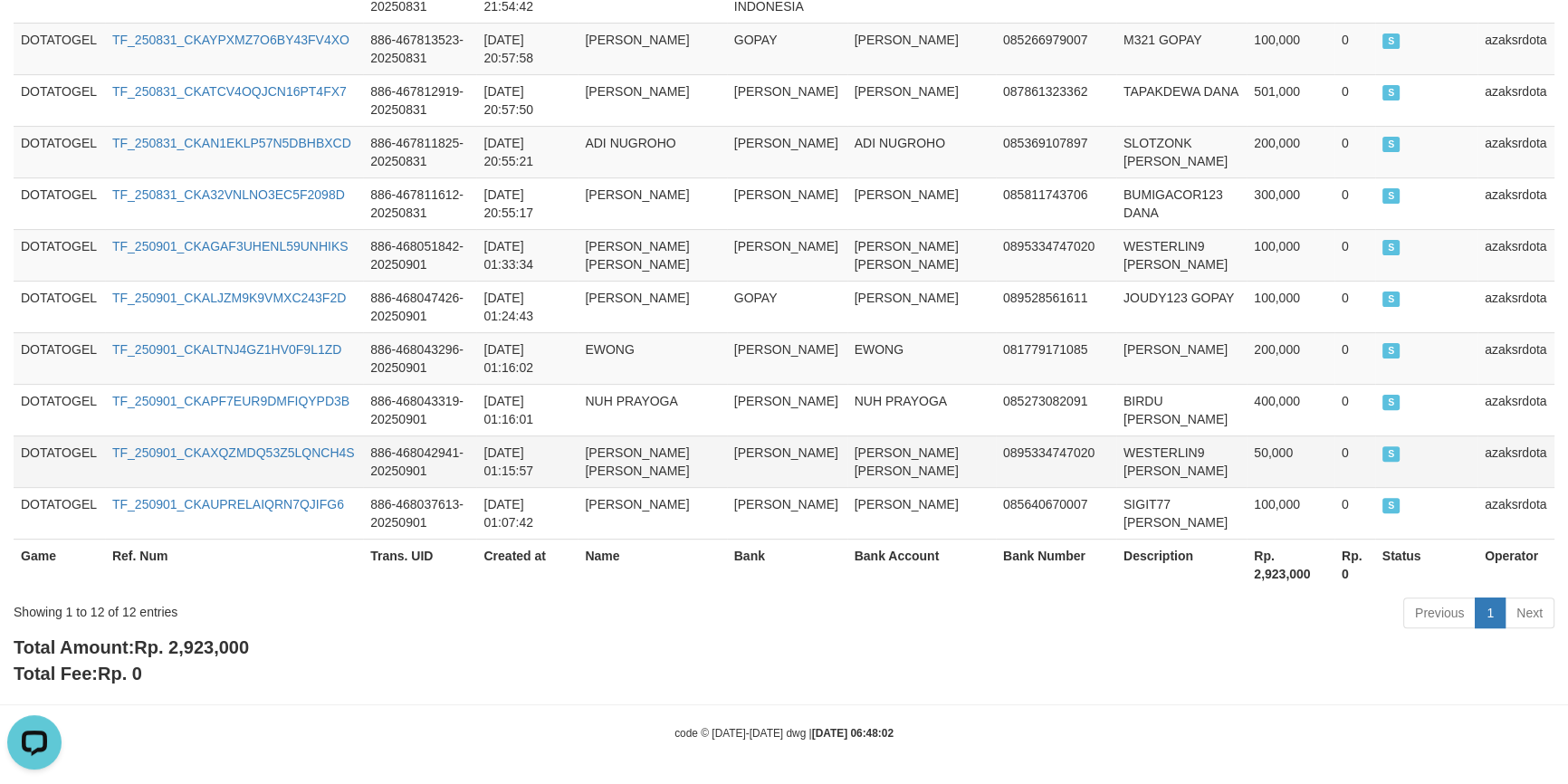
click at [886, 441] on td "AHMAD FARID ALI NURDIN" at bounding box center [922, 461] width 148 height 51
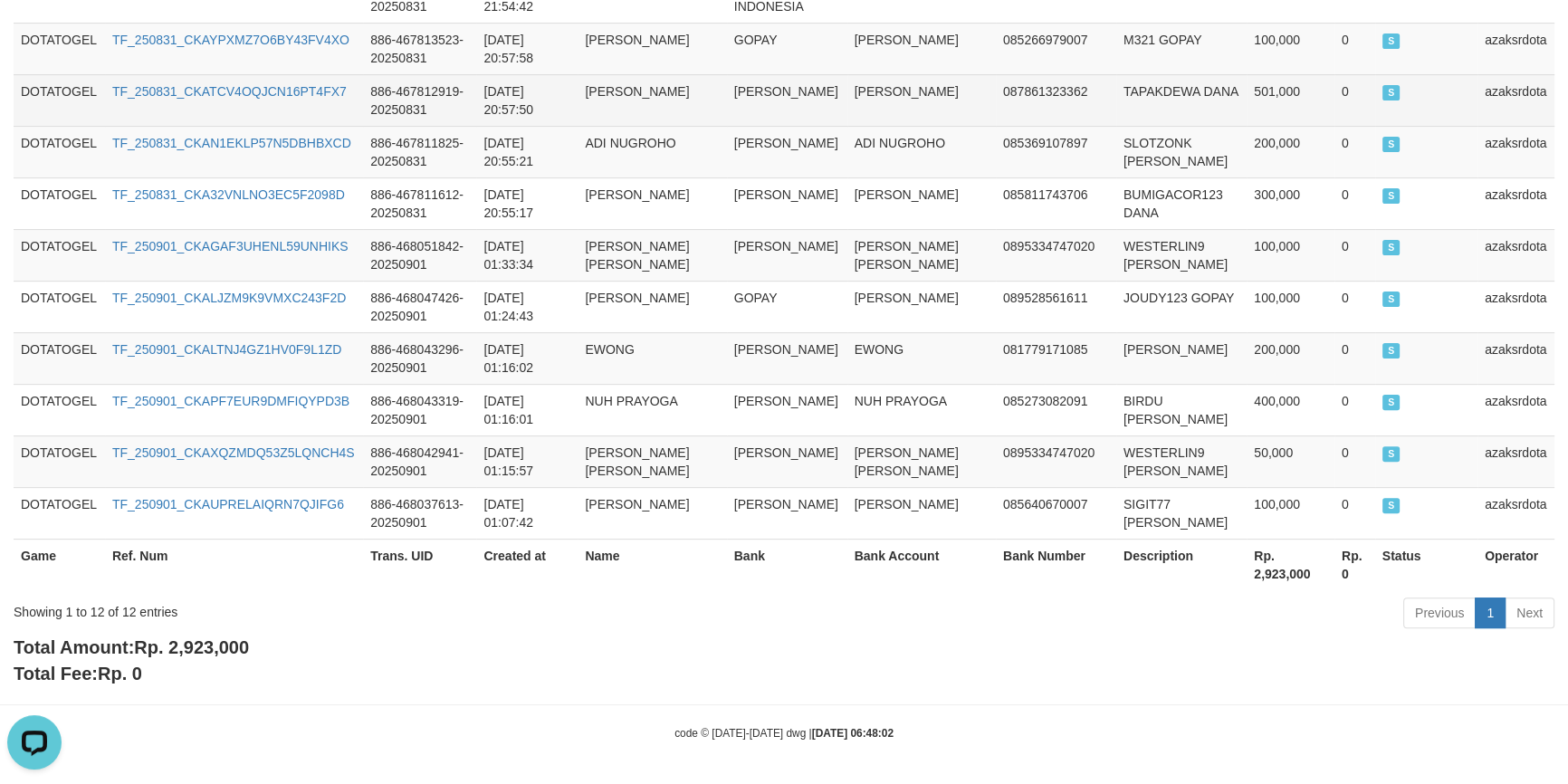
click at [494, 107] on td "2025-08-31 20:57:50" at bounding box center [527, 100] width 102 height 51
drag, startPoint x: 494, startPoint y: 107, endPoint x: 542, endPoint y: 108, distance: 48.0
click at [540, 107] on td "2025-08-31 20:57:50" at bounding box center [527, 100] width 102 height 51
copy td "20:57:50"
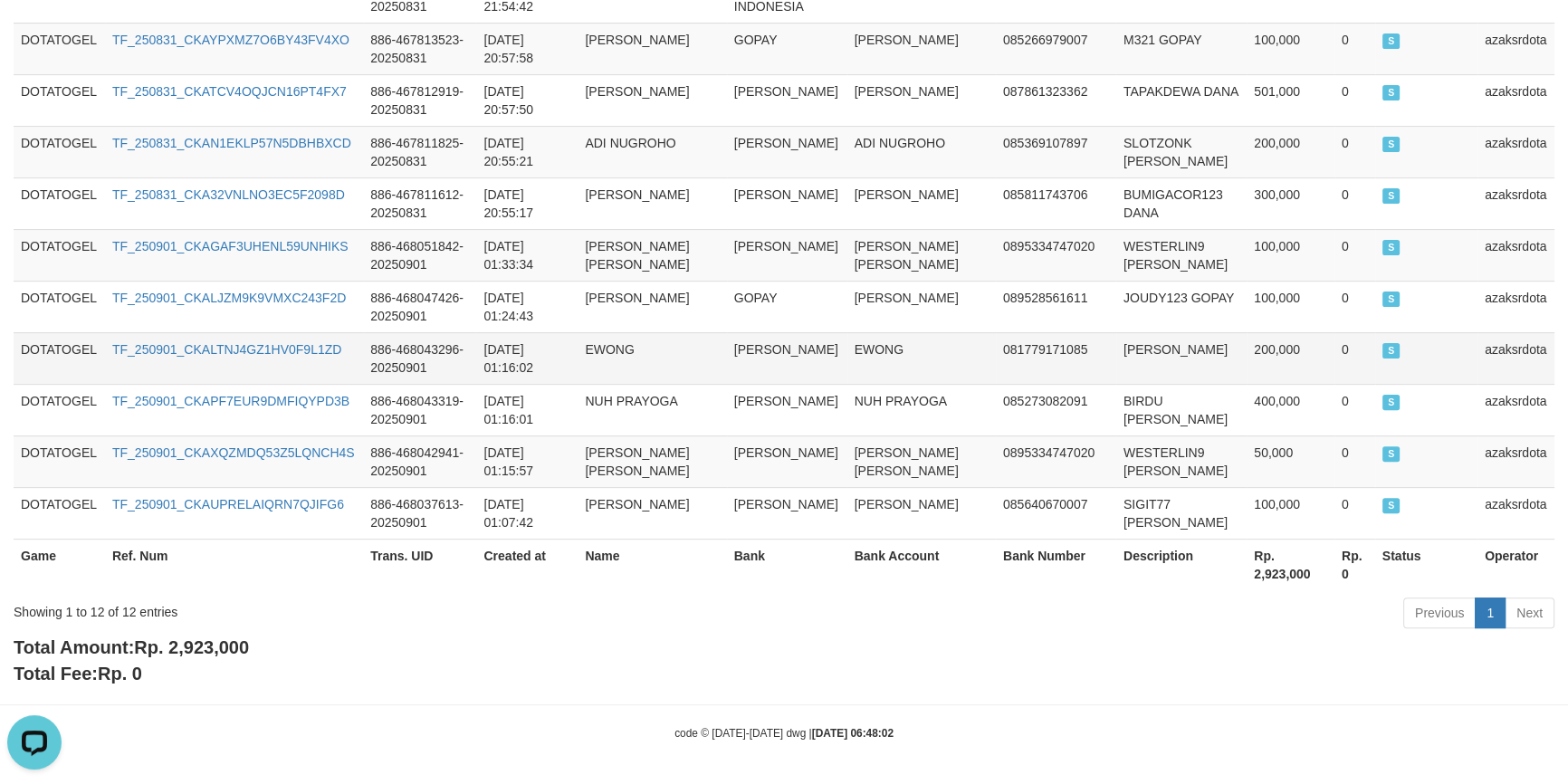
click at [839, 359] on td "DANA" at bounding box center [787, 357] width 121 height 51
click at [488, 52] on td "2025-08-31 20:57:58" at bounding box center [527, 48] width 102 height 51
drag, startPoint x: 488, startPoint y: 52, endPoint x: 530, endPoint y: 52, distance: 42.0
click at [530, 52] on td "2025-08-31 20:57:58" at bounding box center [527, 48] width 102 height 51
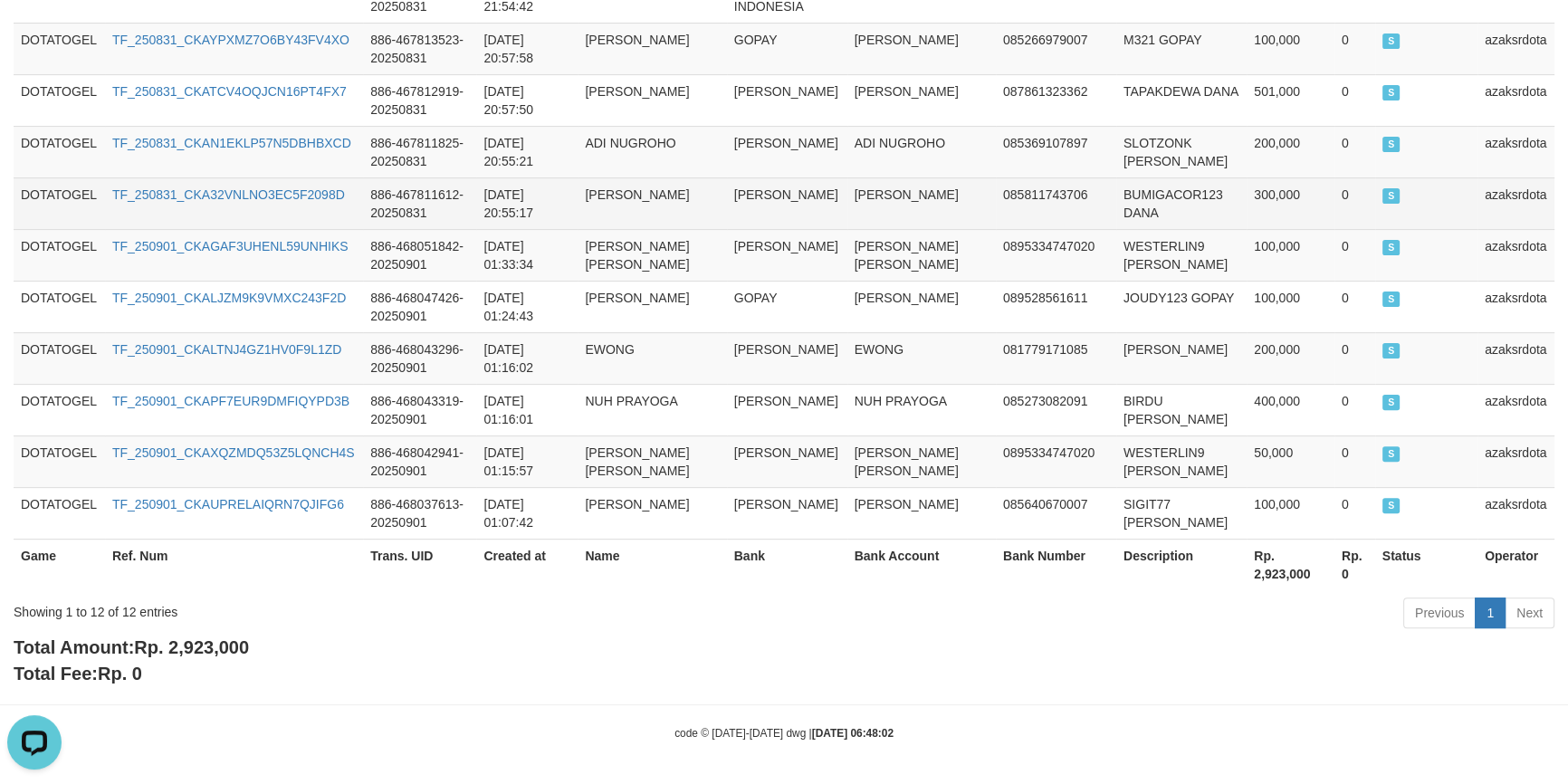
copy td "20:57:58"
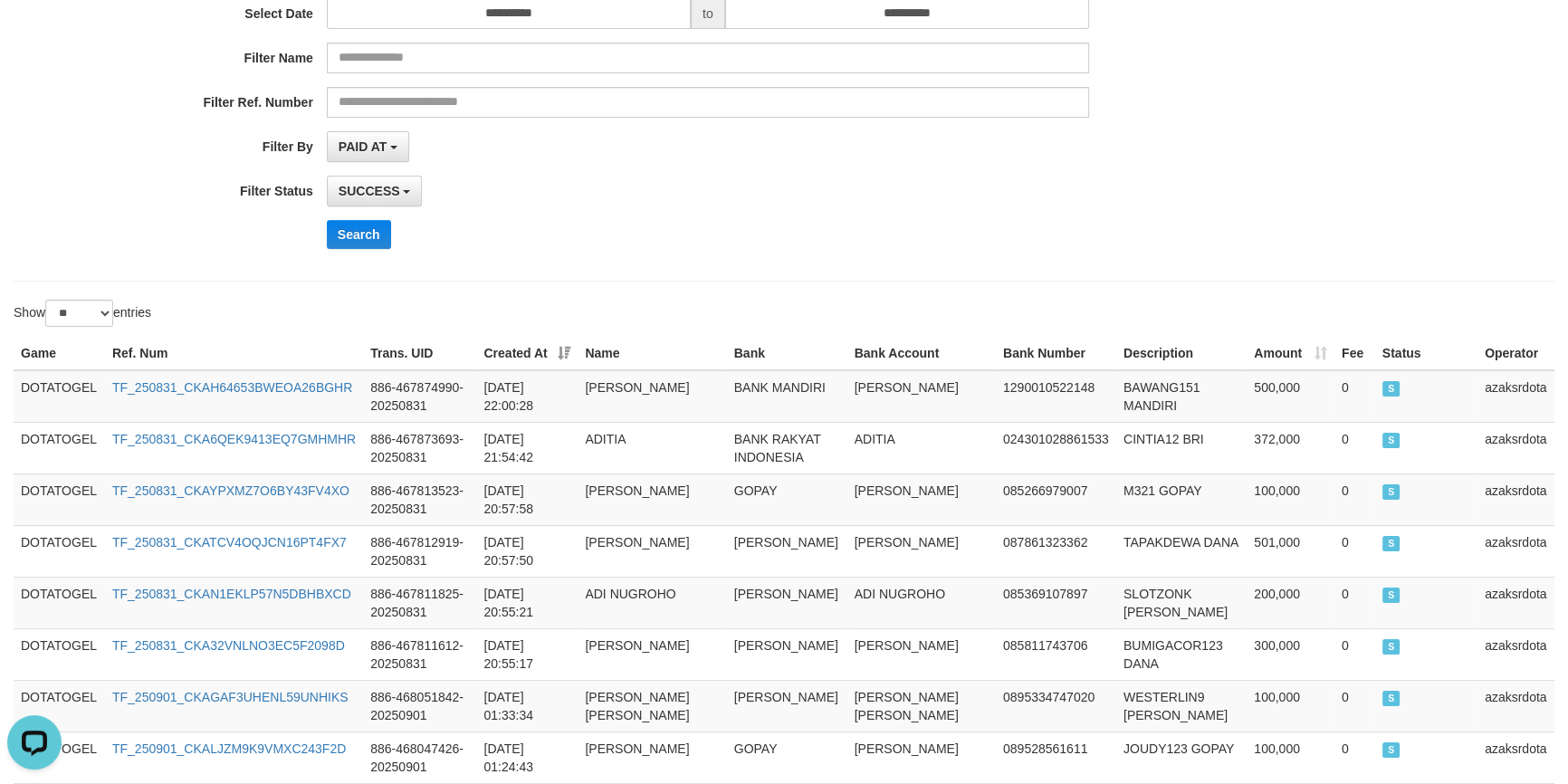
scroll to position [274, 0]
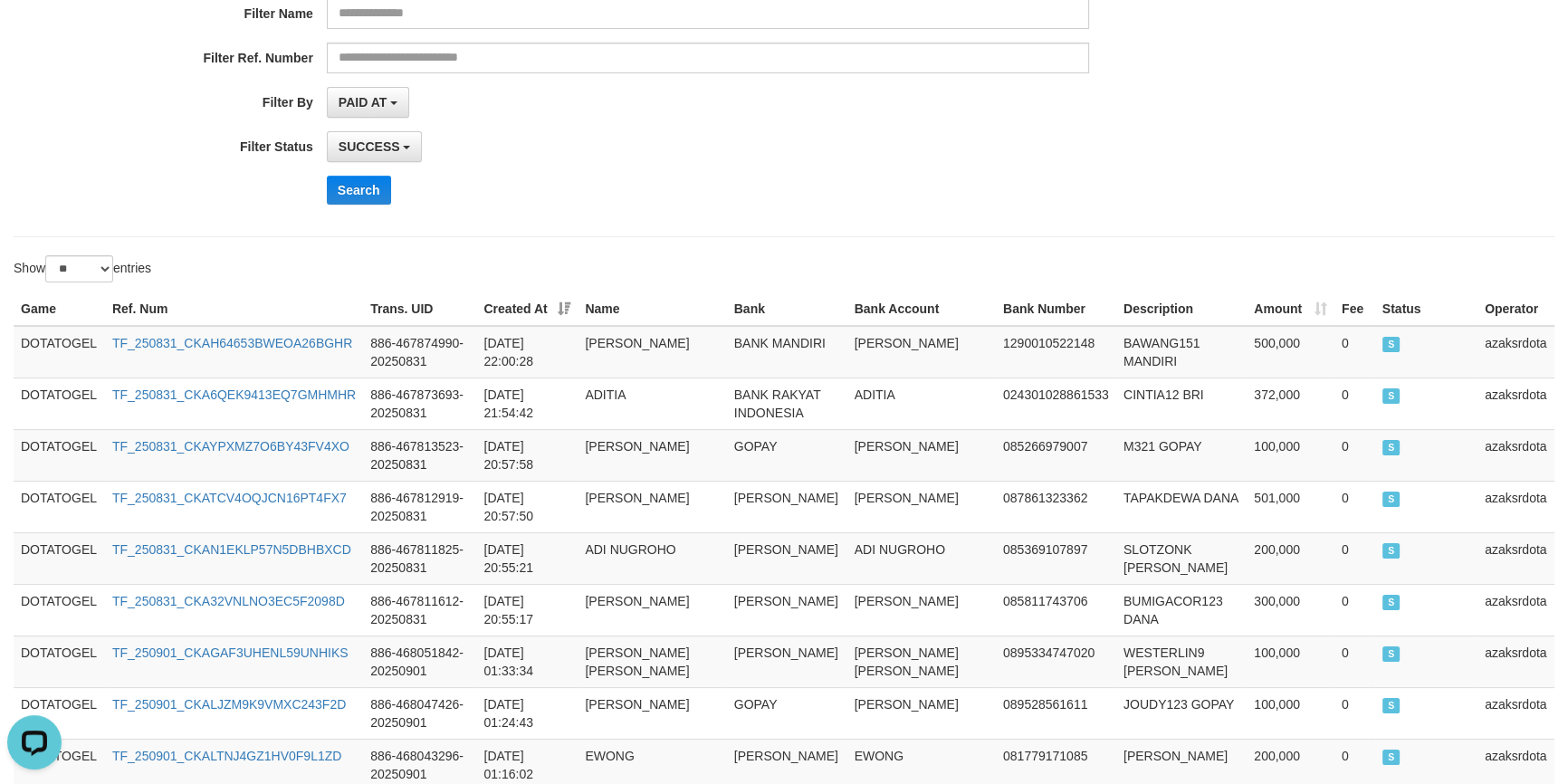
click at [846, 242] on div "**********" at bounding box center [784, 432] width 1568 height 1318
click at [119, 306] on th "Ref. Num" at bounding box center [233, 309] width 258 height 34
drag, startPoint x: 119, startPoint y: 306, endPoint x: 175, endPoint y: 306, distance: 56.0
click at [175, 306] on th "Ref. Num" at bounding box center [233, 309] width 258 height 34
copy th "Ref. Num"
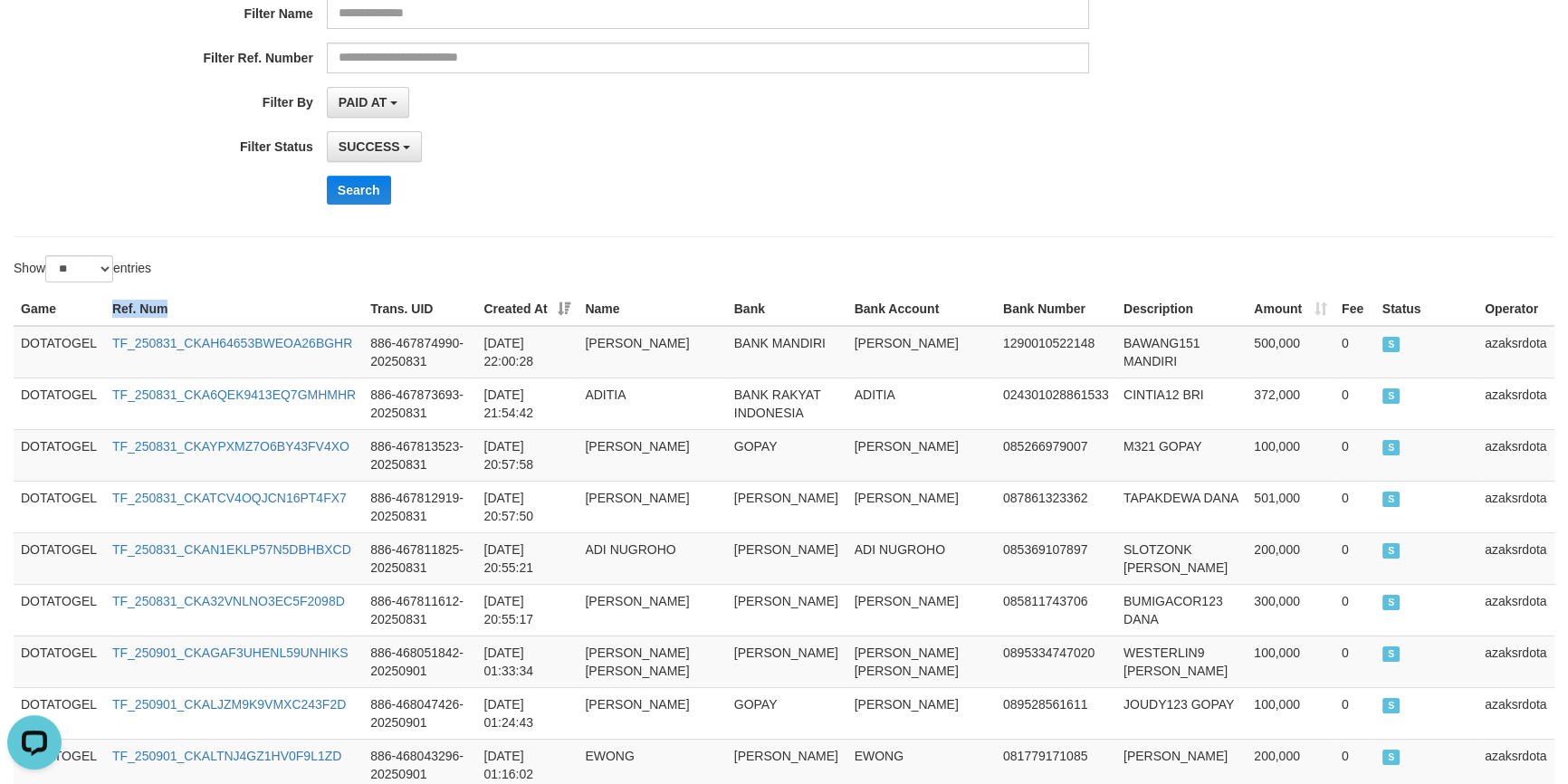
copy th "Ref. Num"
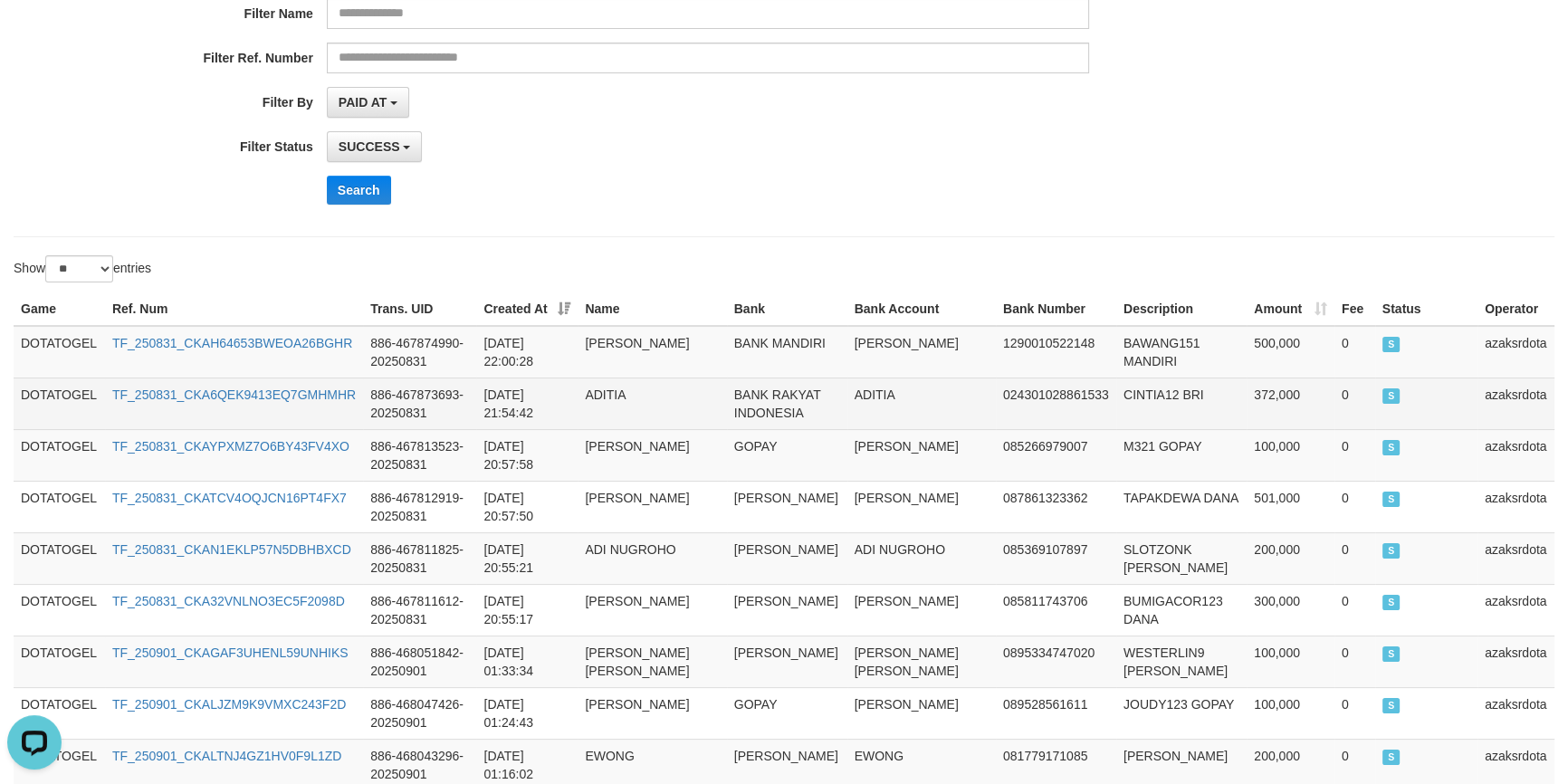
drag, startPoint x: 134, startPoint y: 336, endPoint x: 85, endPoint y: 395, distance: 76.7
click at [85, 395] on td "DOTATOGEL" at bounding box center [59, 403] width 92 height 51
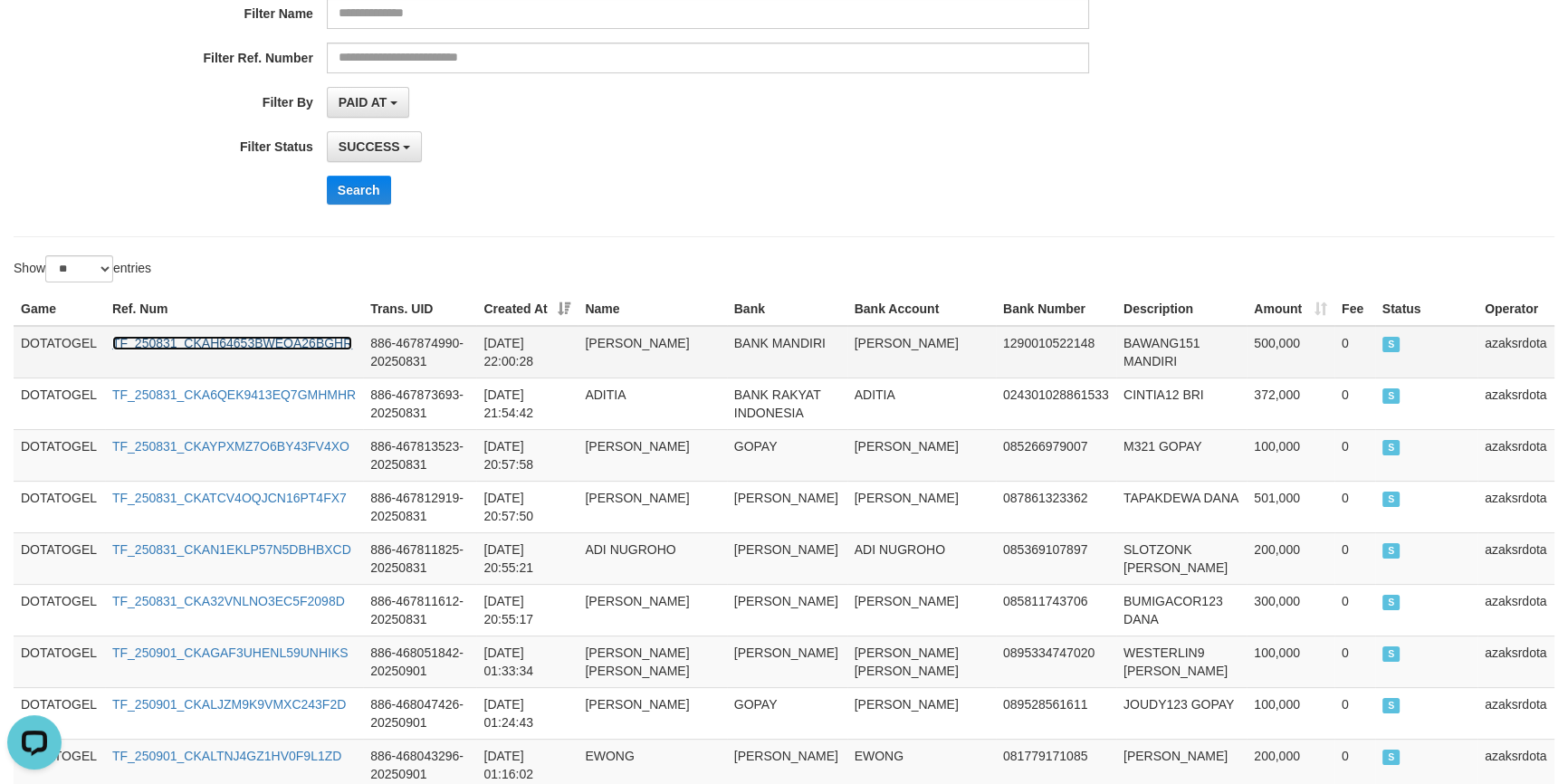
click at [113, 338] on link "TF_250831_CKAH64653BWEOA26BGHR" at bounding box center [232, 343] width 240 height 15
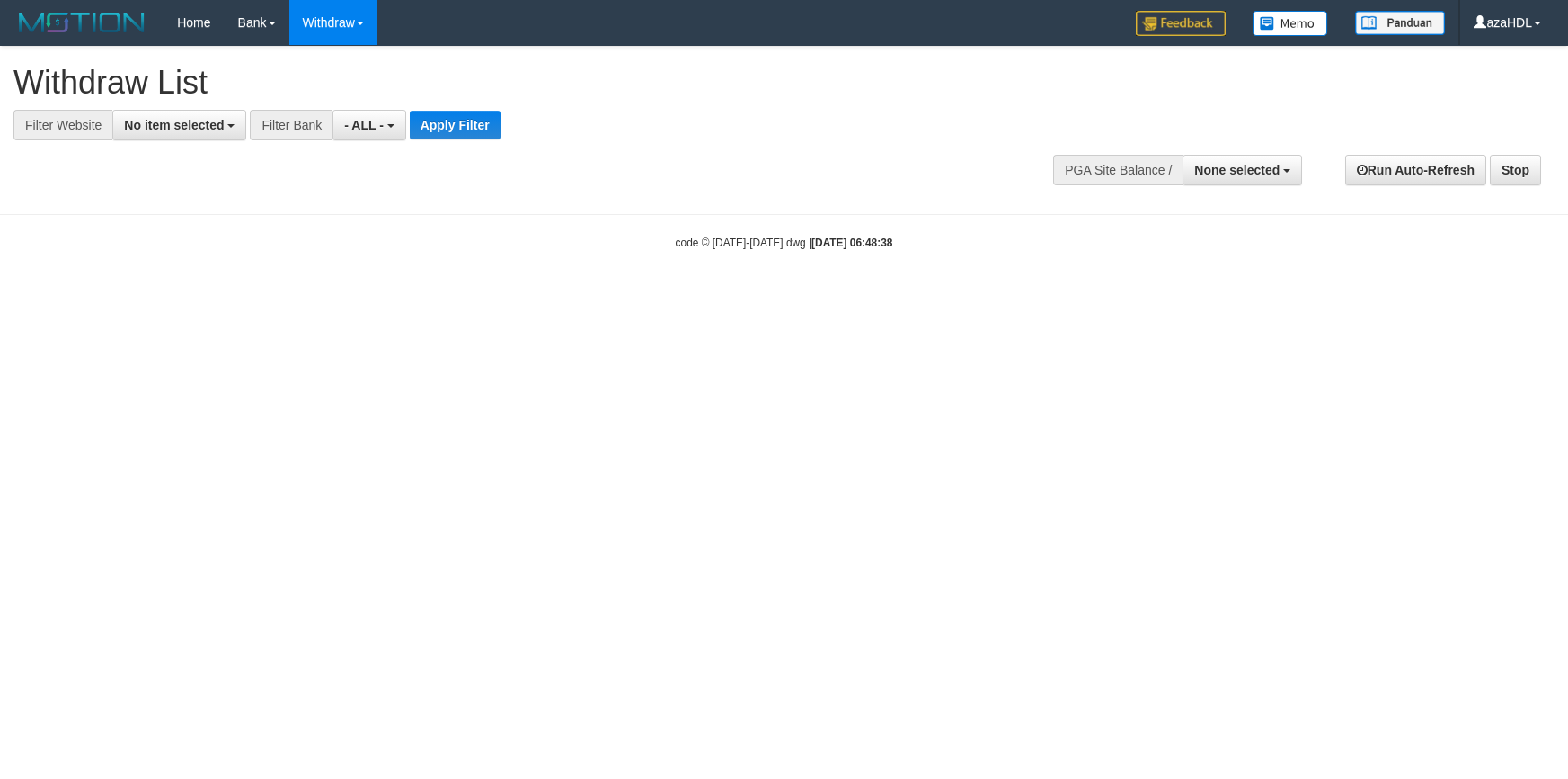
select select
click at [231, 127] on button "No item selected" at bounding box center [179, 125] width 134 height 30
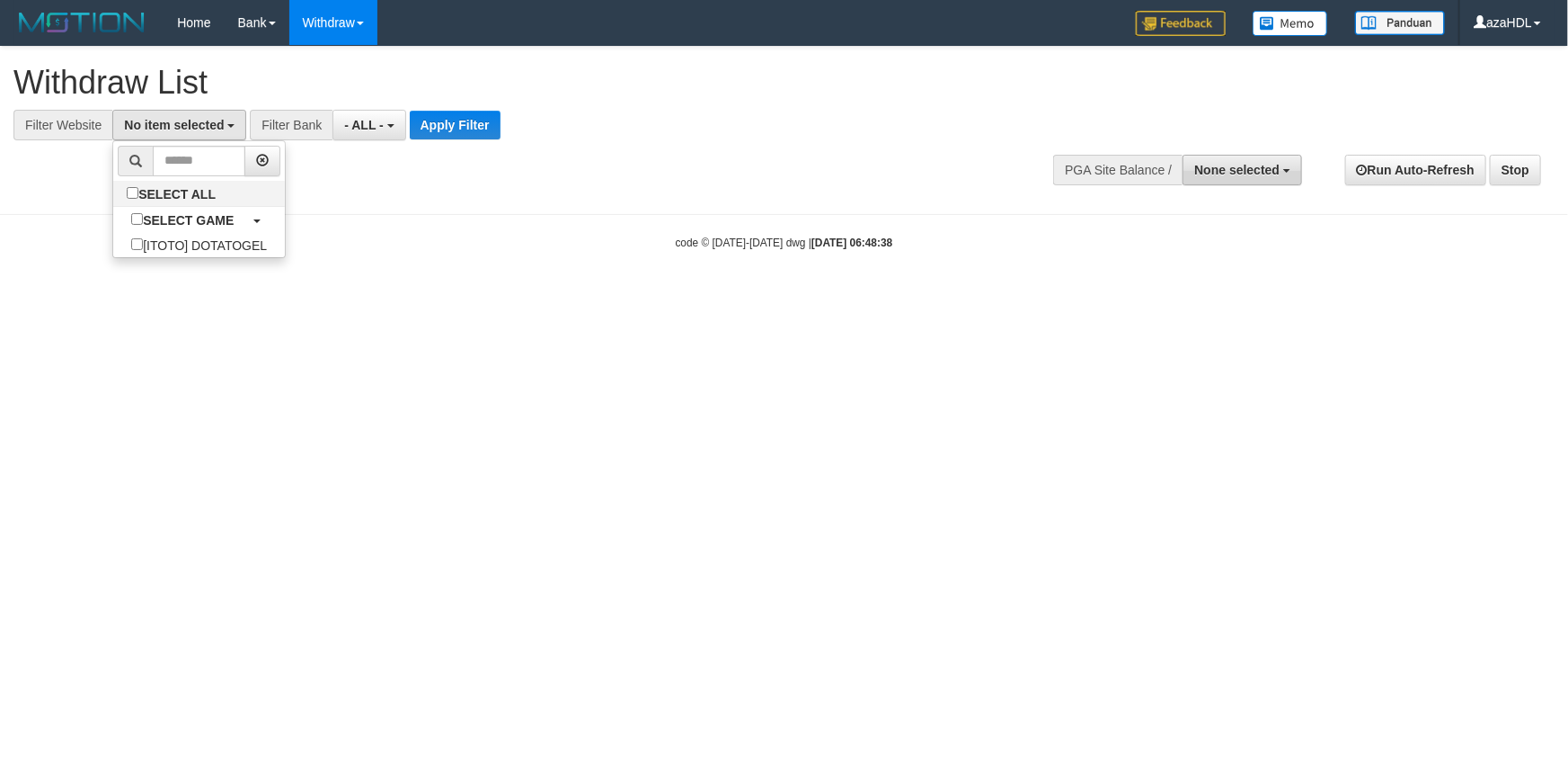
click at [1227, 177] on button "None selected" at bounding box center [1242, 170] width 120 height 30
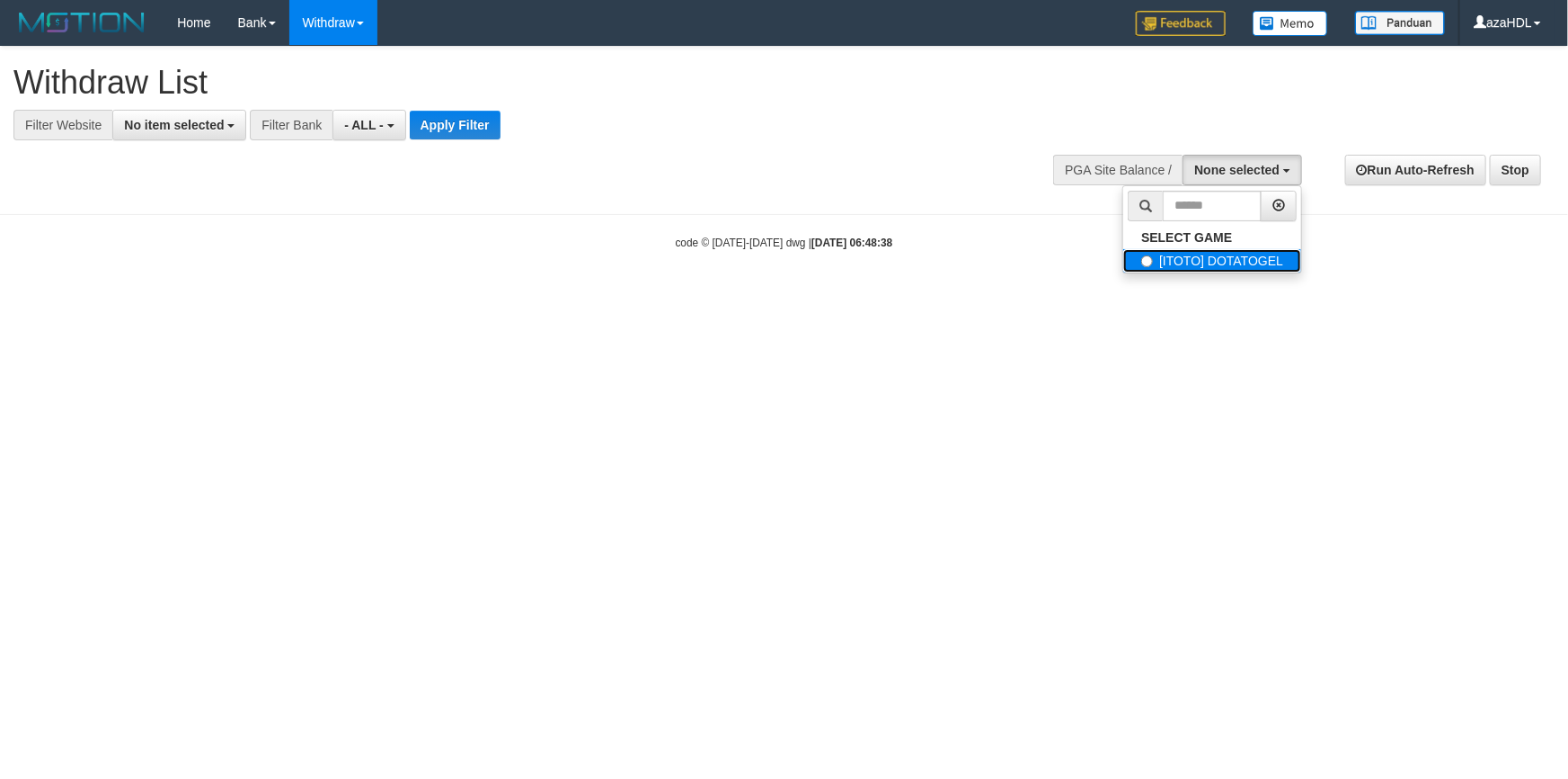
click at [1158, 249] on label "[ITOTO] DOTATOGEL" at bounding box center [1211, 261] width 177 height 24
select select "***"
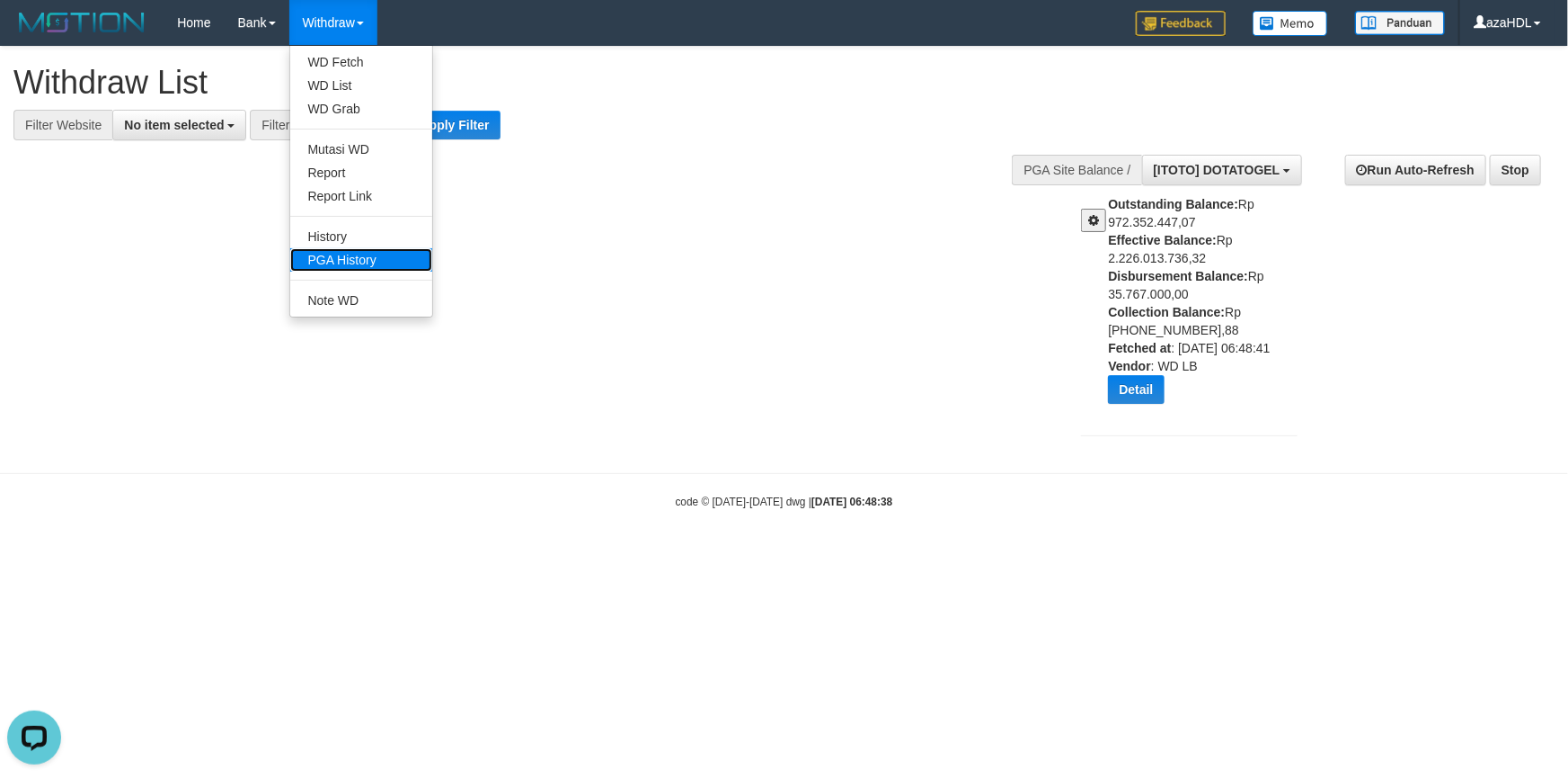
click at [340, 262] on link "PGA History" at bounding box center [361, 260] width 142 height 24
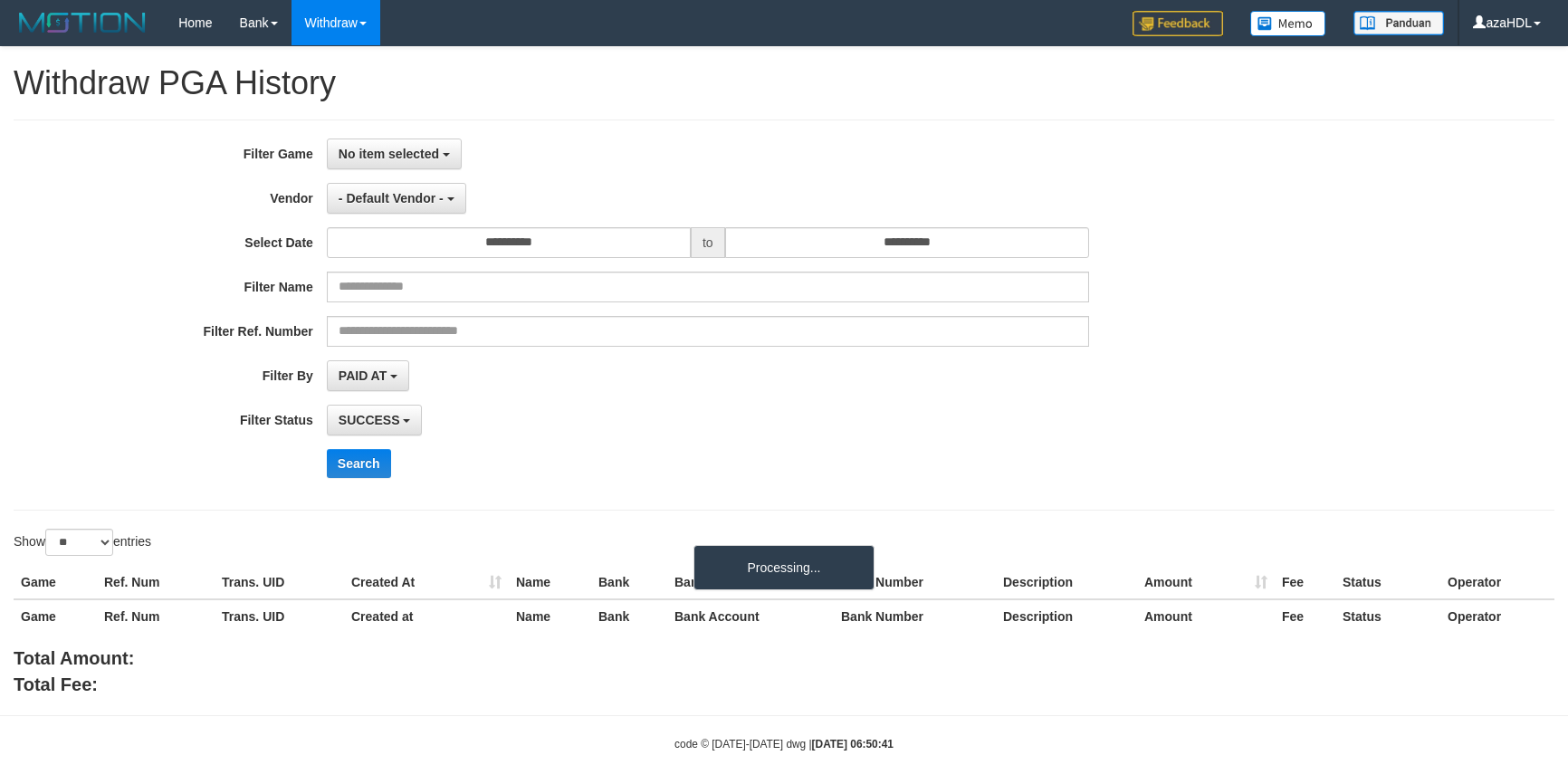
select select
select select "**"
click at [388, 169] on div "**********" at bounding box center [653, 314] width 1306 height 353
click at [390, 164] on button "No item selected" at bounding box center [394, 153] width 135 height 31
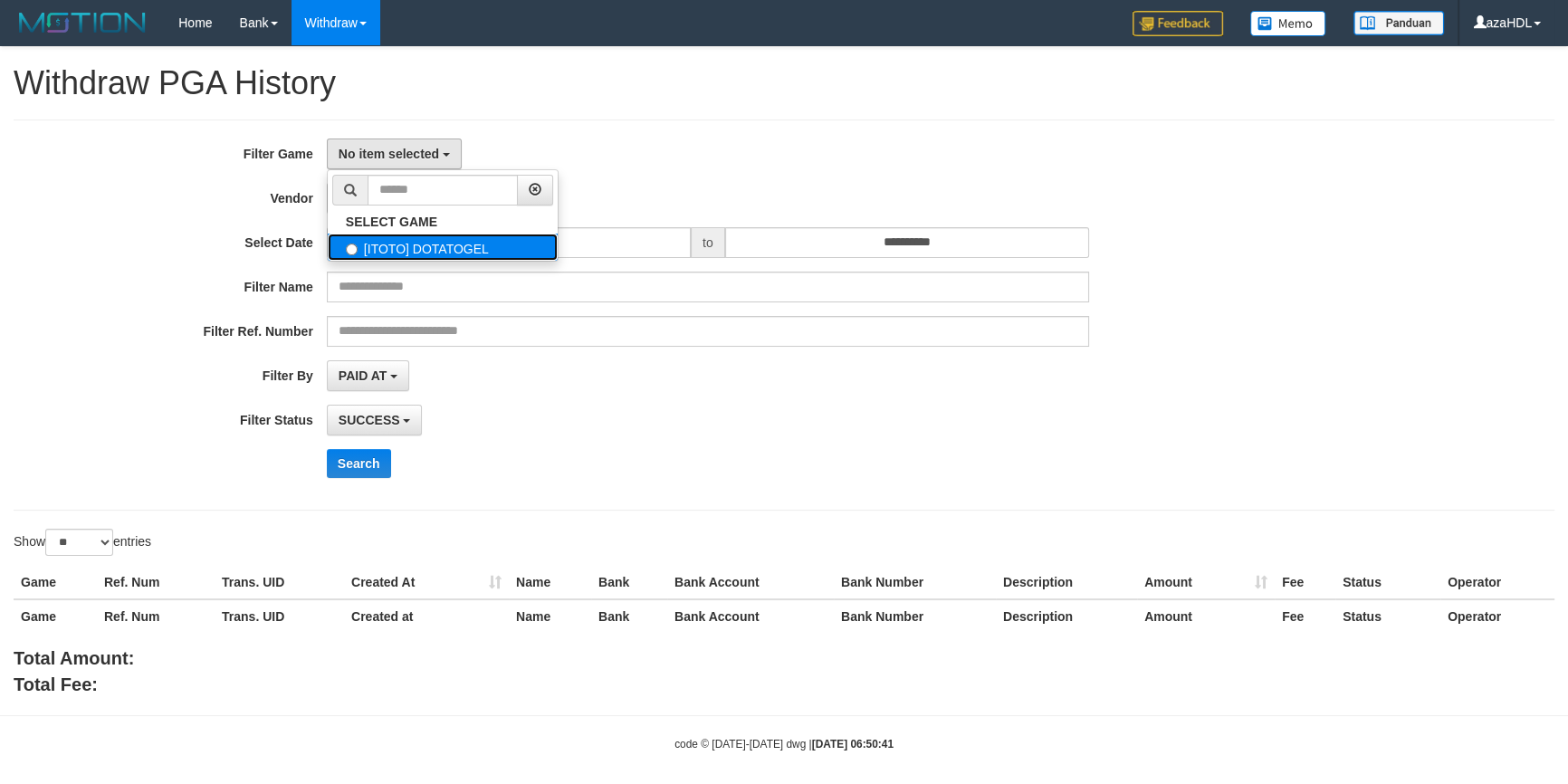
click at [395, 254] on label "[ITOTO] DOTATOGEL" at bounding box center [443, 246] width 230 height 27
select select "***"
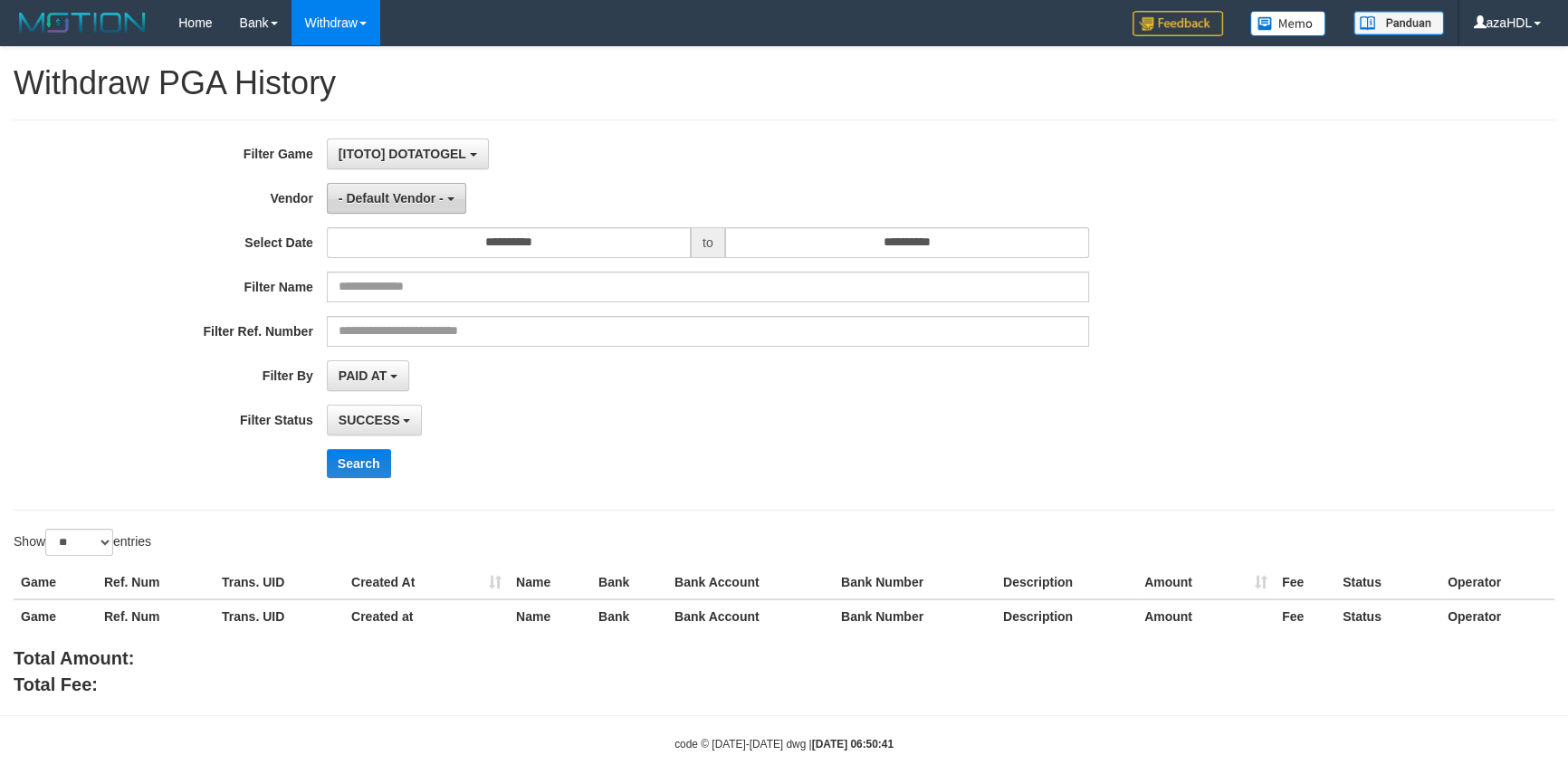
scroll to position [16, 0]
click at [397, 194] on span "- Default Vendor -" at bounding box center [391, 197] width 105 height 15
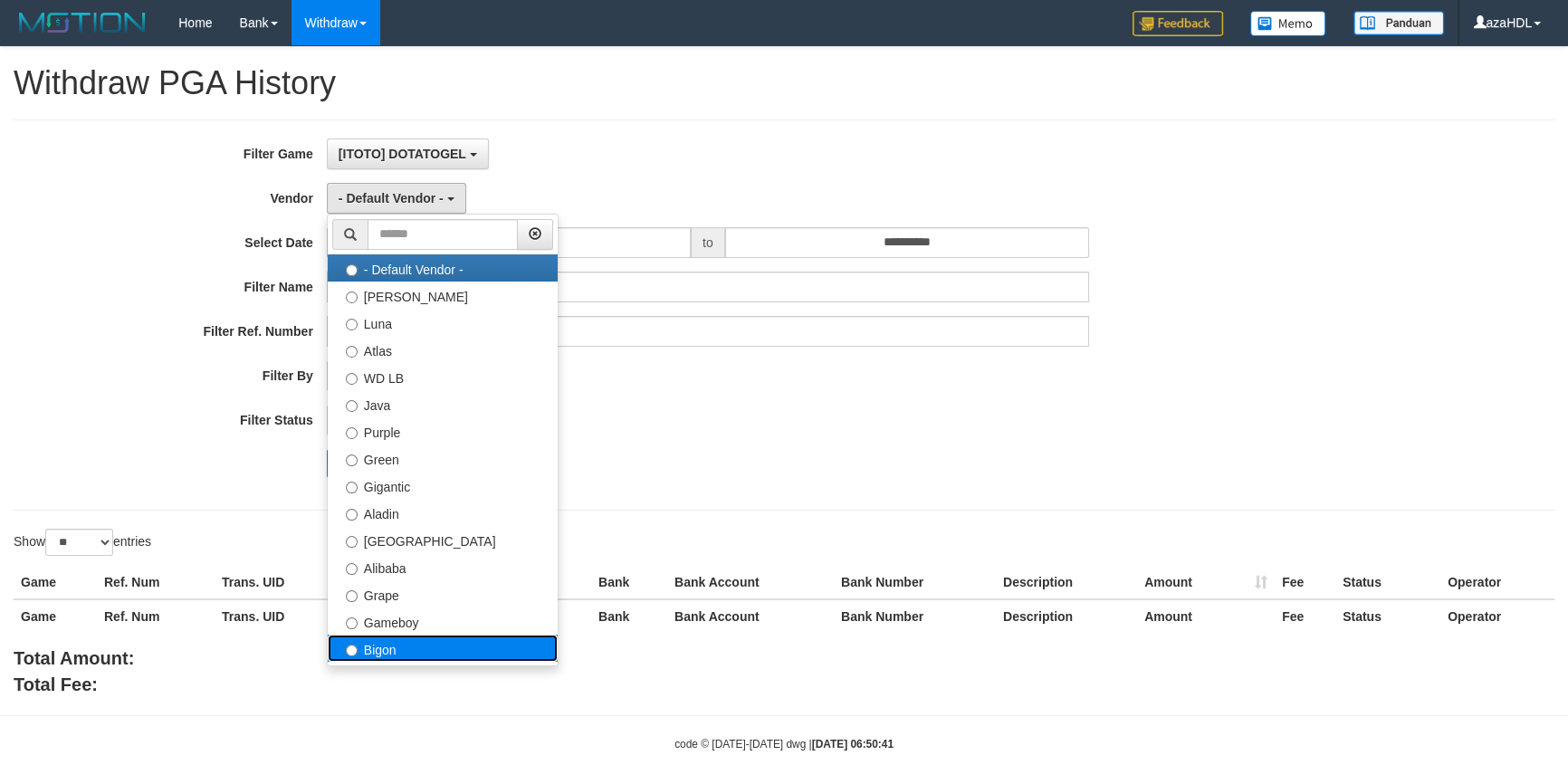
click at [380, 643] on label "Bigon" at bounding box center [443, 647] width 230 height 27
select select "**********"
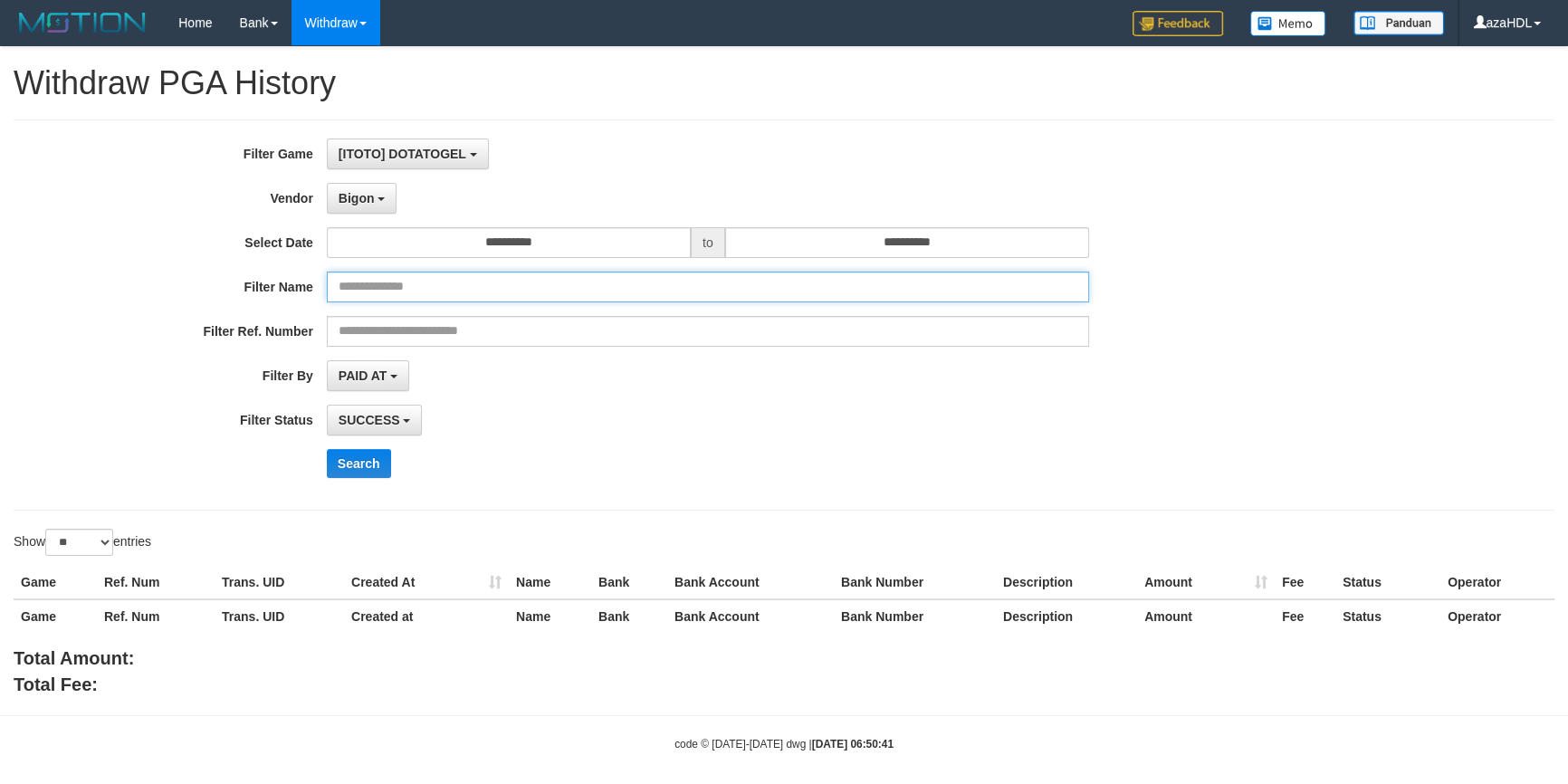
click at [422, 282] on input "text" at bounding box center [708, 286] width 763 height 31
paste input "********"
type input "********"
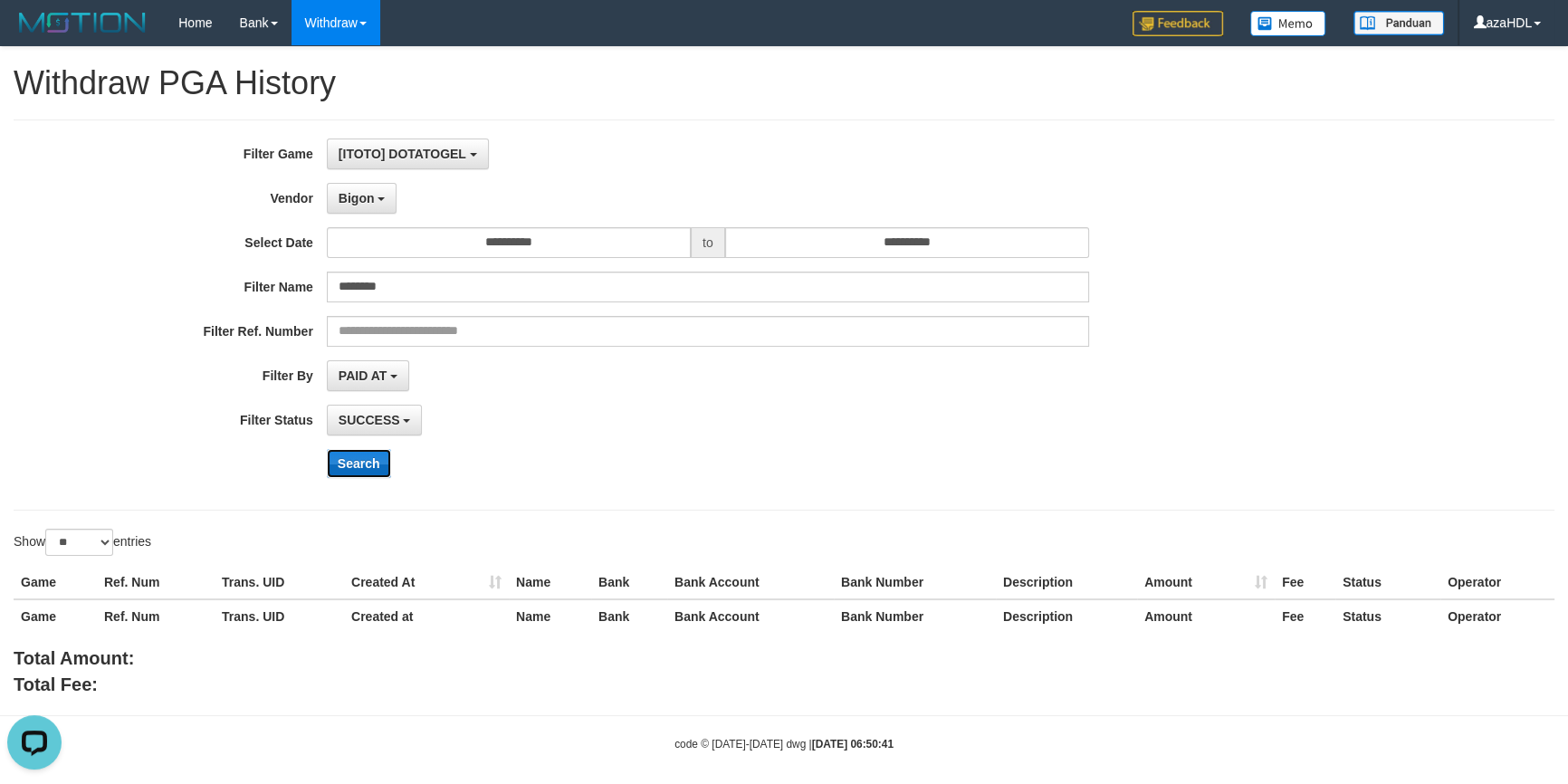
scroll to position [0, 0]
click at [353, 463] on button "Search" at bounding box center [359, 463] width 64 height 29
click at [394, 374] on b "button" at bounding box center [393, 376] width 7 height 4
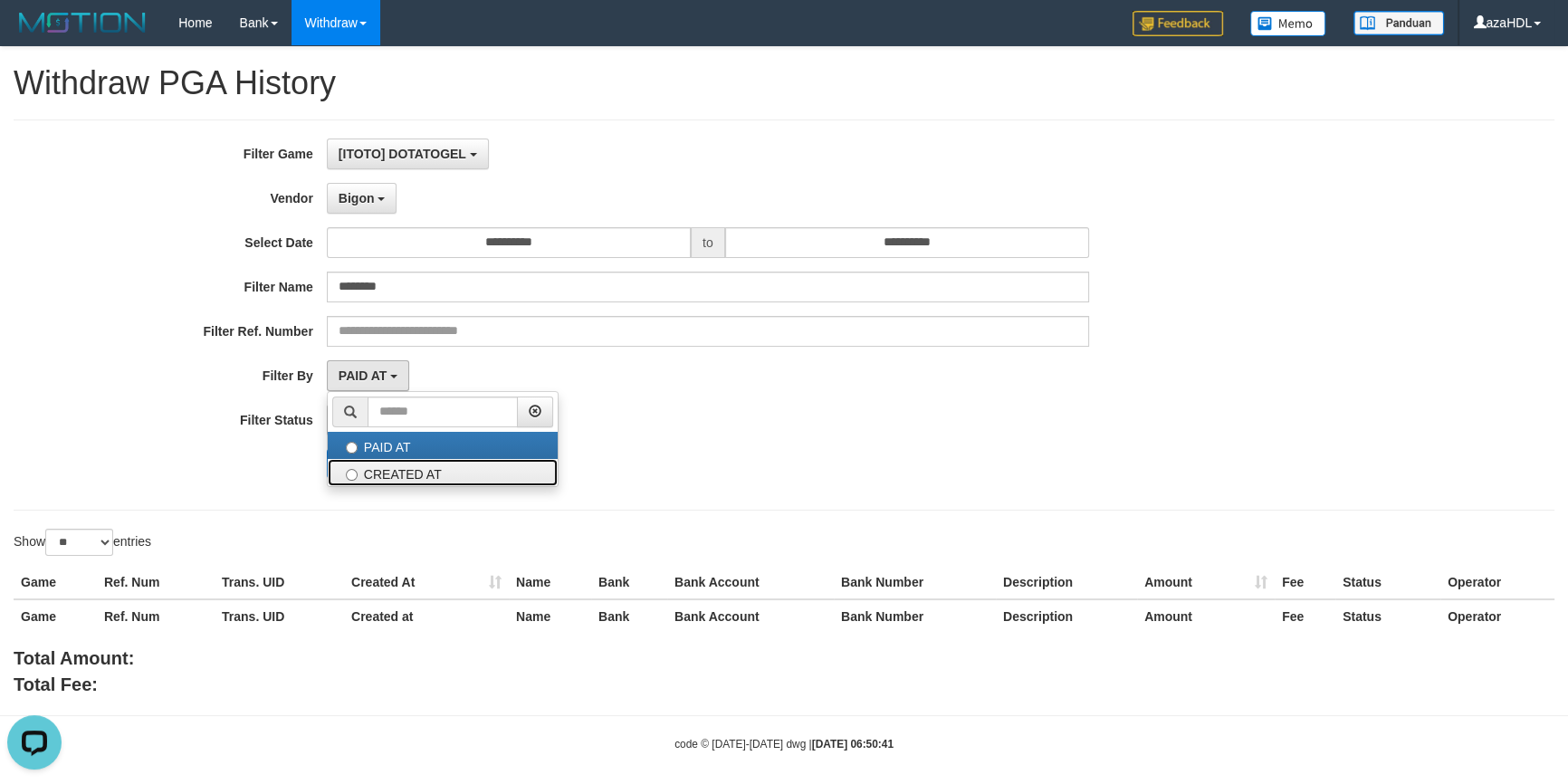
click at [399, 466] on label "CREATED AT" at bounding box center [443, 472] width 230 height 27
select select "*"
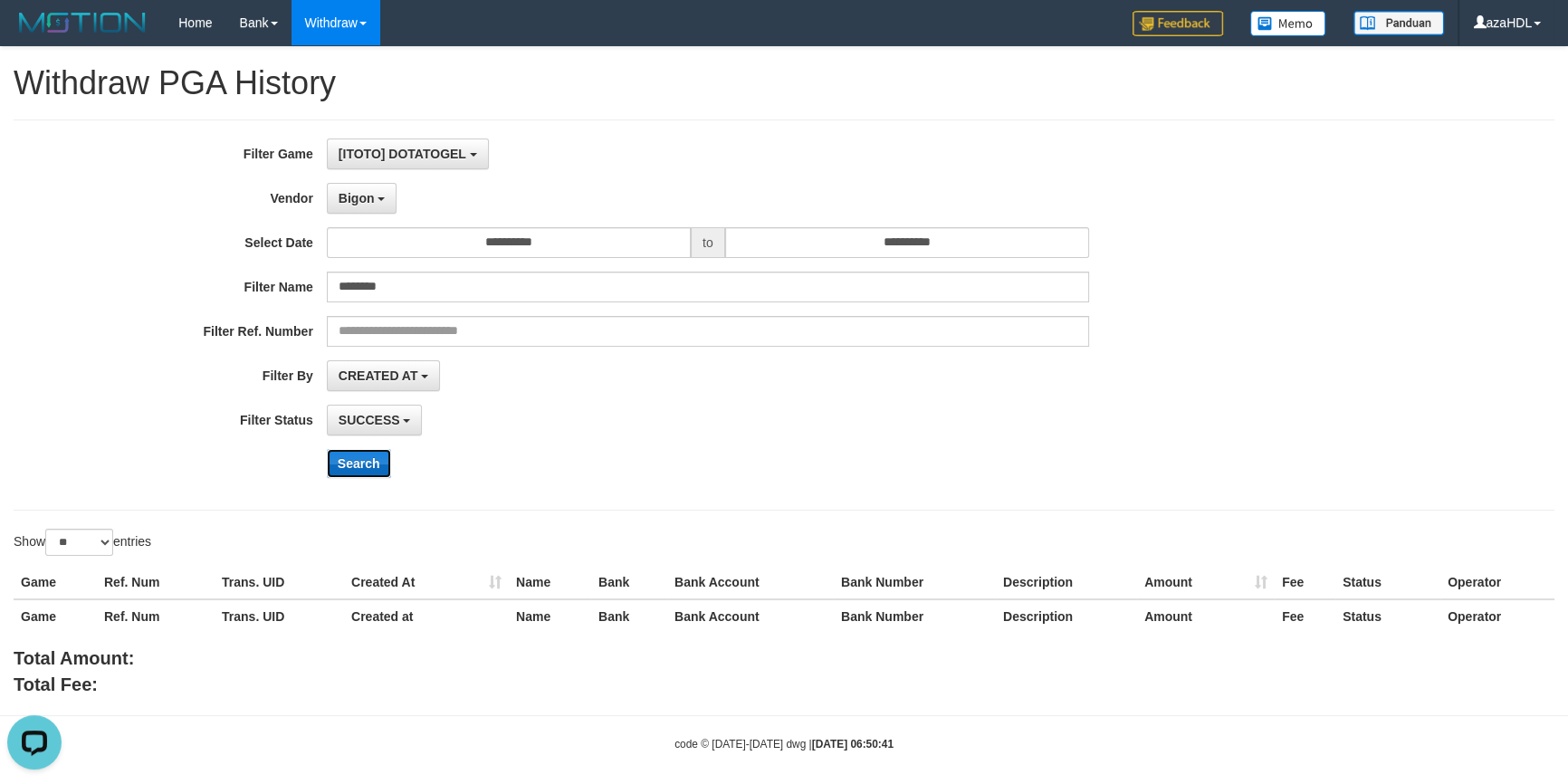
click at [363, 462] on button "Search" at bounding box center [359, 463] width 64 height 29
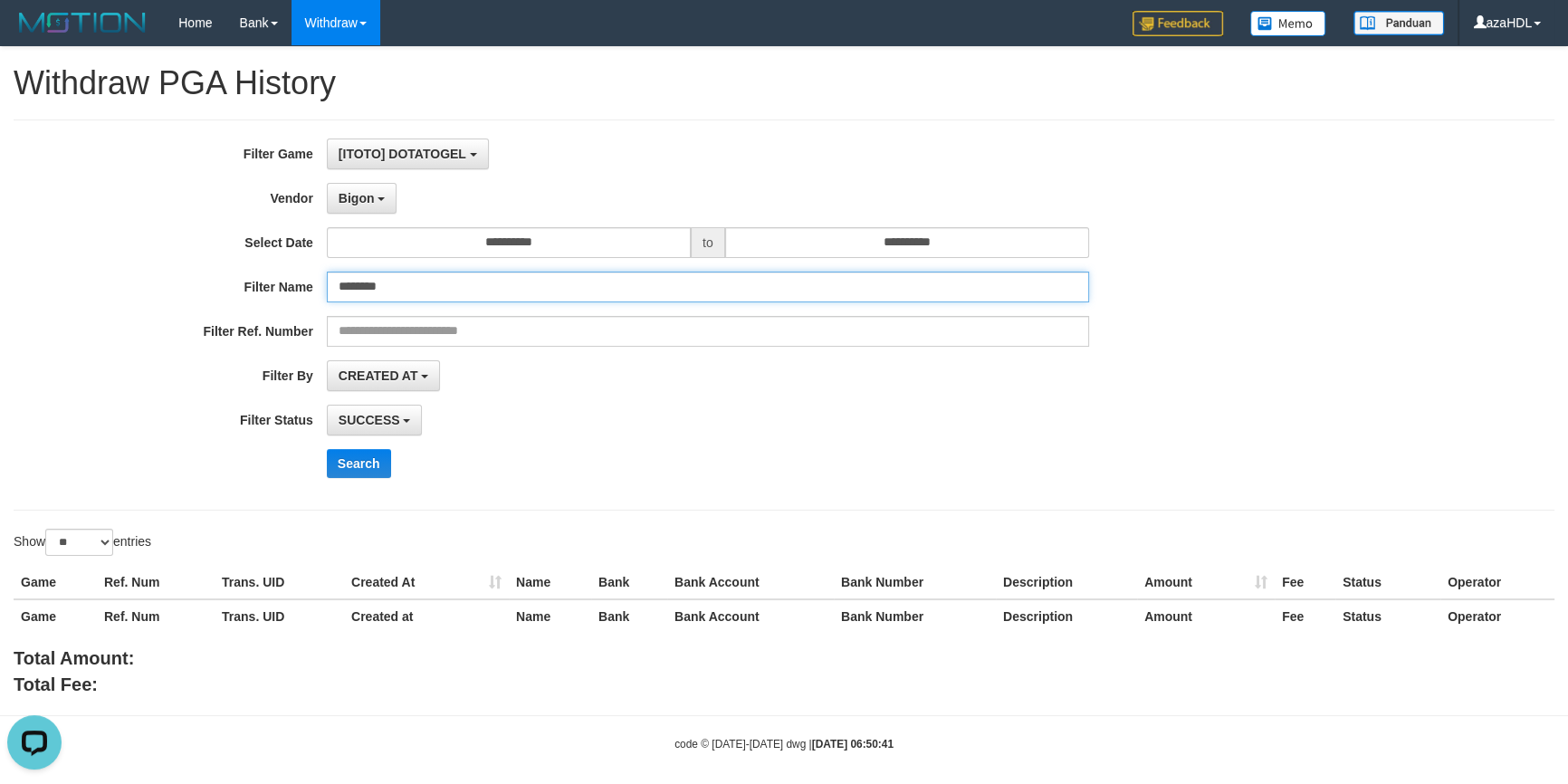
click at [436, 295] on input "********" at bounding box center [708, 286] width 763 height 31
click at [376, 285] on input "********" at bounding box center [708, 286] width 763 height 31
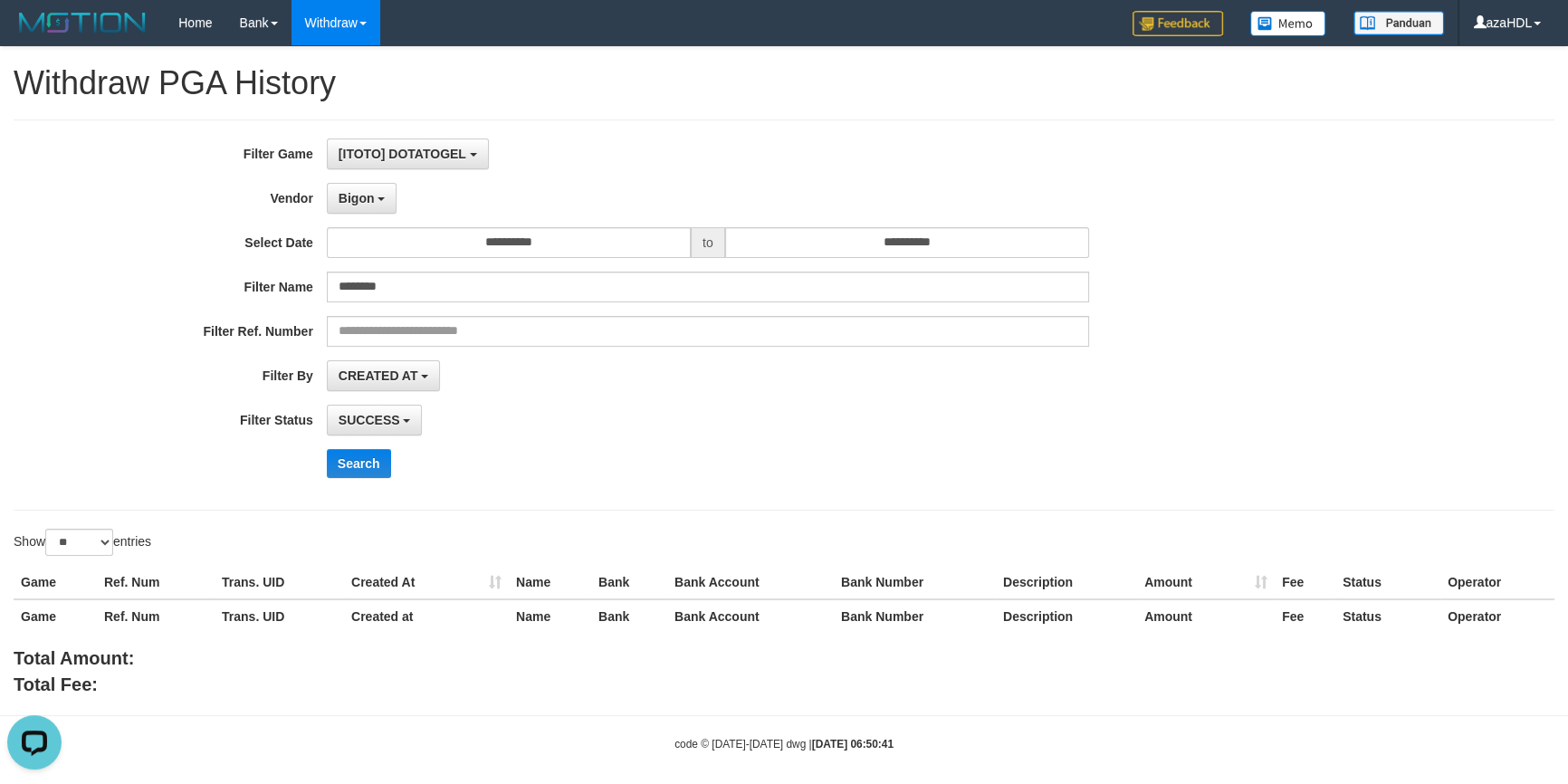
click at [446, 304] on div "**********" at bounding box center [653, 314] width 1306 height 353
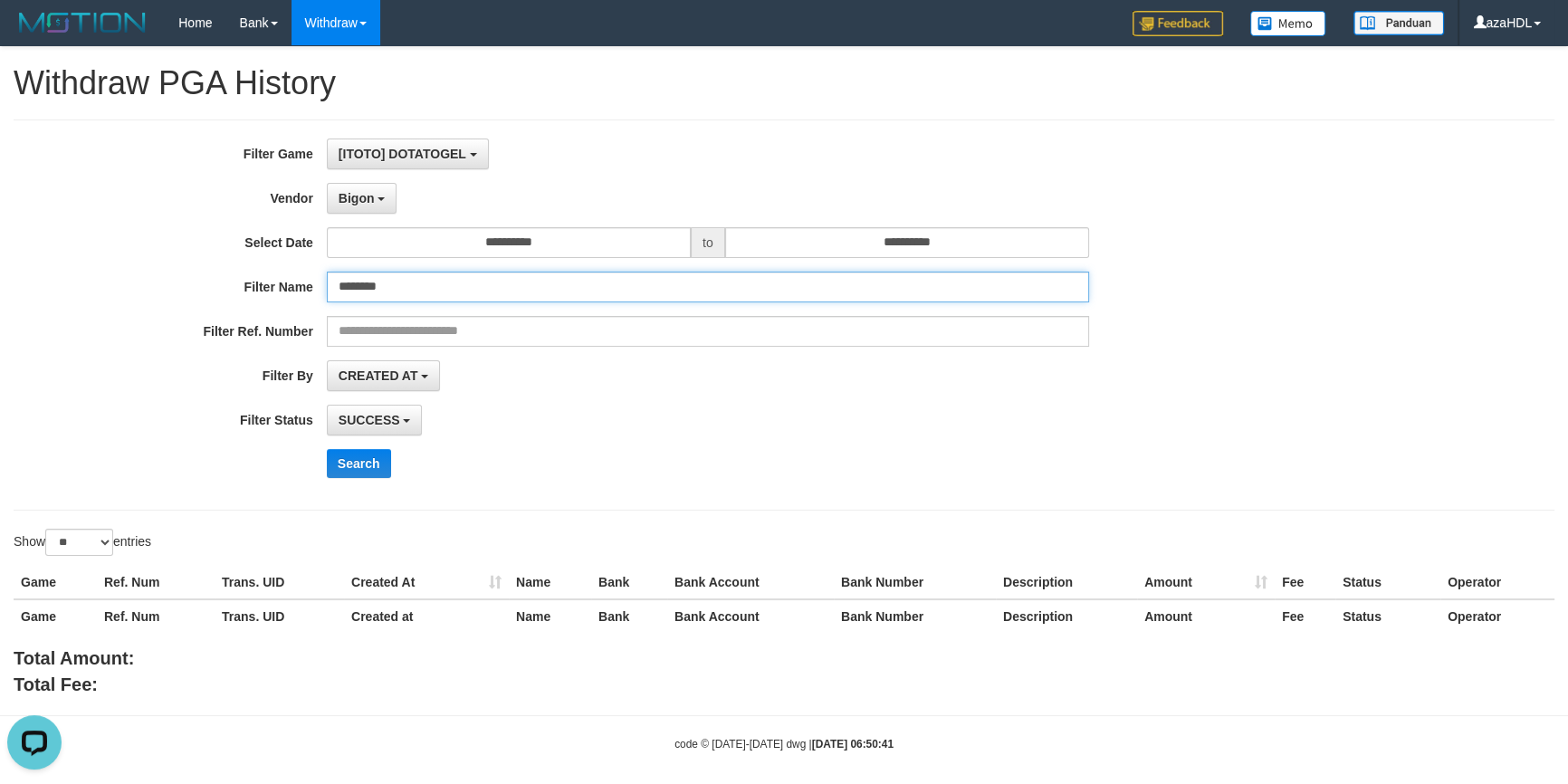
click at [446, 287] on input "********" at bounding box center [708, 286] width 763 height 31
paste input "text"
type input "********"
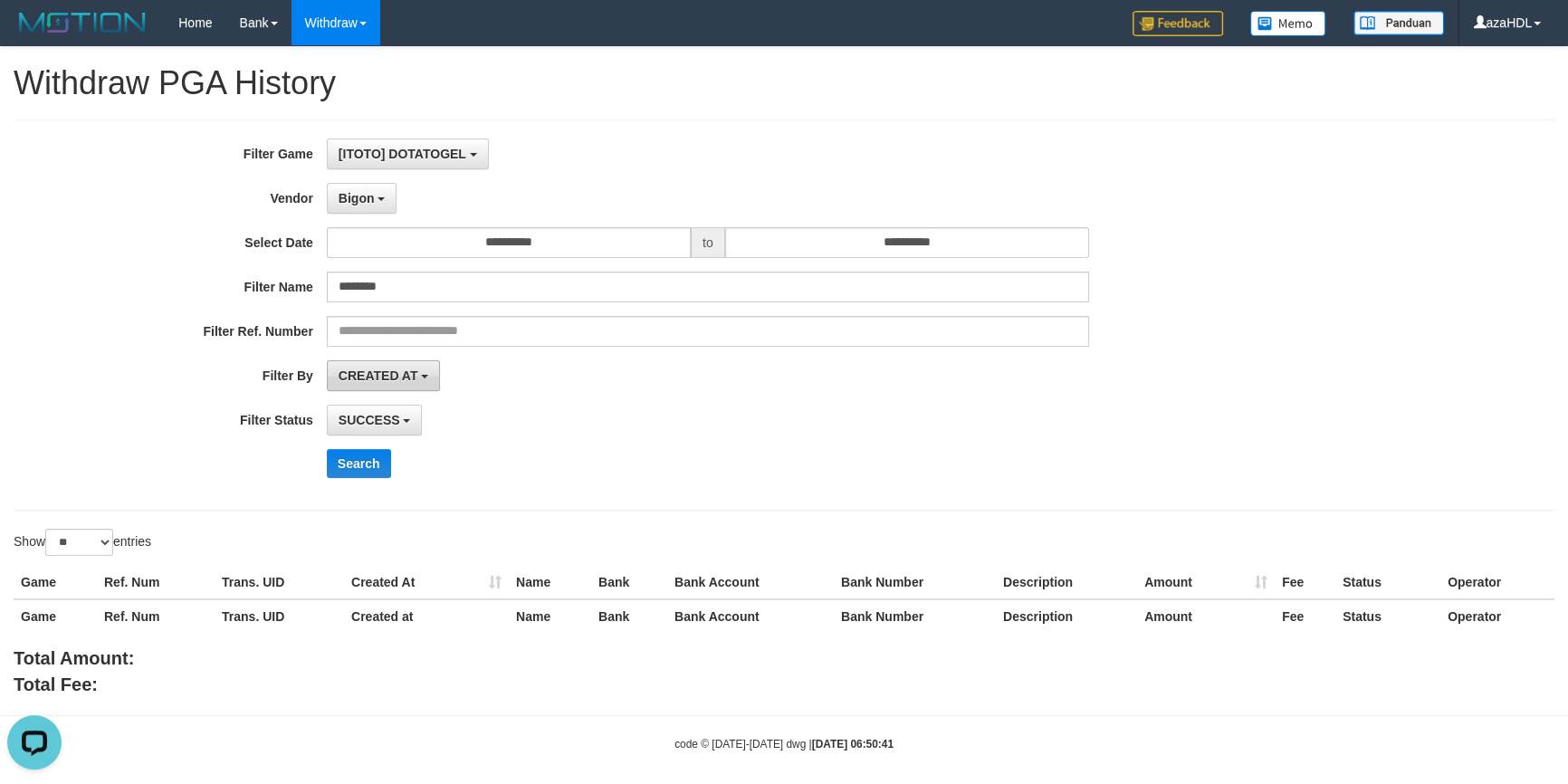
click at [388, 381] on button "CREATED AT" at bounding box center [383, 375] width 114 height 31
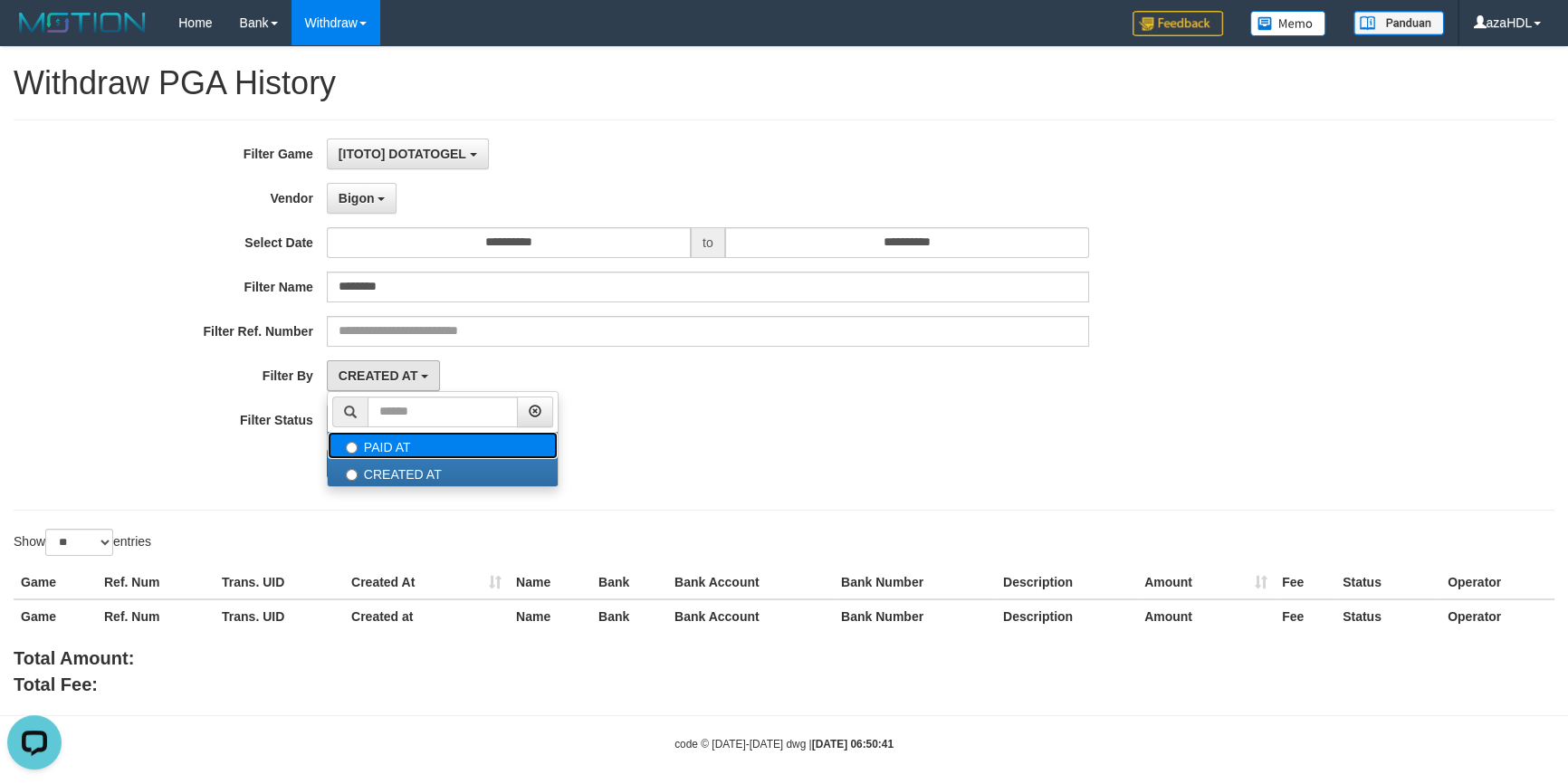
click at [396, 442] on label "PAID AT" at bounding box center [443, 444] width 230 height 27
select select "*"
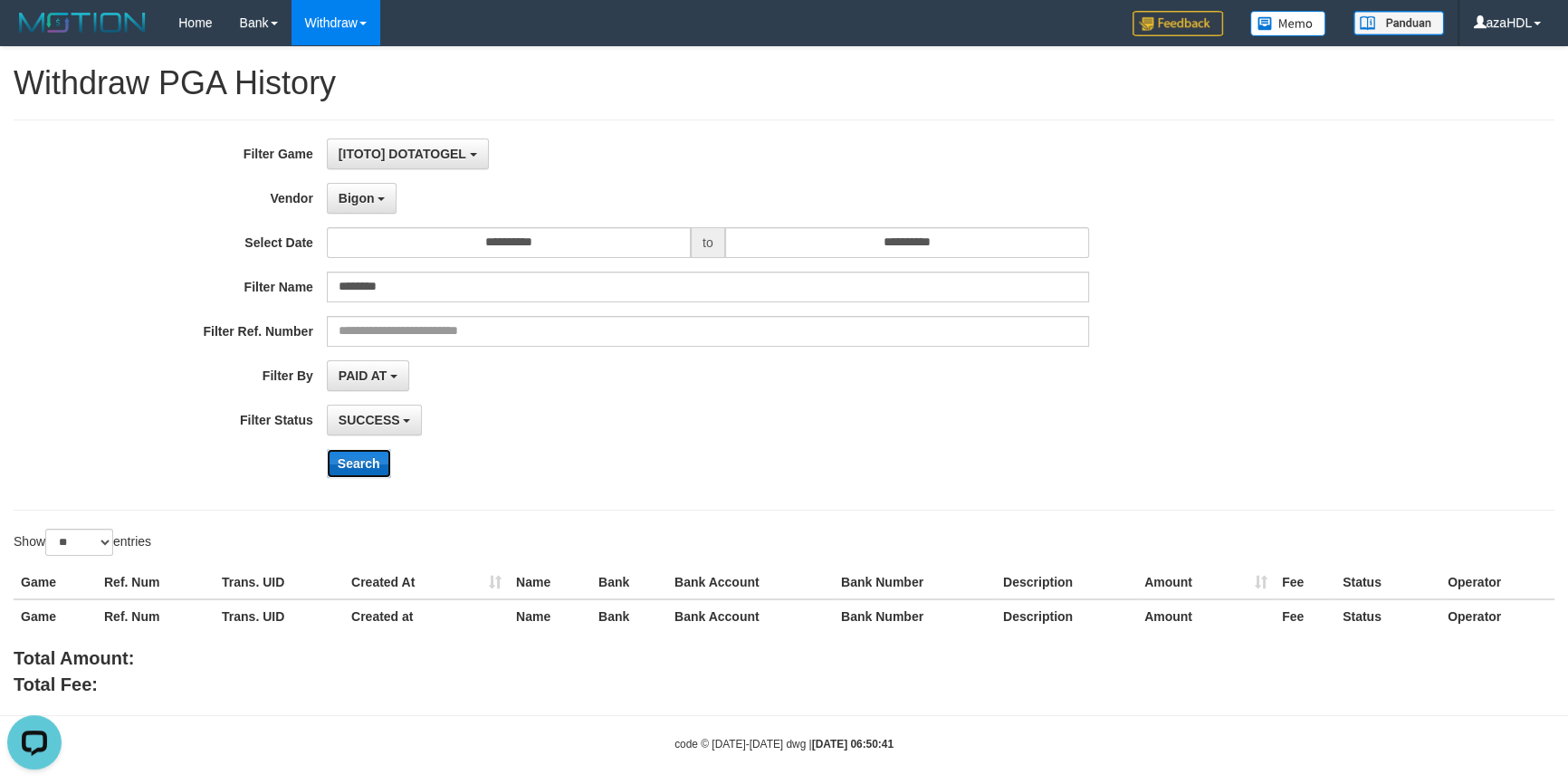
click at [356, 460] on button "Search" at bounding box center [359, 463] width 64 height 29
click at [447, 151] on span "[ITOTO] DOTATOGEL" at bounding box center [402, 153] width 127 height 15
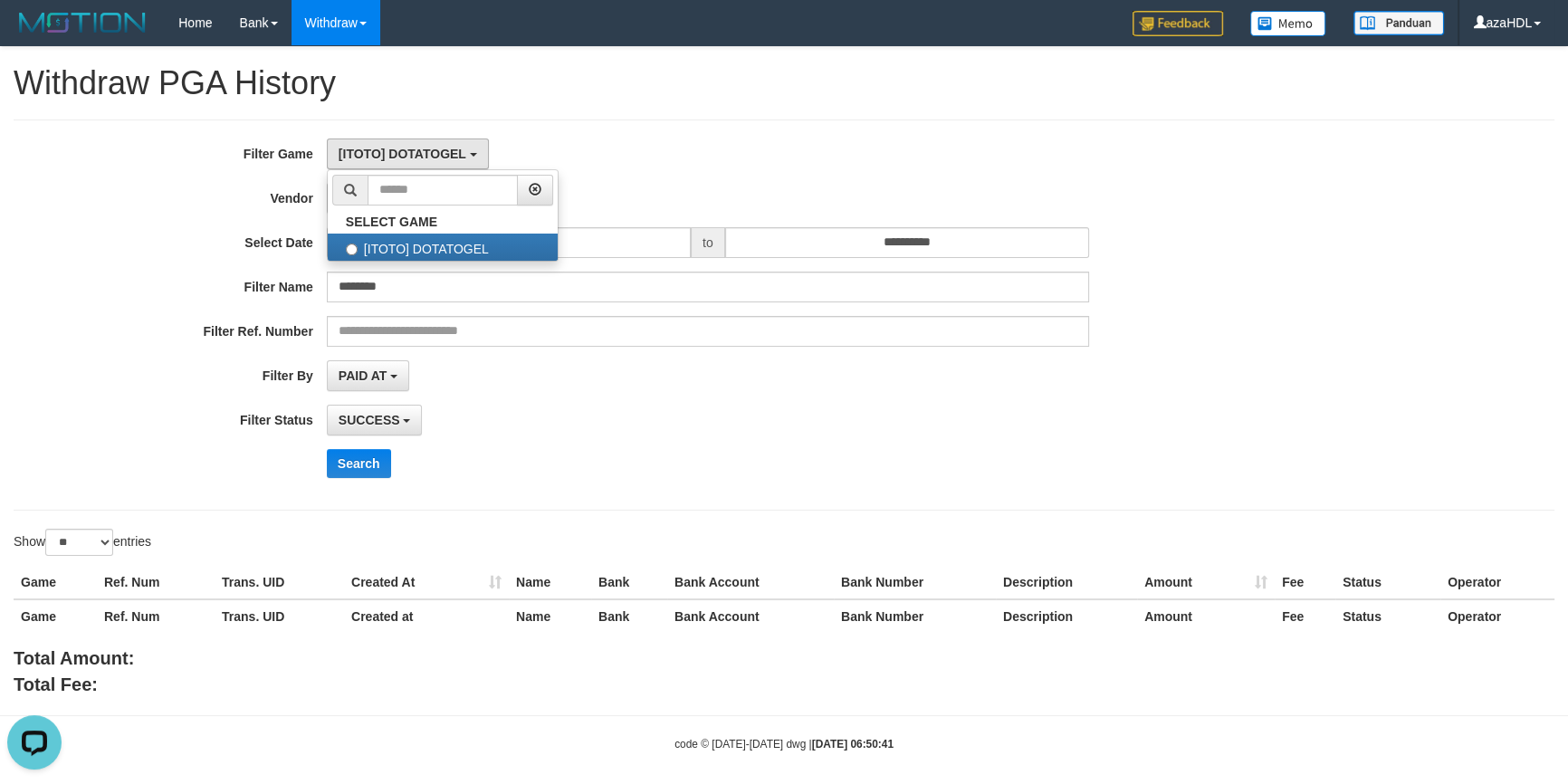
click at [735, 150] on div "[ITOTO] DOTATOGEL SELECT GAME [ITOTO] DOTATOGEL" at bounding box center [708, 153] width 763 height 31
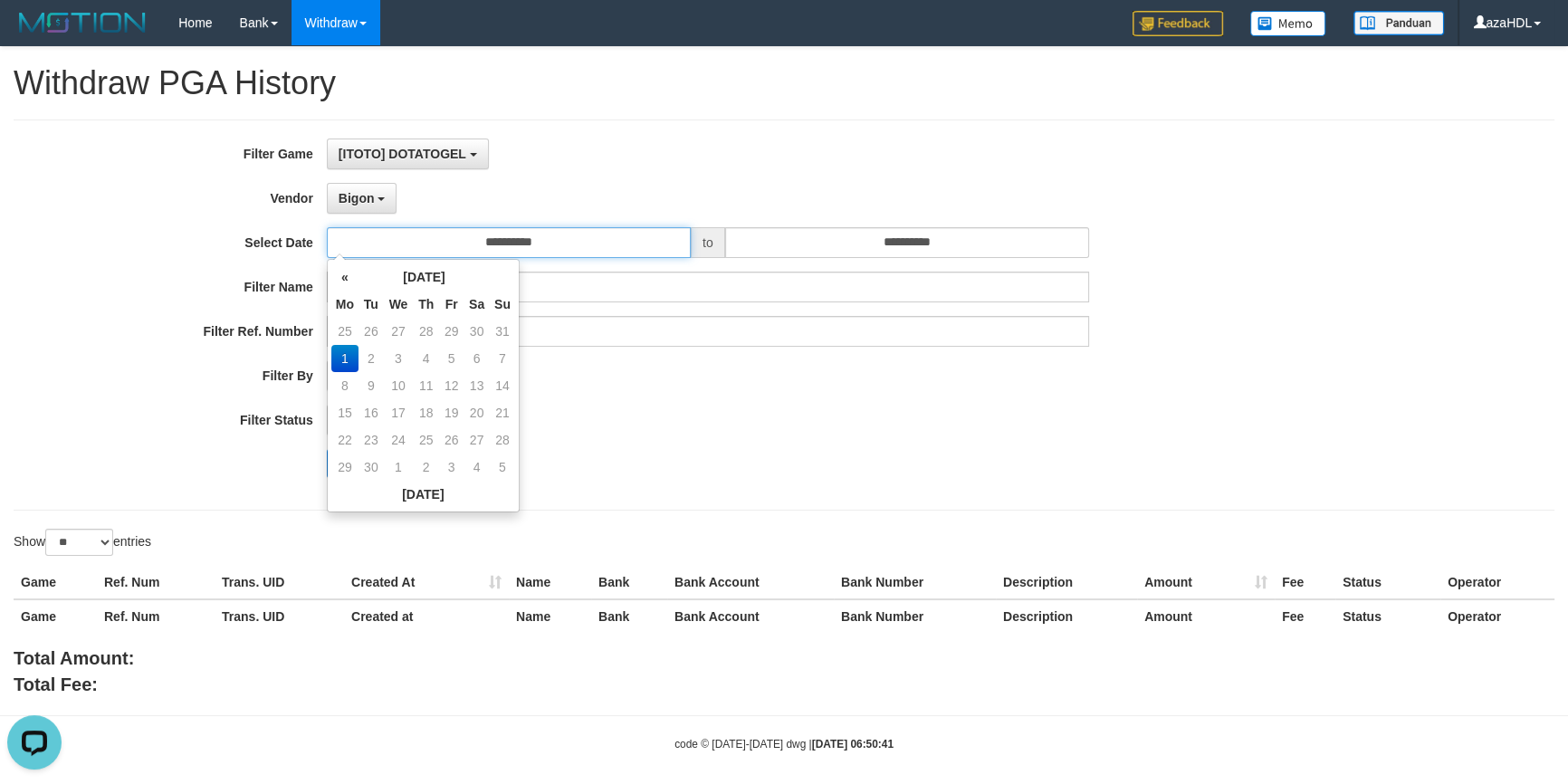
click at [601, 246] on input "**********" at bounding box center [509, 242] width 364 height 31
click at [623, 164] on div "[ITOTO] DOTATOGEL SELECT GAME [ITOTO] DOTATOGEL" at bounding box center [708, 153] width 763 height 31
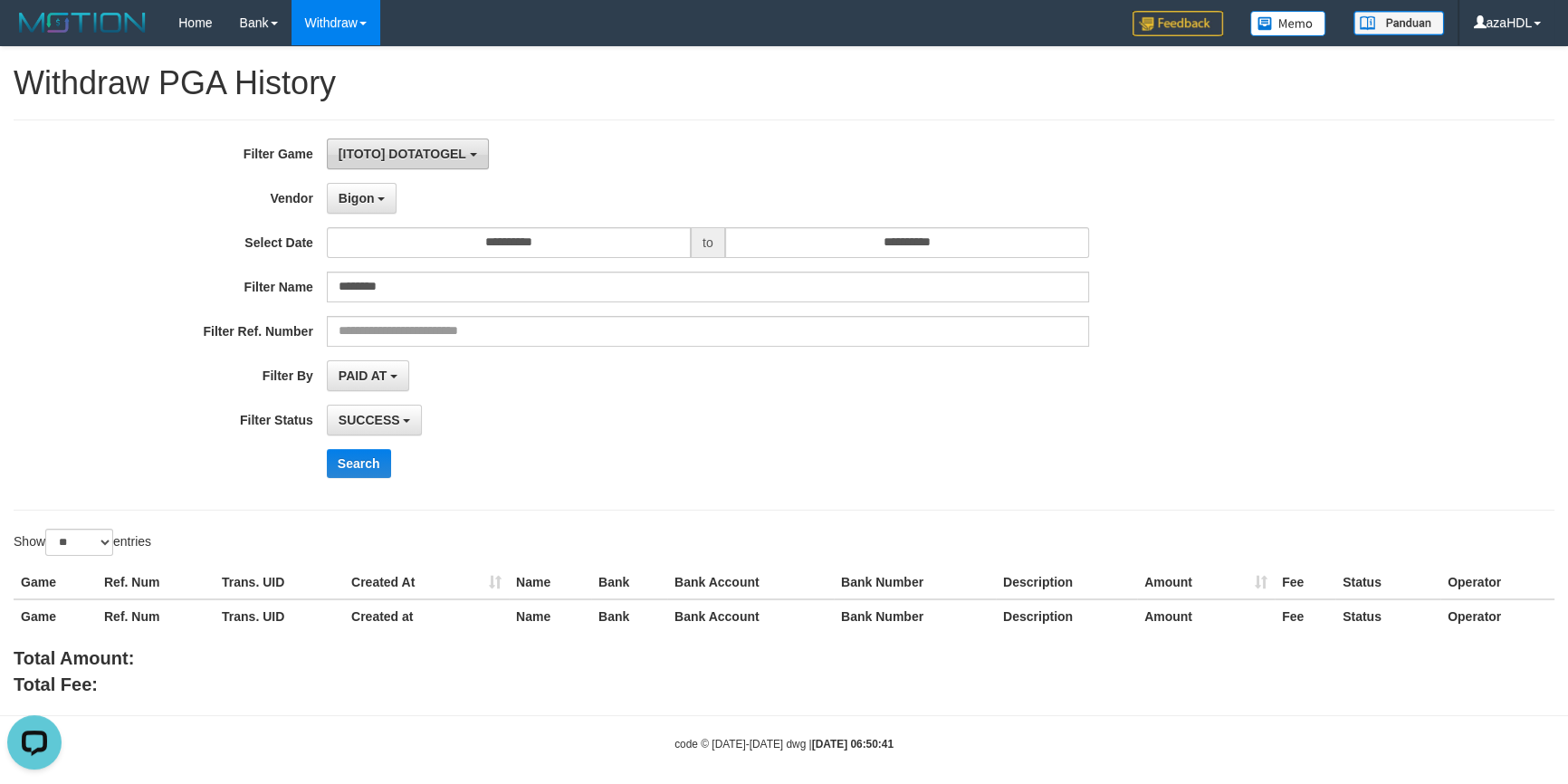
click at [443, 157] on span "[ITOTO] DOTATOGEL" at bounding box center [402, 153] width 127 height 15
click at [709, 161] on div "[ITOTO] DOTATOGEL SELECT GAME [ITOTO] DOTATOGEL" at bounding box center [708, 153] width 763 height 31
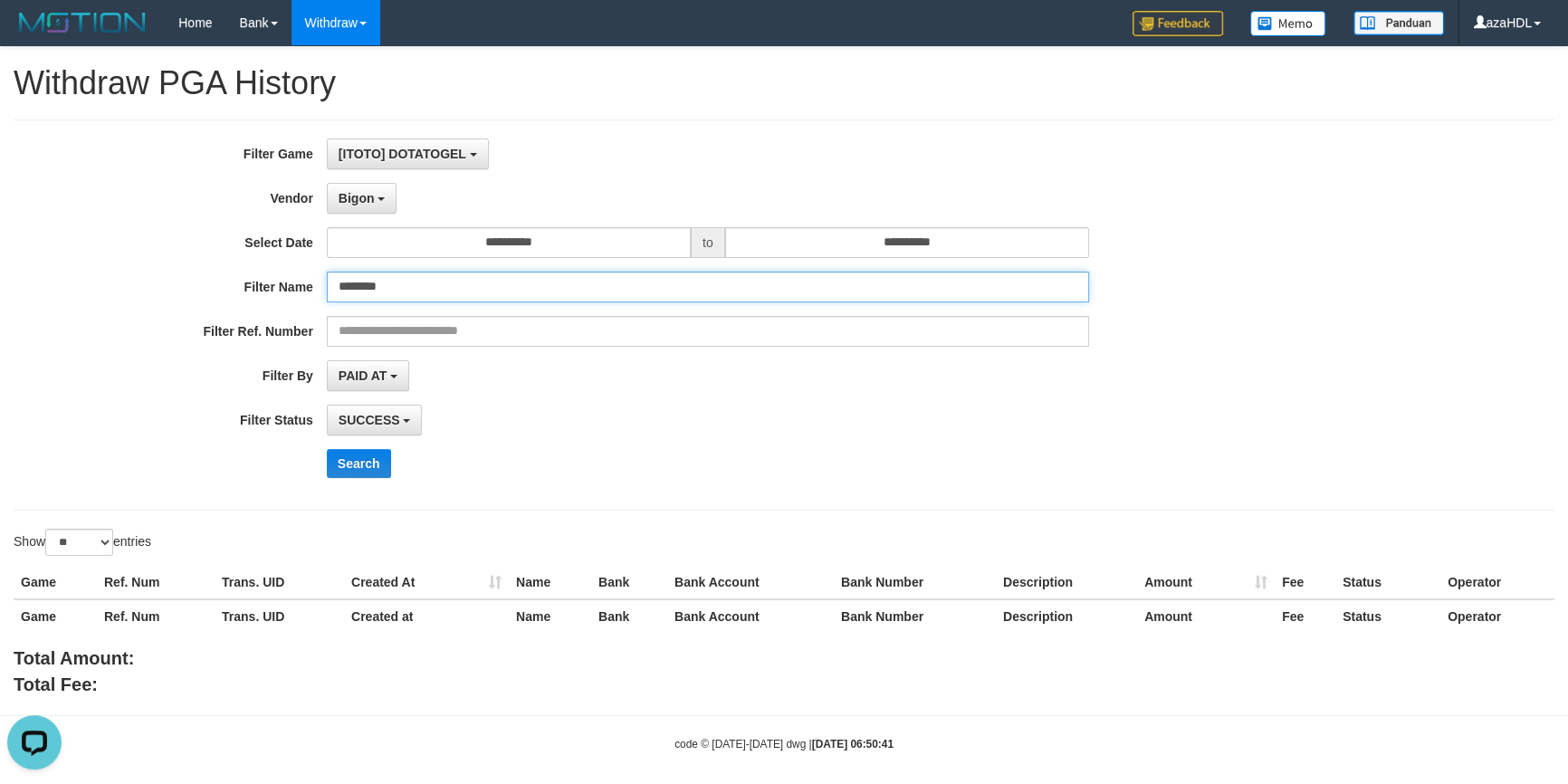
click at [401, 291] on input "********" at bounding box center [708, 286] width 763 height 31
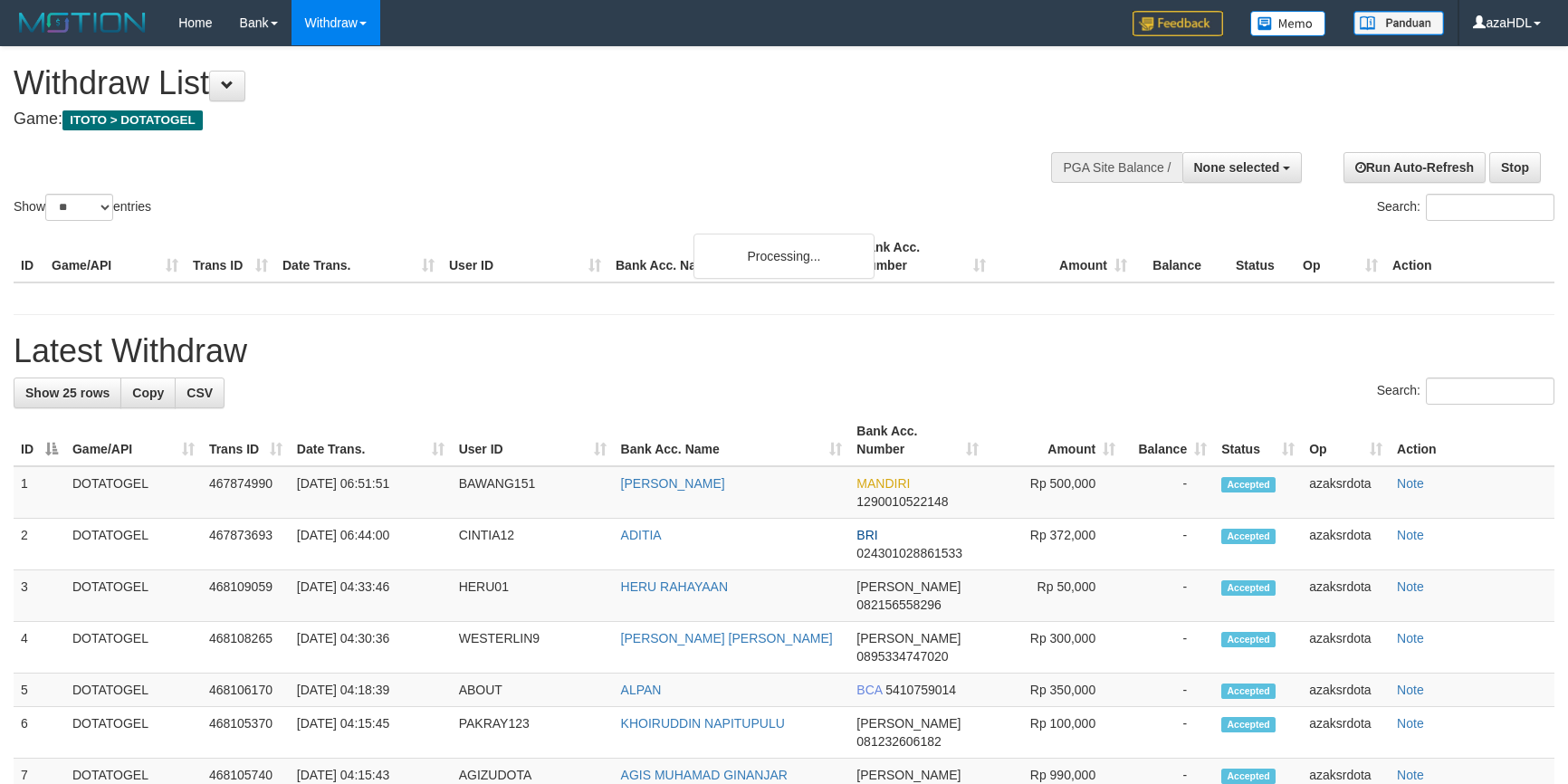
select select
select select "**"
select select
select select "**"
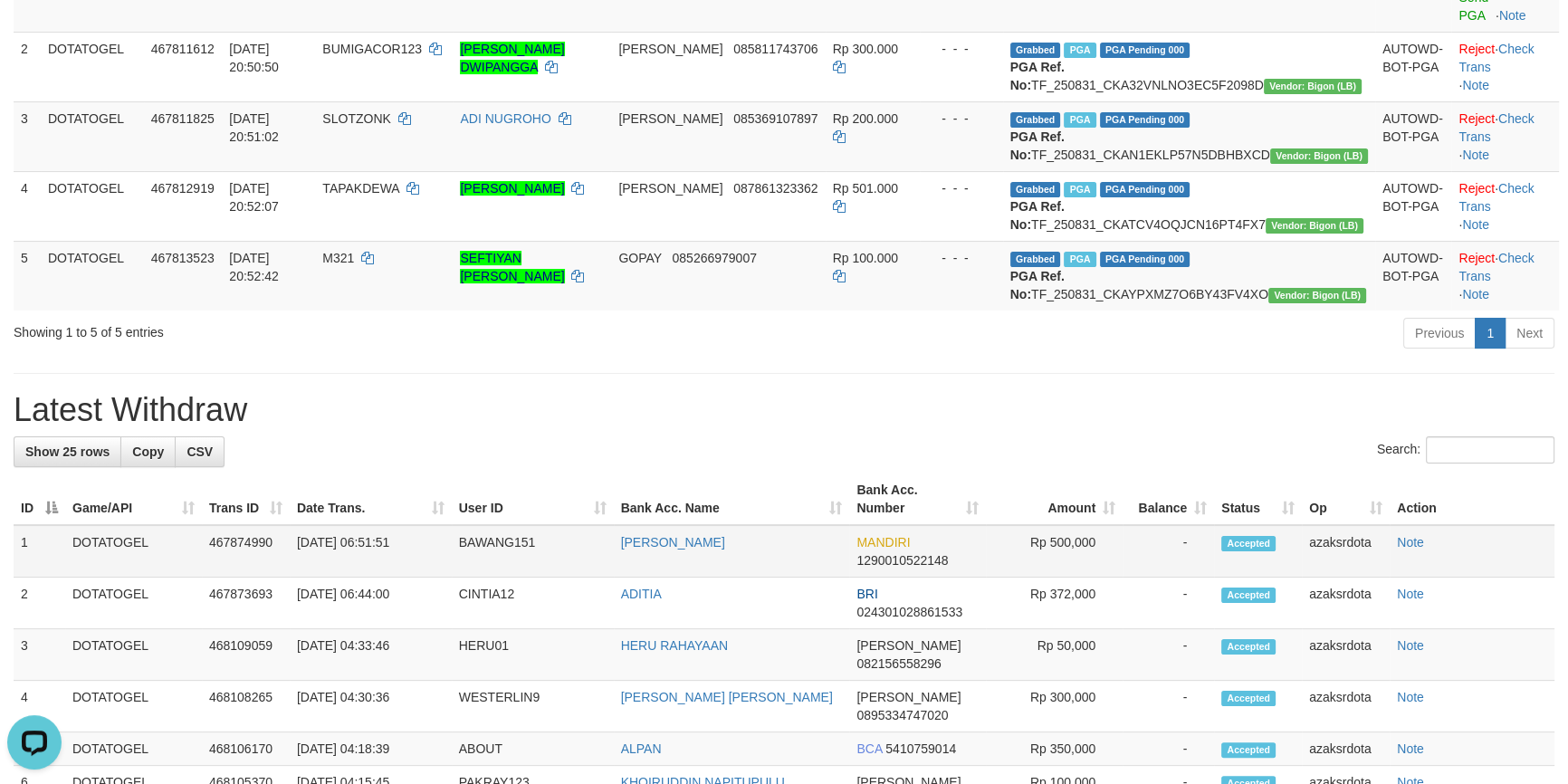
click at [489, 578] on td "BAWANG151" at bounding box center [533, 550] width 162 height 52
copy td "BAWANG151"
click at [363, 574] on td "[DATE] 06:51:51" at bounding box center [371, 550] width 162 height 52
drag, startPoint x: 363, startPoint y: 574, endPoint x: 433, endPoint y: 566, distance: 70.5
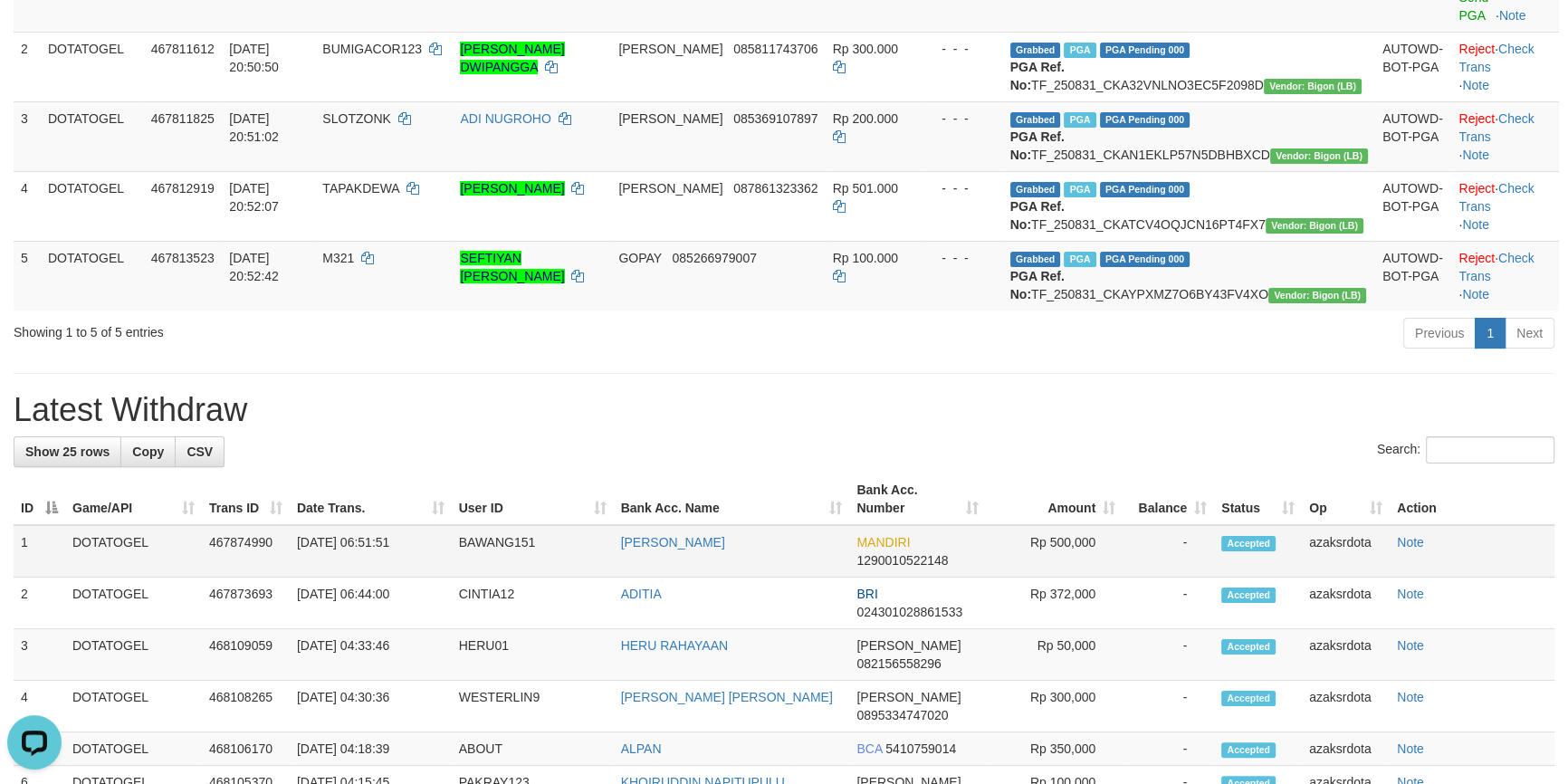
click at [433, 566] on td "[DATE] 06:51:51" at bounding box center [371, 550] width 162 height 52
copy td "06:51:51"
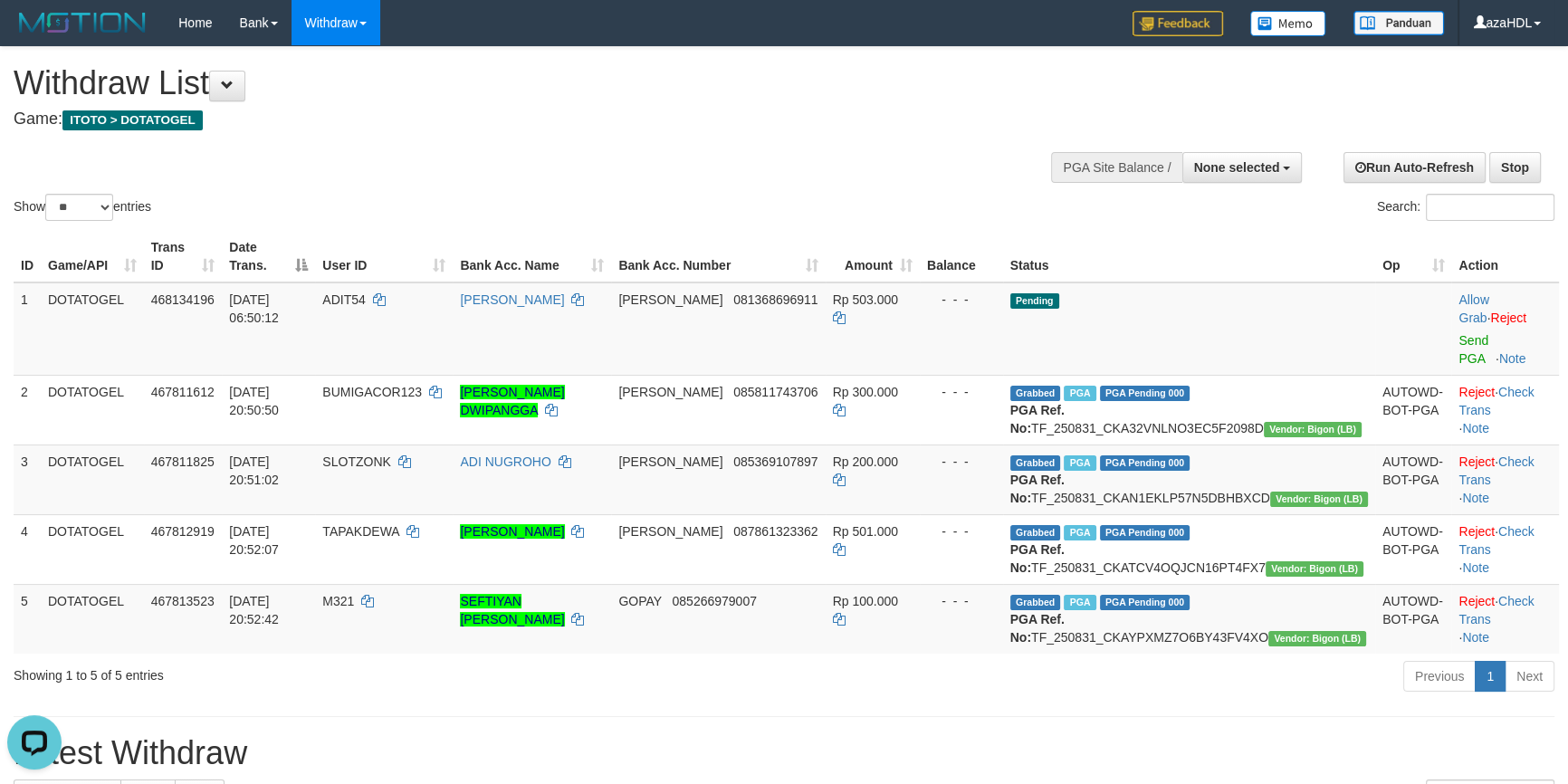
click at [581, 126] on h4 "Game: ITOTO > DOTATOGEL" at bounding box center [521, 119] width 1014 height 18
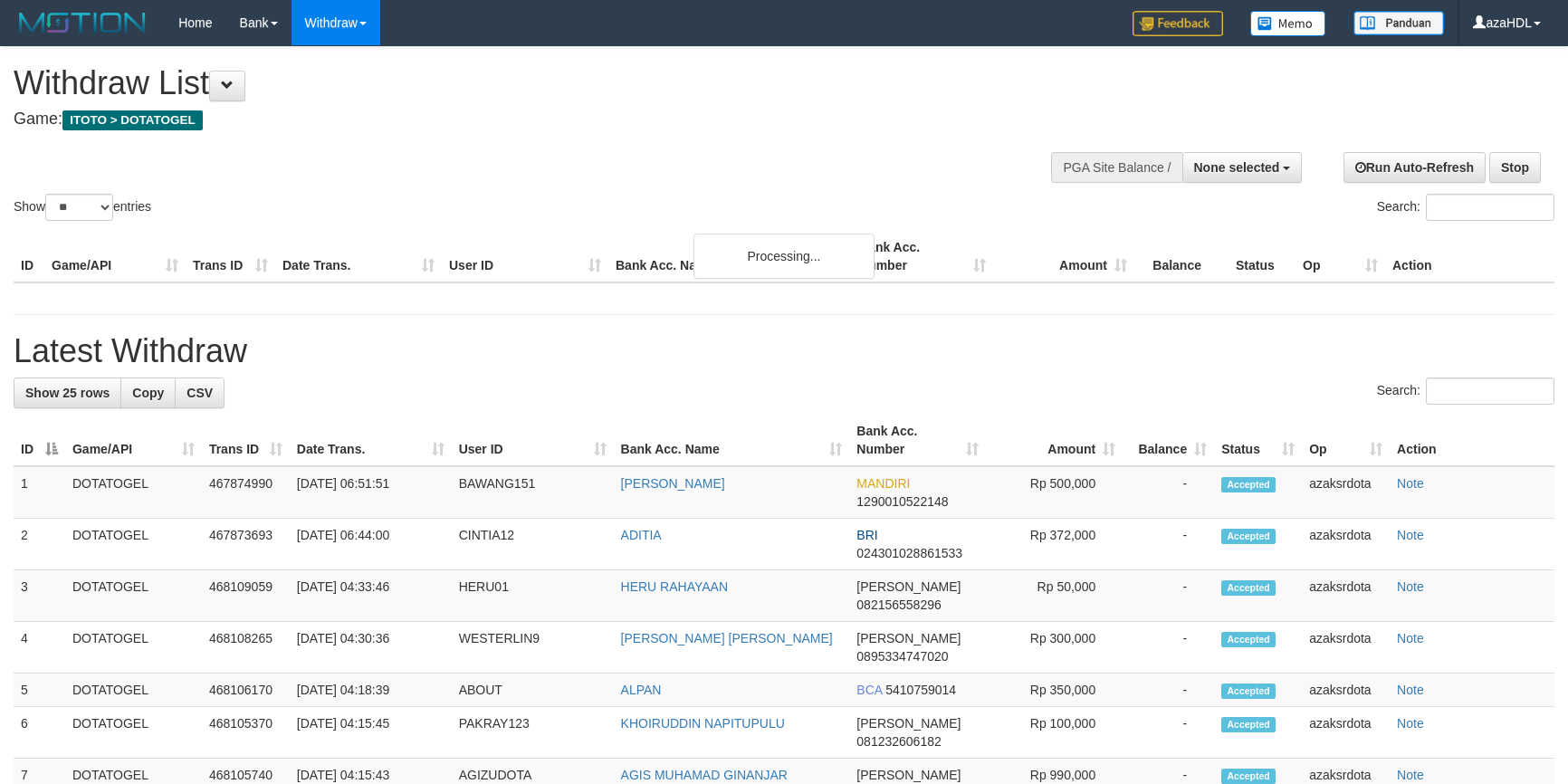
select select
select select "**"
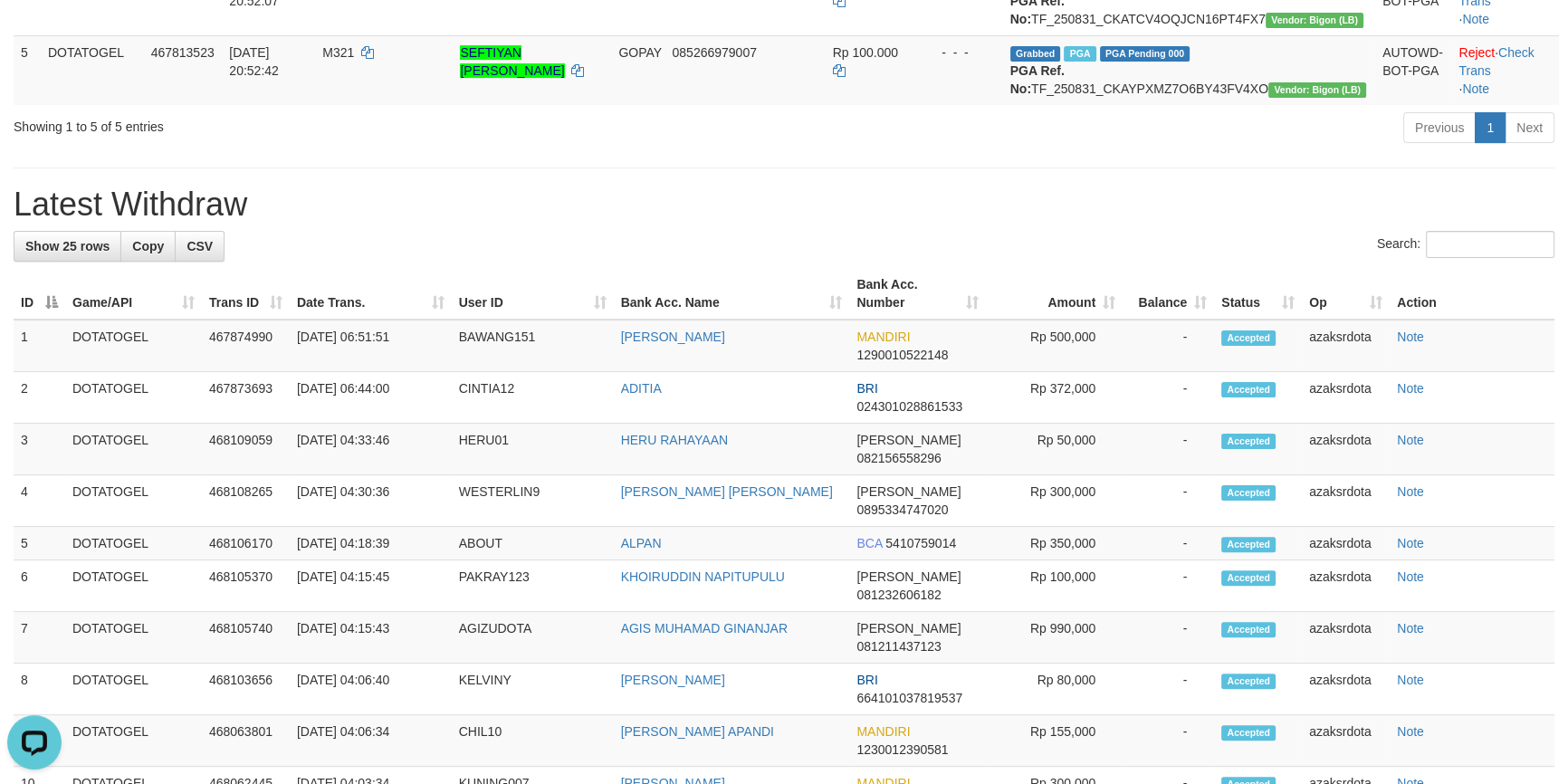
click at [492, 149] on div "Showing 1 to 5 of 5 entries Previous 1 Next" at bounding box center [784, 129] width 1568 height 39
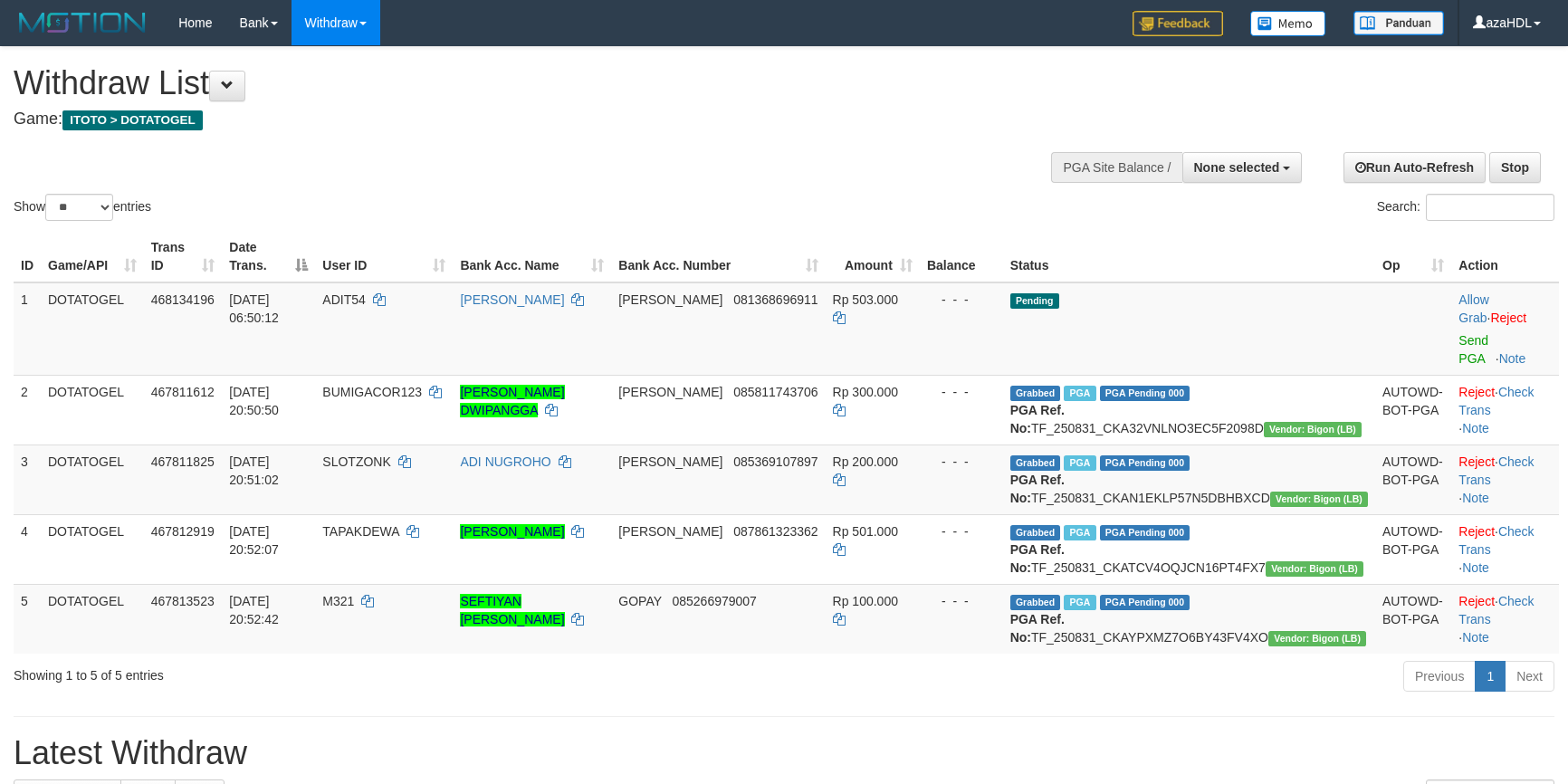
select select
select select "**"
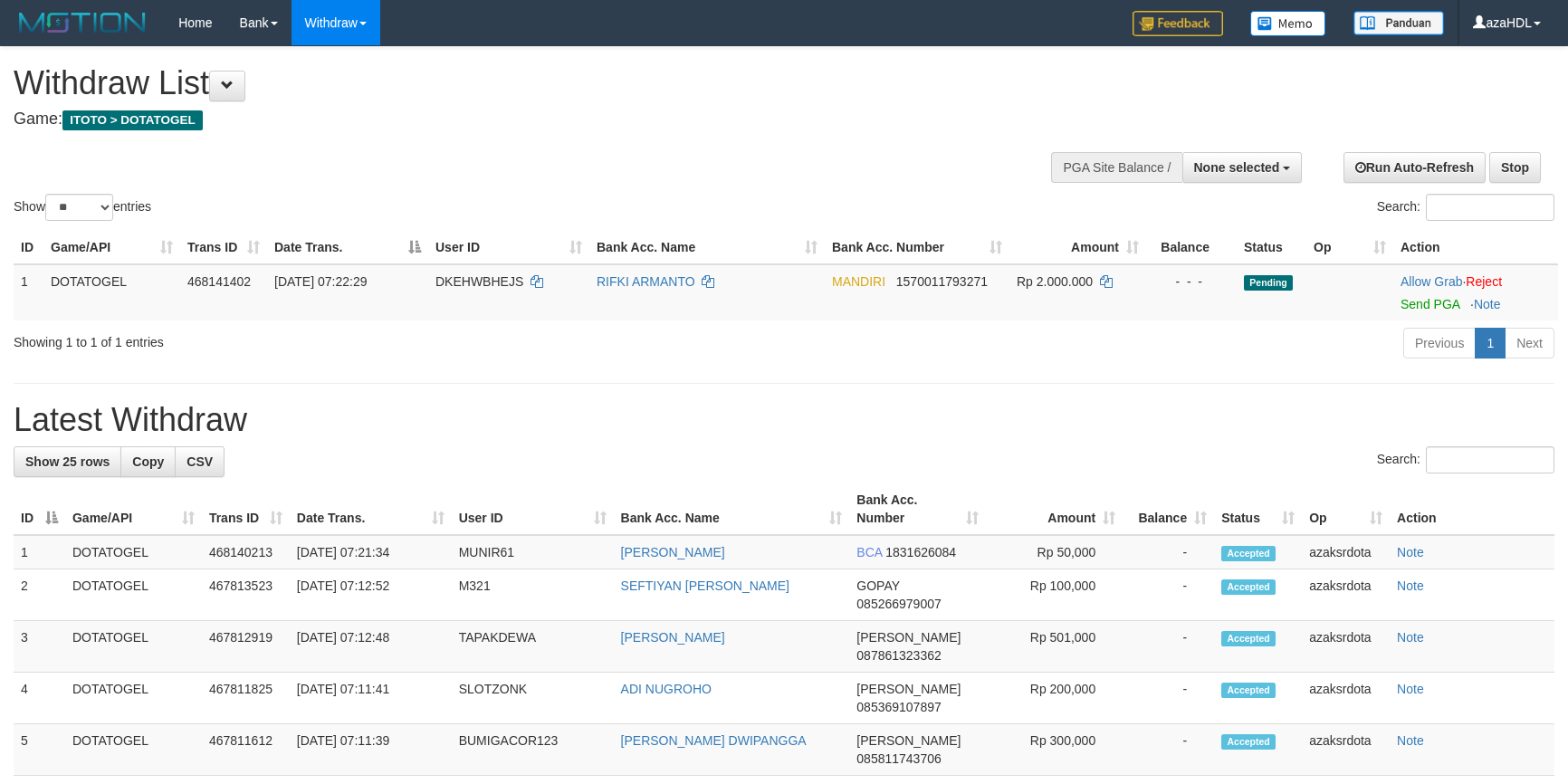
select select
select select "**"
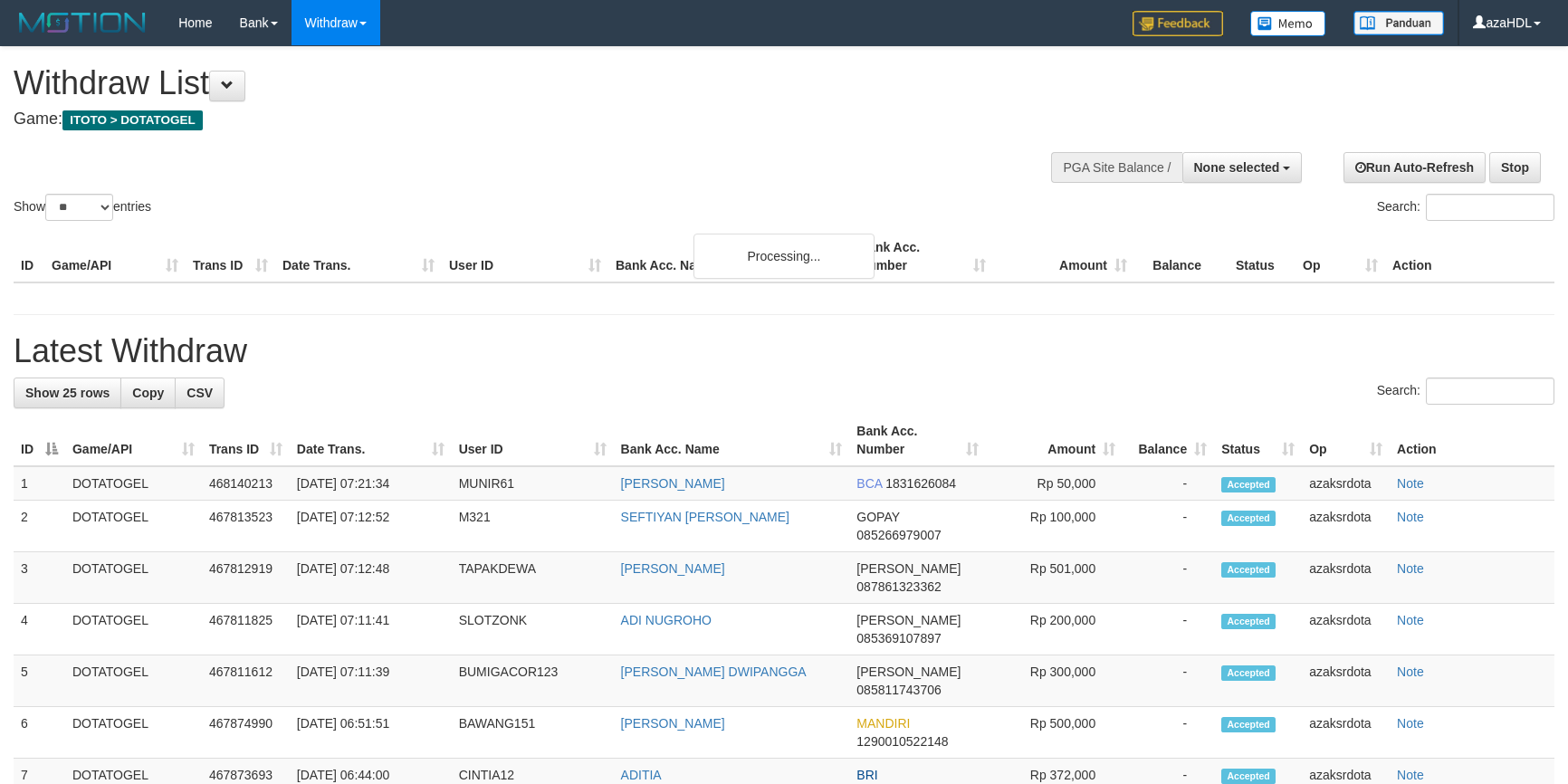
select select
select select "**"
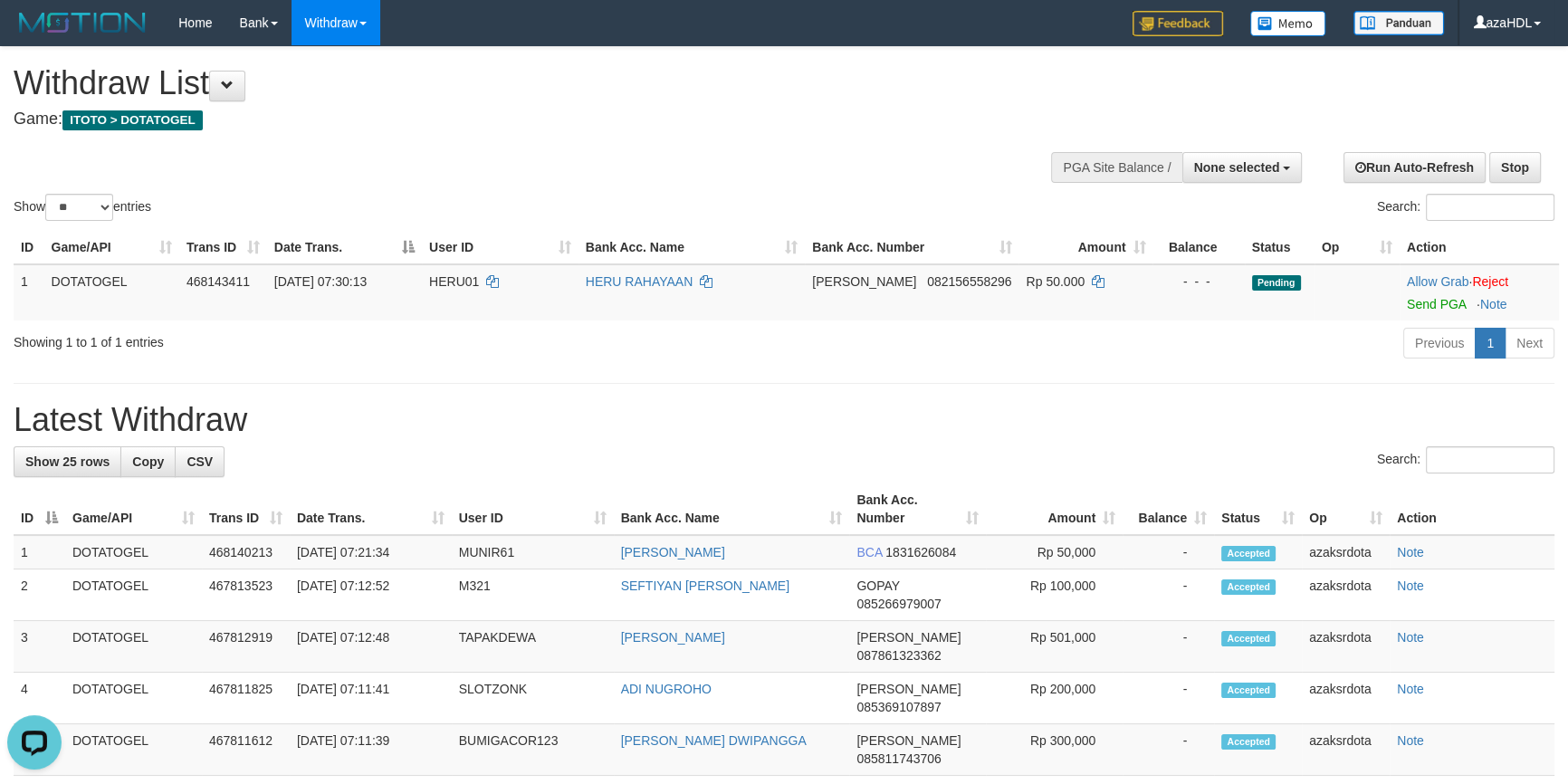
click at [363, 732] on td "[DATE] 07:11:39" at bounding box center [371, 749] width 162 height 51
drag, startPoint x: 363, startPoint y: 732, endPoint x: 403, endPoint y: 738, distance: 40.4
click at [403, 738] on td "[DATE] 07:11:39" at bounding box center [371, 749] width 162 height 51
copy td "07:11:39"
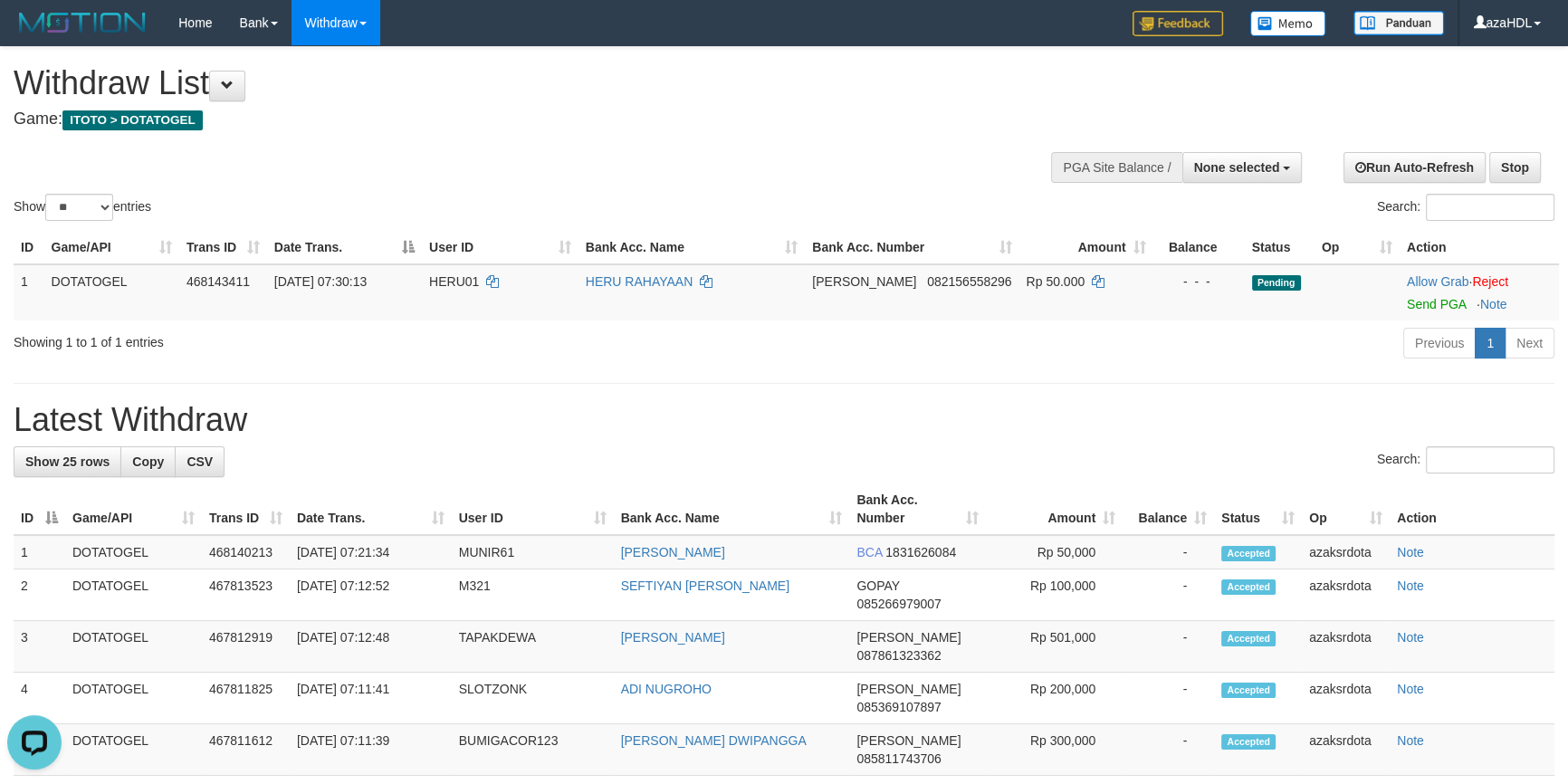
click at [579, 414] on h1 "Latest Withdraw" at bounding box center [784, 420] width 1541 height 37
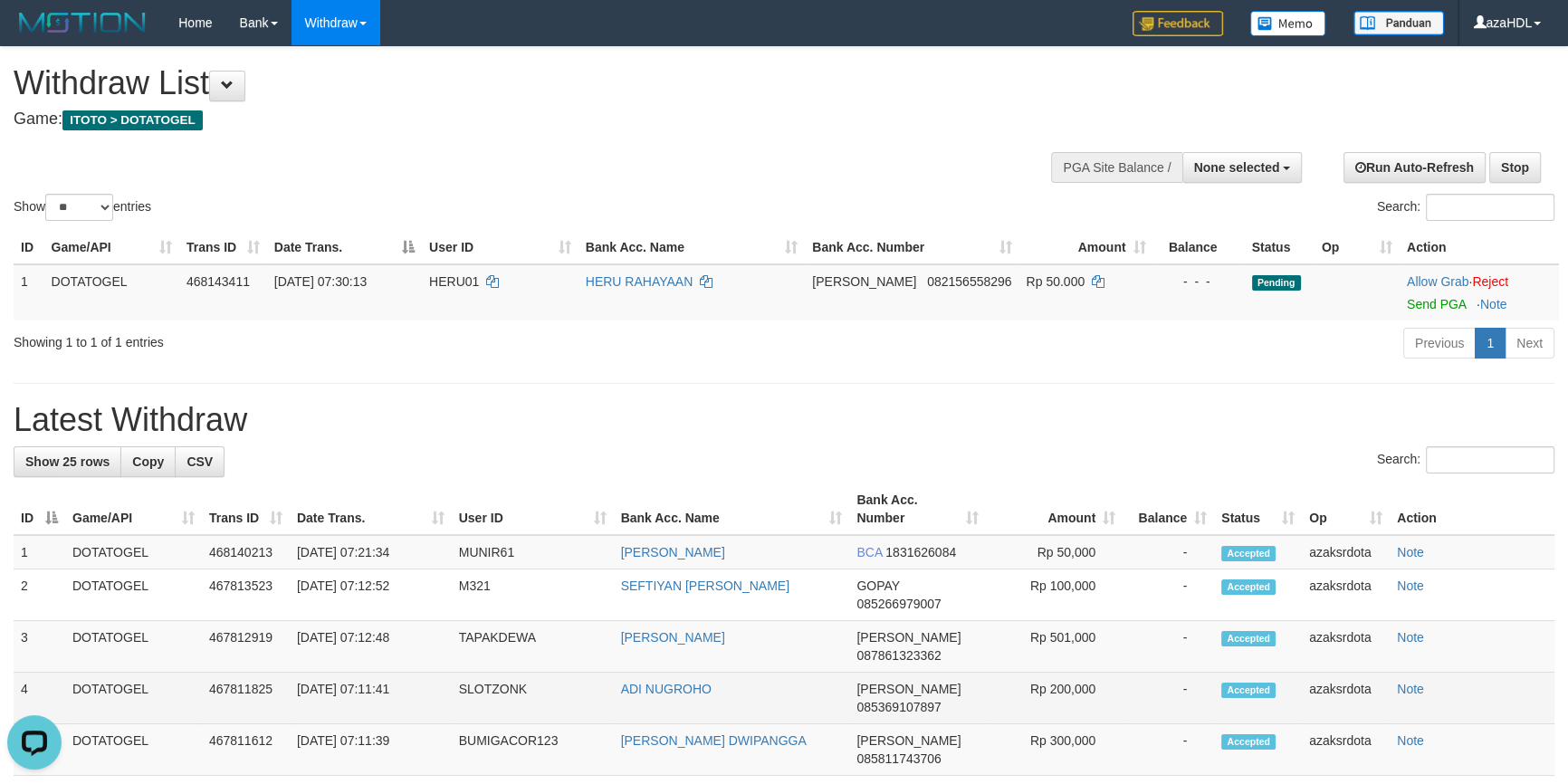
click at [363, 687] on td "[DATE] 07:11:41" at bounding box center [371, 698] width 162 height 51
click at [368, 687] on td "[DATE] 07:11:41" at bounding box center [371, 698] width 162 height 51
drag, startPoint x: 368, startPoint y: 687, endPoint x: 406, endPoint y: 684, distance: 38.1
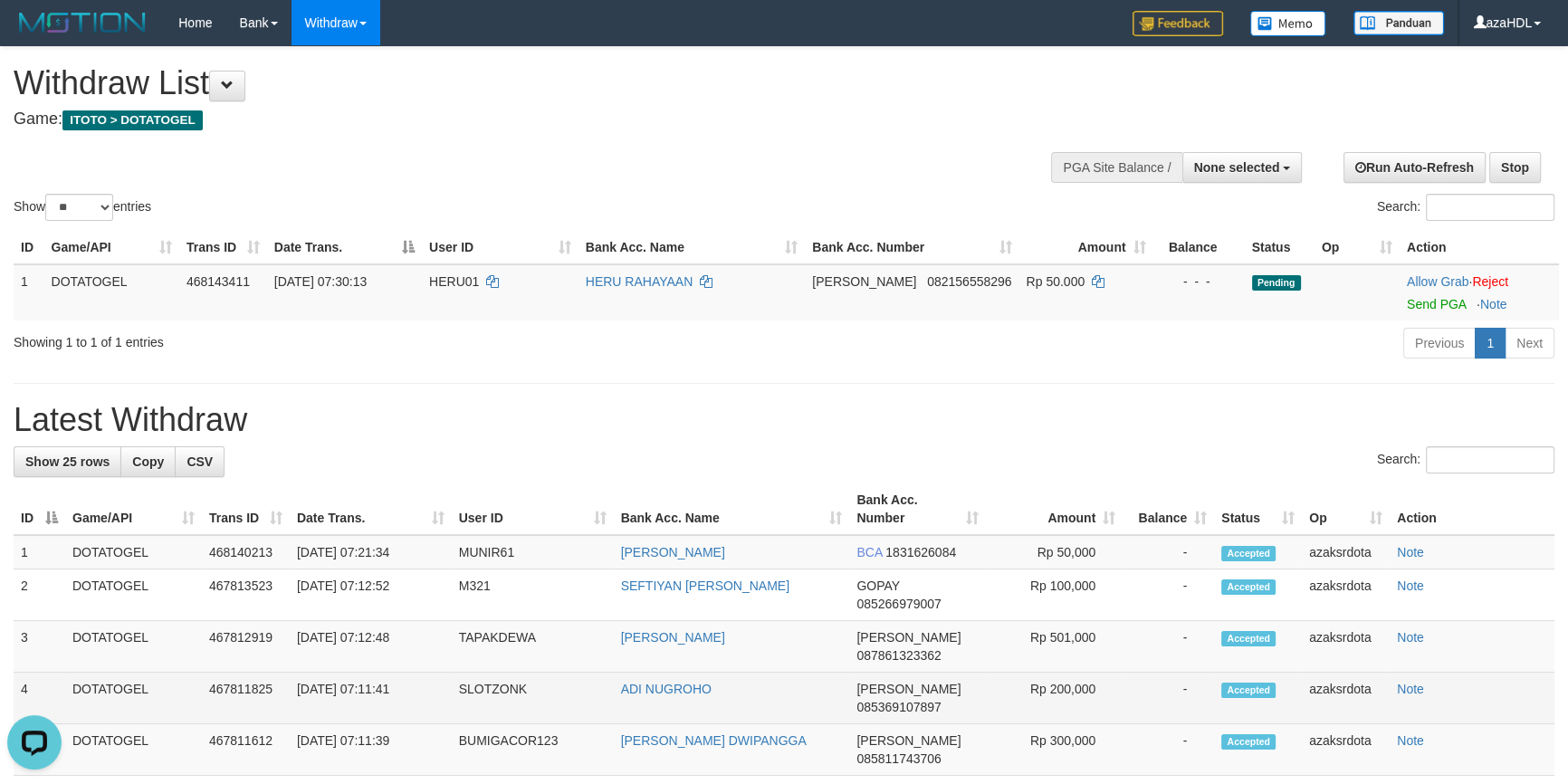
click at [406, 684] on td "[DATE] 07:11:41" at bounding box center [371, 698] width 162 height 51
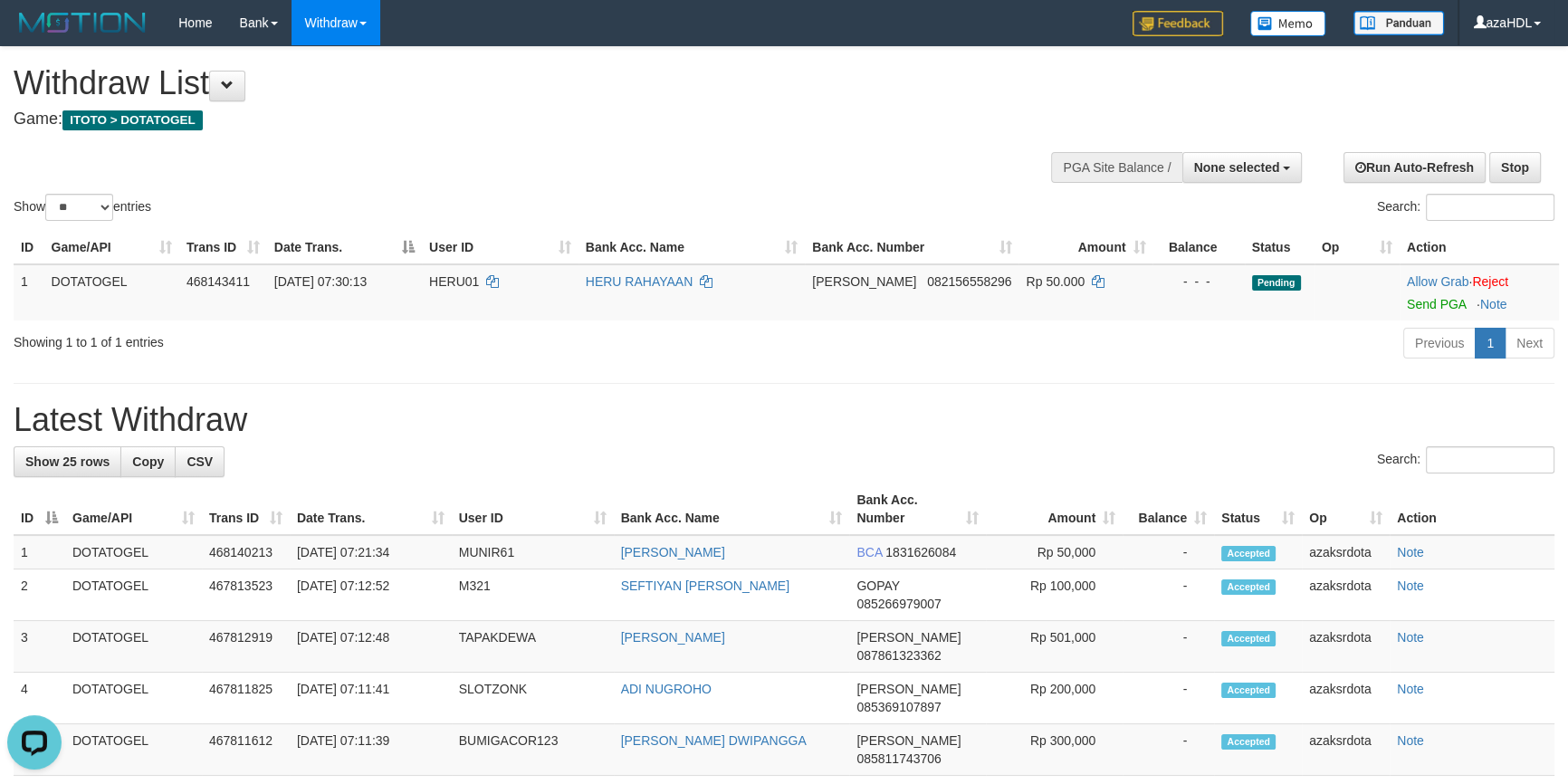
drag, startPoint x: 429, startPoint y: 406, endPoint x: 432, endPoint y: 391, distance: 15.3
click at [429, 406] on h1 "Latest Withdraw" at bounding box center [784, 420] width 1541 height 37
click at [376, 630] on td "[DATE] 07:12:48" at bounding box center [371, 647] width 162 height 51
click at [373, 631] on td "[DATE] 07:12:48" at bounding box center [371, 647] width 162 height 51
drag, startPoint x: 373, startPoint y: 631, endPoint x: 399, endPoint y: 633, distance: 26.1
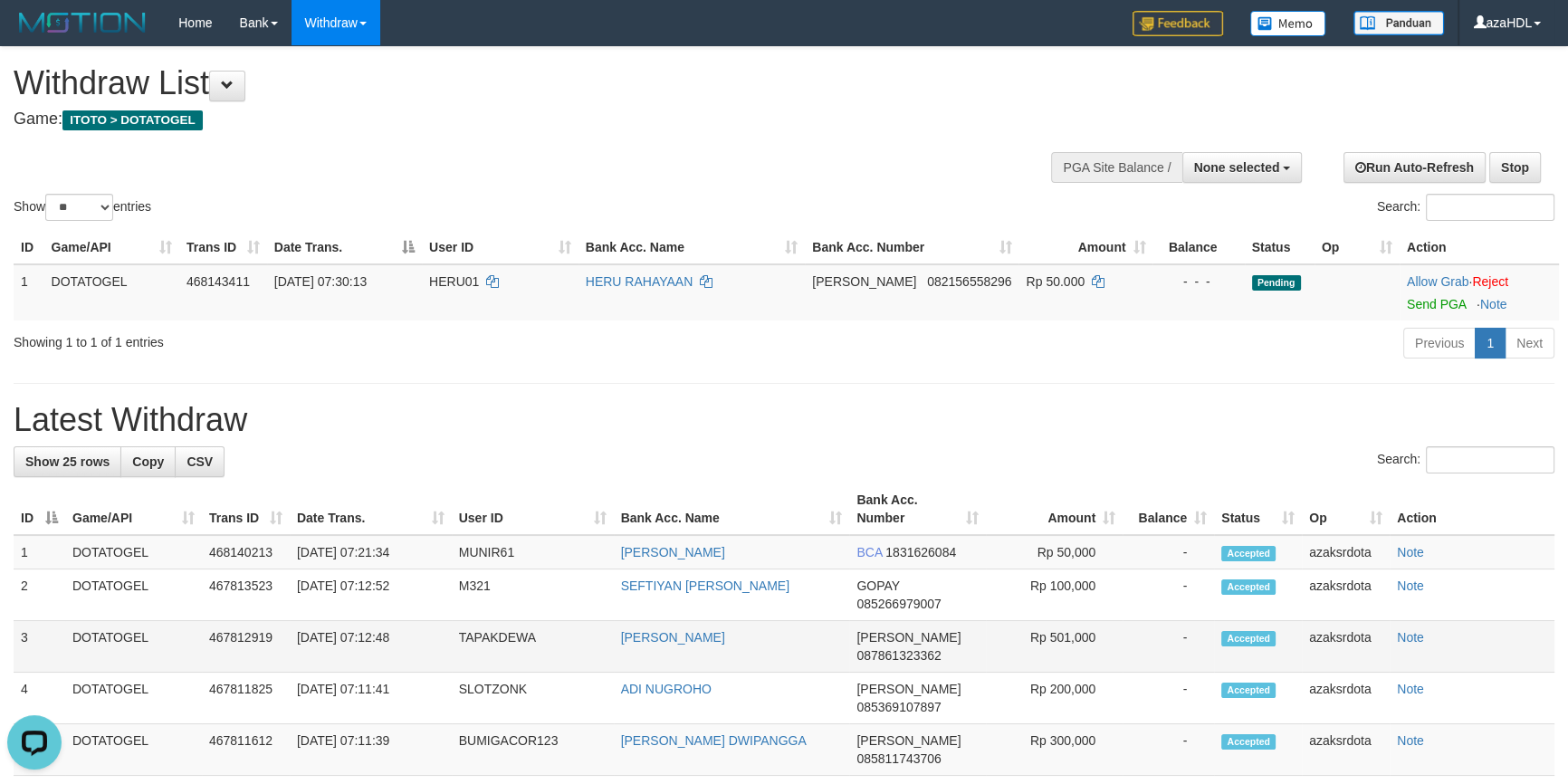
click at [399, 633] on td "[DATE] 07:12:48" at bounding box center [371, 647] width 162 height 51
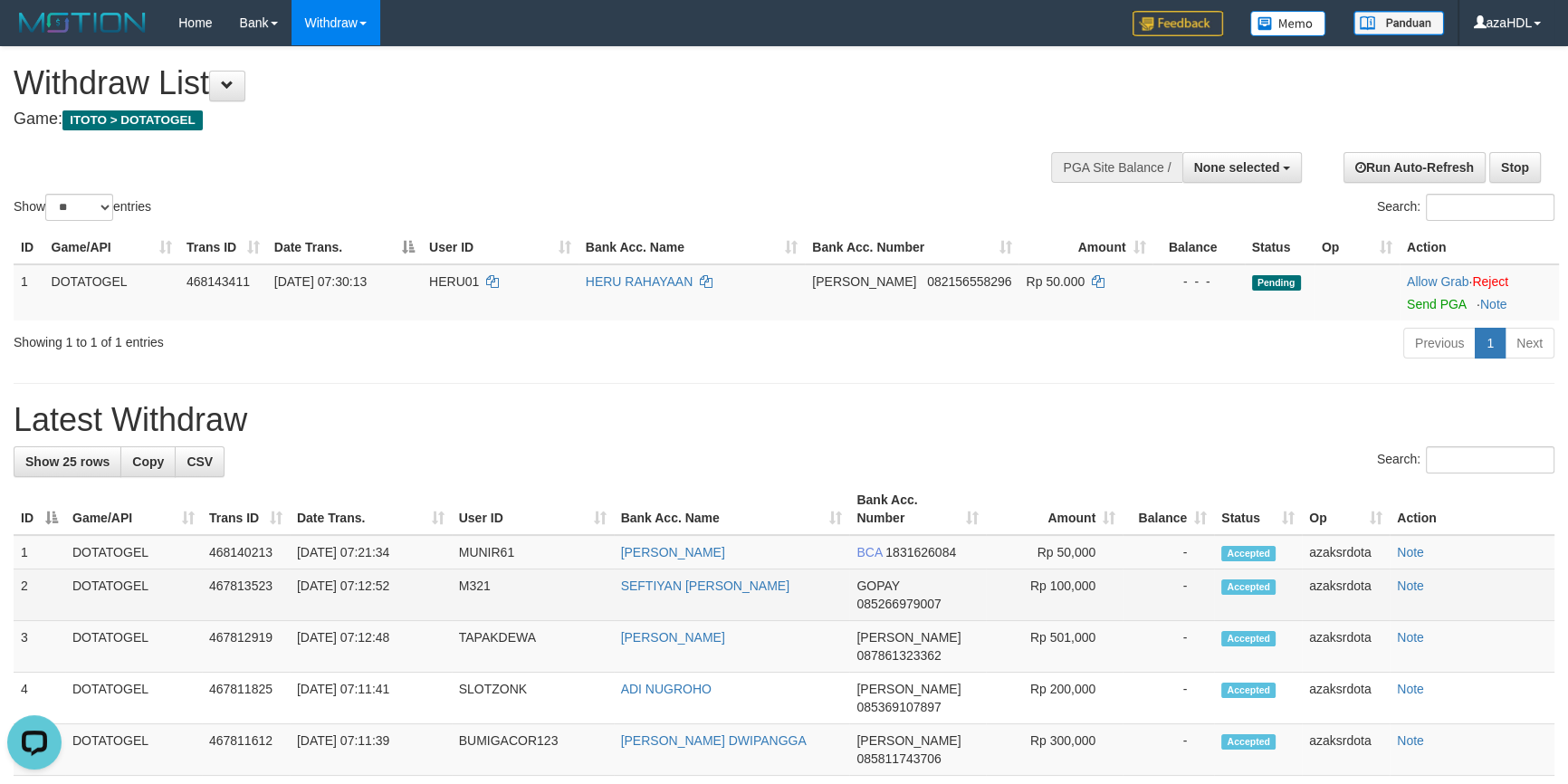
copy td "07:12:48"
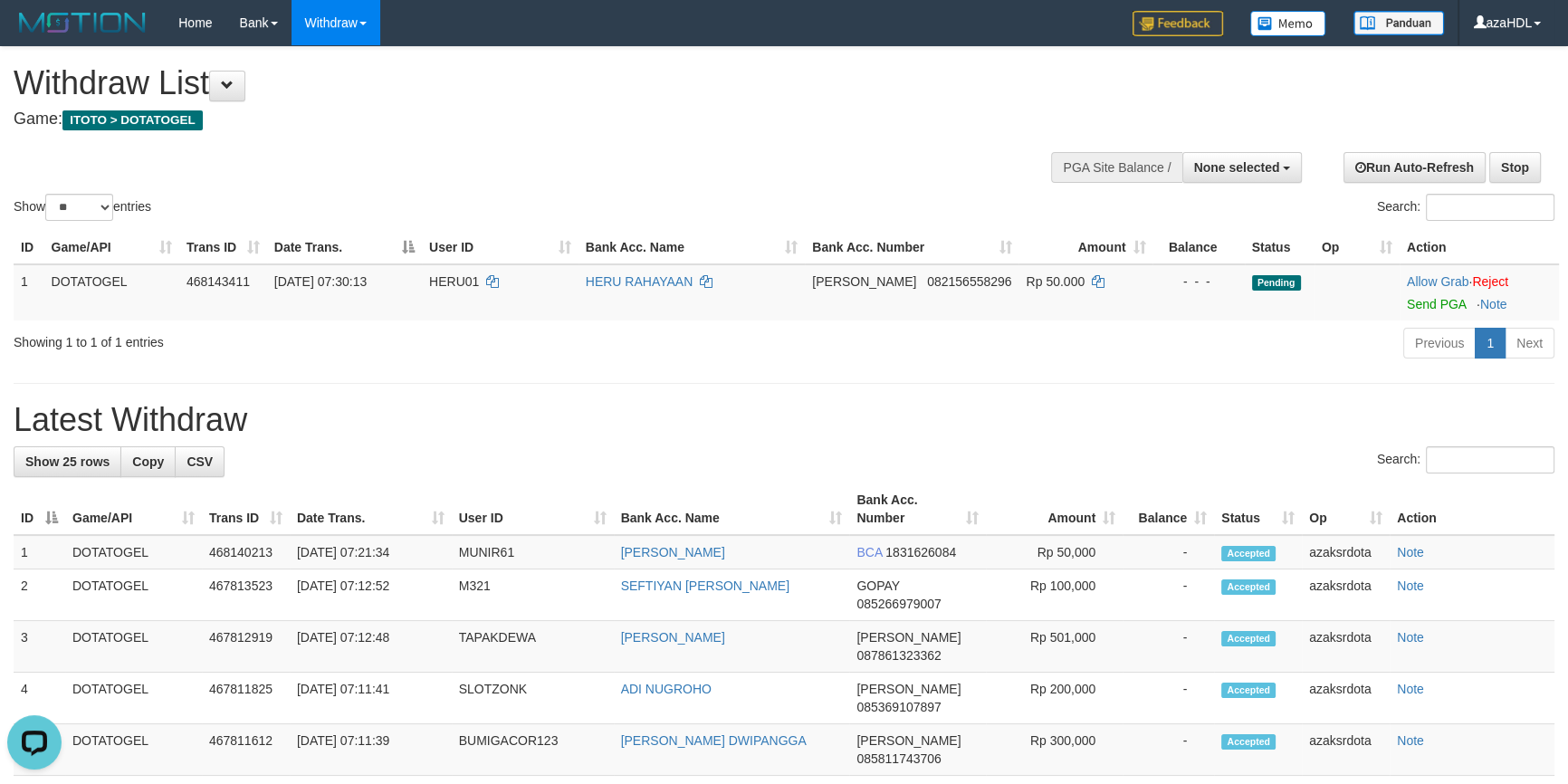
click at [464, 428] on h1 "Latest Withdraw" at bounding box center [784, 420] width 1541 height 37
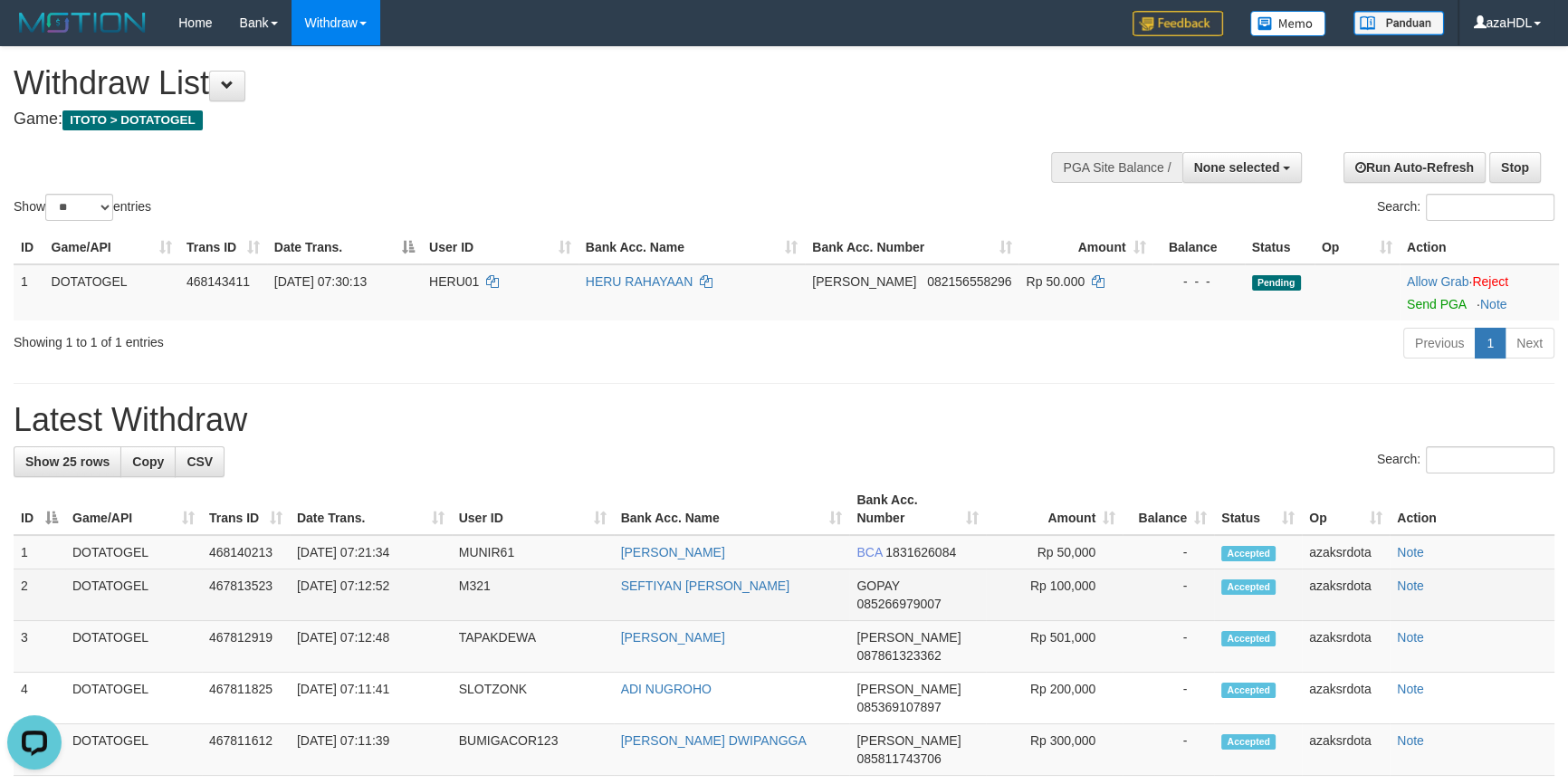
click at [366, 582] on td "[DATE] 07:12:52" at bounding box center [371, 594] width 162 height 51
drag, startPoint x: 366, startPoint y: 582, endPoint x: 405, endPoint y: 582, distance: 39.0
click at [405, 582] on td "[DATE] 07:12:52" at bounding box center [371, 594] width 162 height 51
copy td "07:12:52"
